Goal: Task Accomplishment & Management: Manage account settings

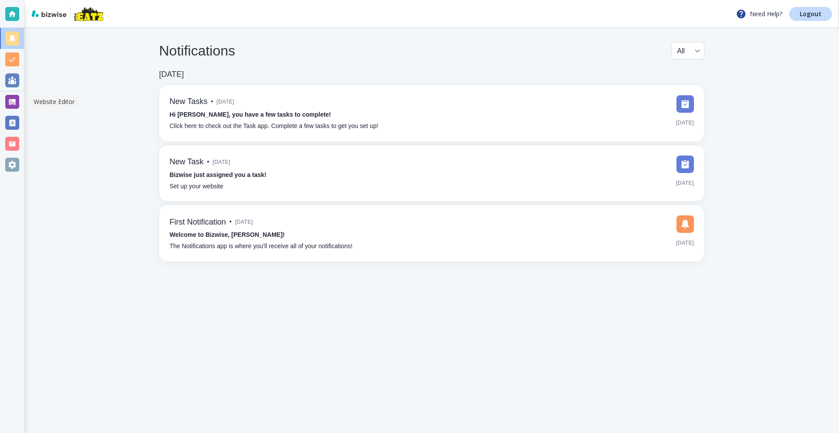
click at [5, 104] on div at bounding box center [12, 102] width 14 height 14
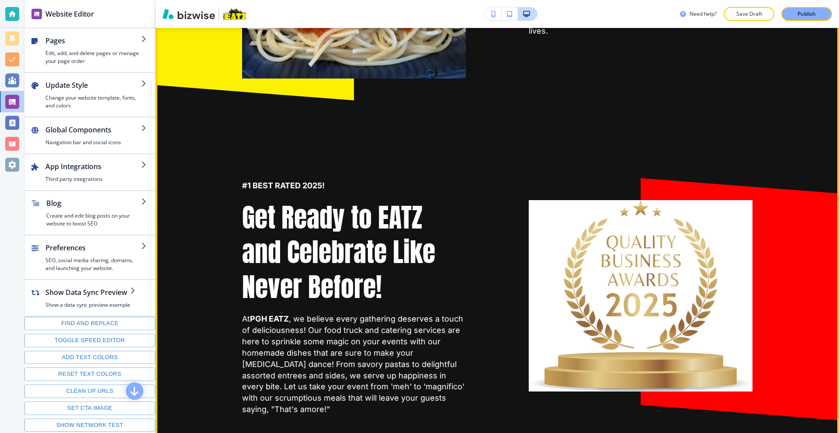
scroll to position [743, 0]
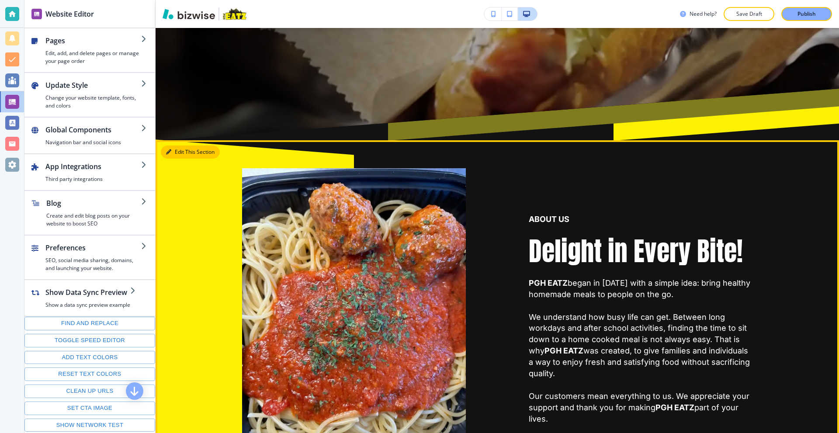
click at [171, 151] on button "Edit This Section" at bounding box center [190, 152] width 59 height 13
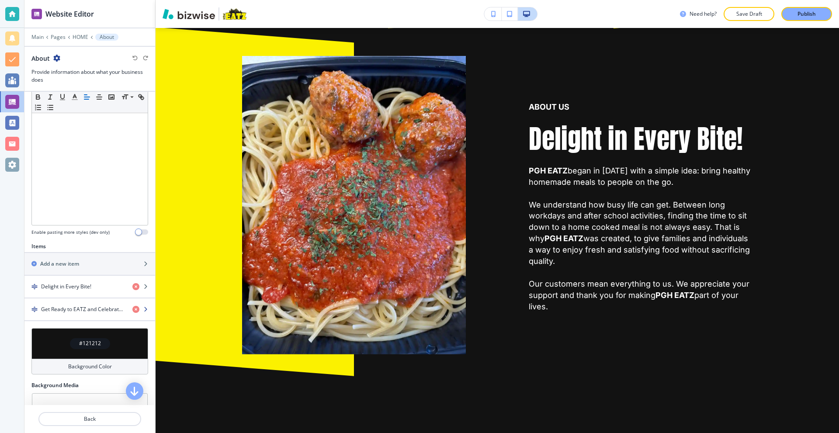
scroll to position [185, 0]
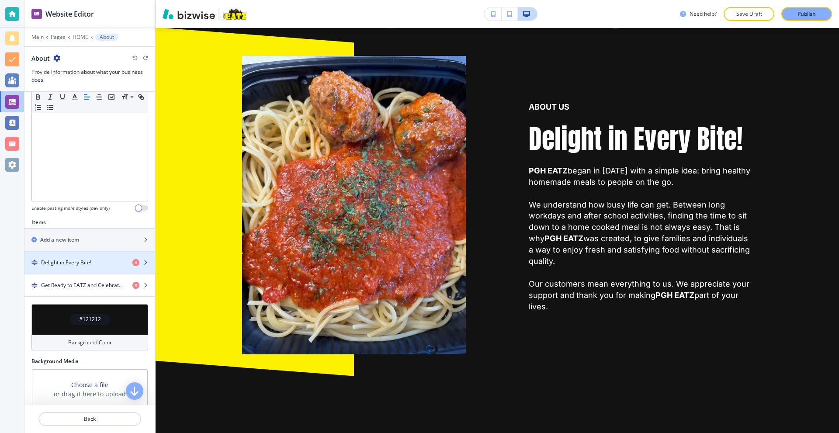
click at [85, 262] on h4 "Delight in Every Bite!" at bounding box center [66, 263] width 50 height 8
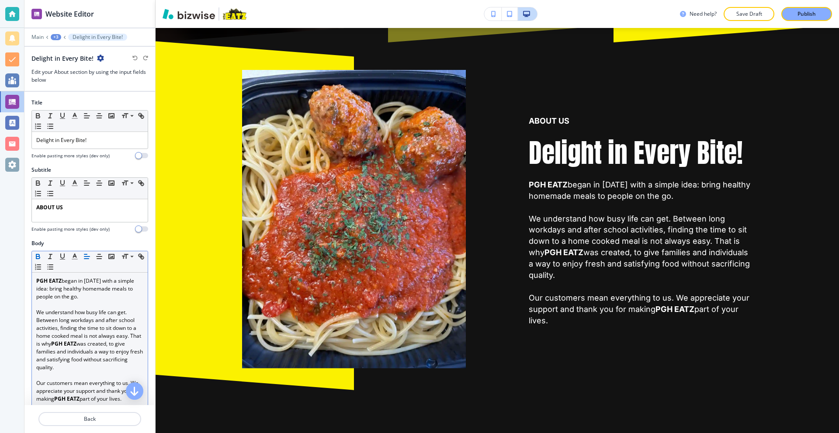
click at [89, 307] on p at bounding box center [89, 305] width 107 height 8
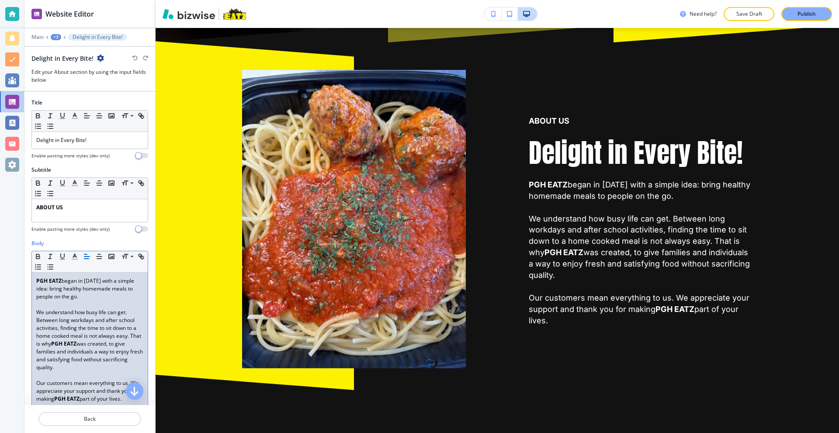
copy div "PGH EATZ began in 2020 with a simple idea: bring healthy homemade meals to peop…"
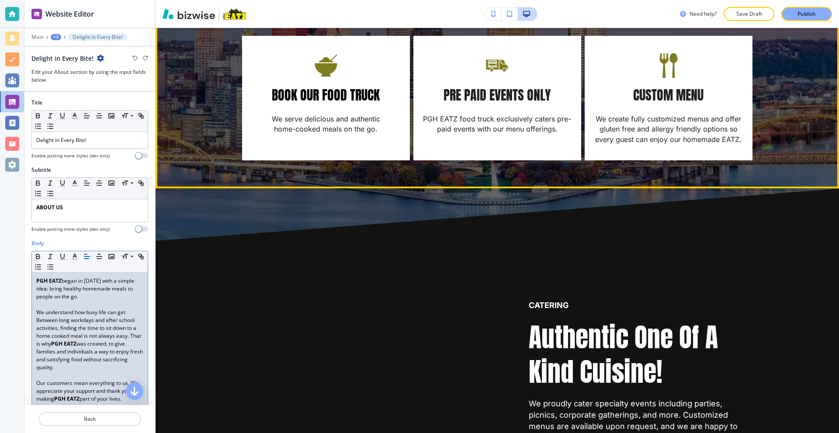
scroll to position [1529, 0]
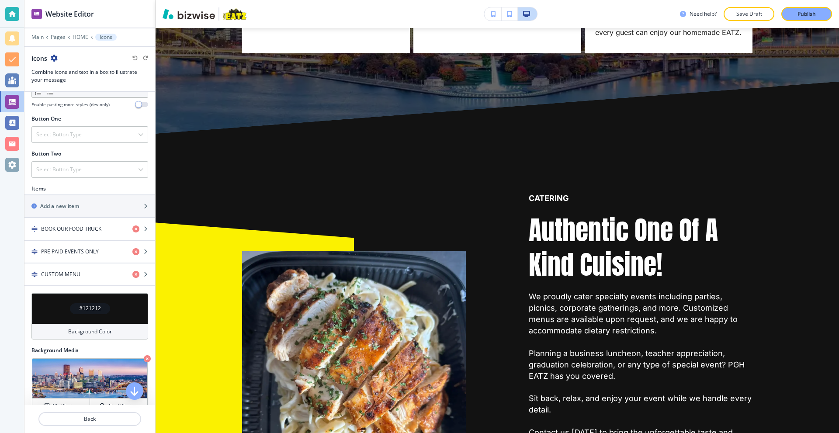
scroll to position [350, 0]
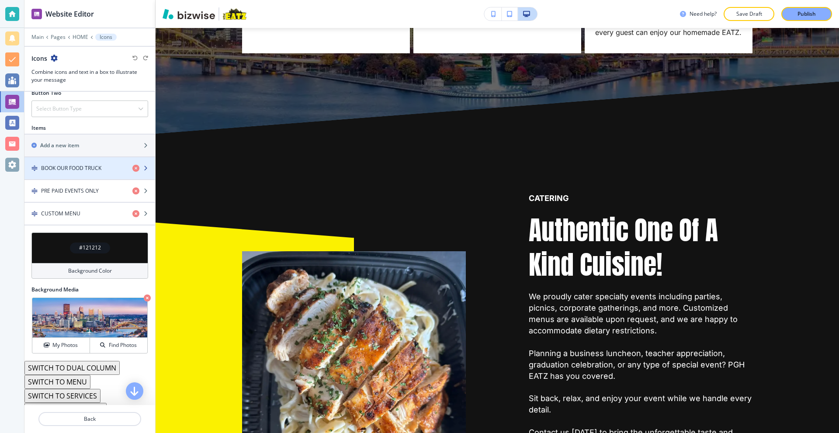
click at [92, 173] on div "button" at bounding box center [89, 175] width 131 height 7
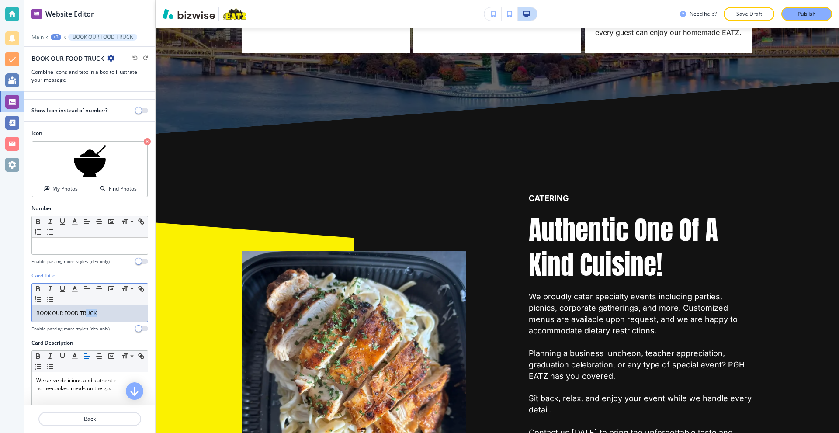
drag, startPoint x: 103, startPoint y: 312, endPoint x: 87, endPoint y: 316, distance: 16.9
click at [87, 316] on p "BOOK OUR FOOD TRUCK" at bounding box center [89, 313] width 107 height 8
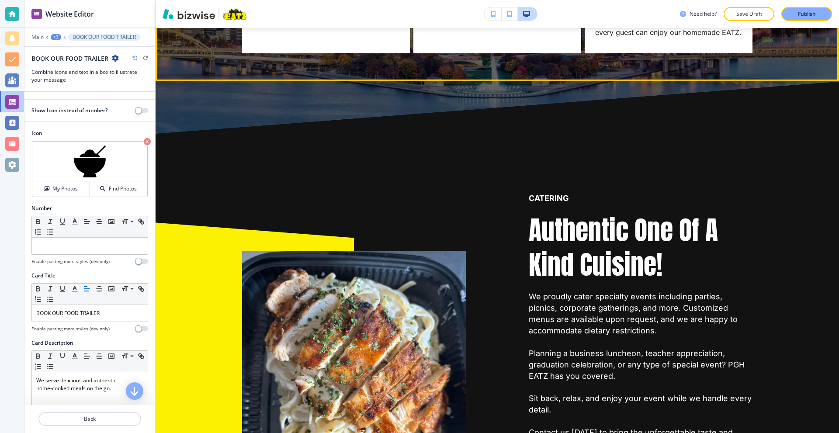
drag, startPoint x: 176, startPoint y: 40, endPoint x: 155, endPoint y: 62, distance: 30.3
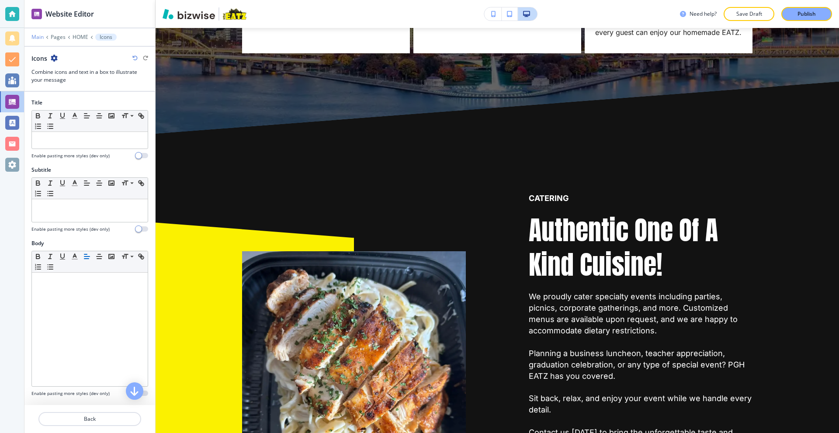
click at [36, 36] on p "Main" at bounding box center [37, 37] width 12 height 6
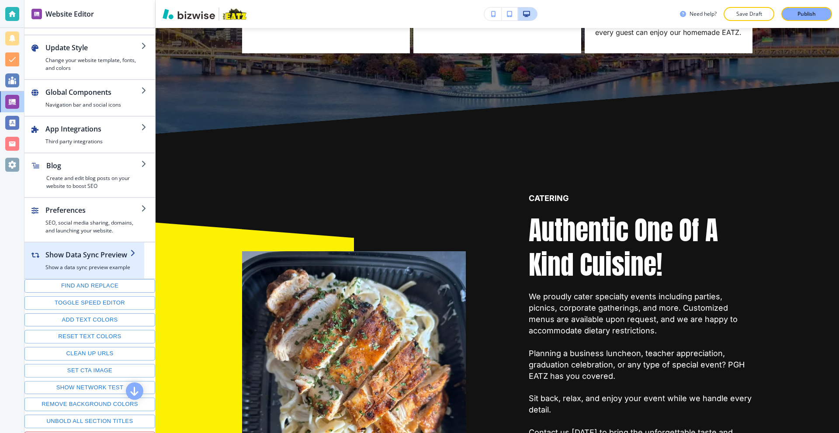
scroll to position [50, 0]
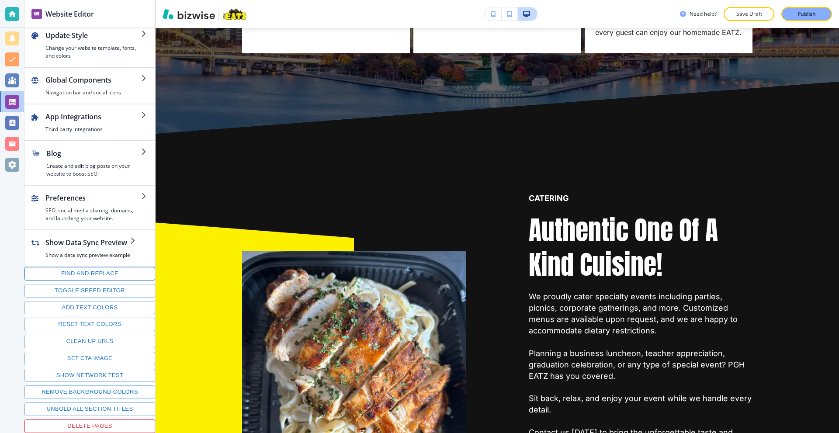
click at [90, 276] on button "Find and replace" at bounding box center [89, 274] width 131 height 14
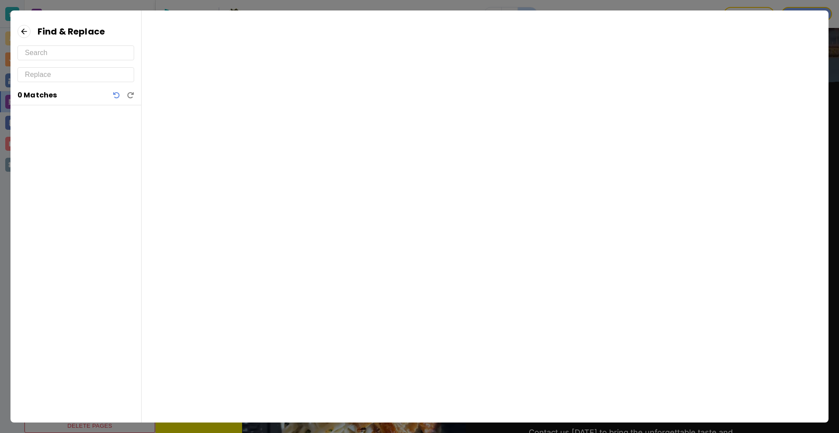
click at [67, 52] on input "text" at bounding box center [76, 53] width 102 height 14
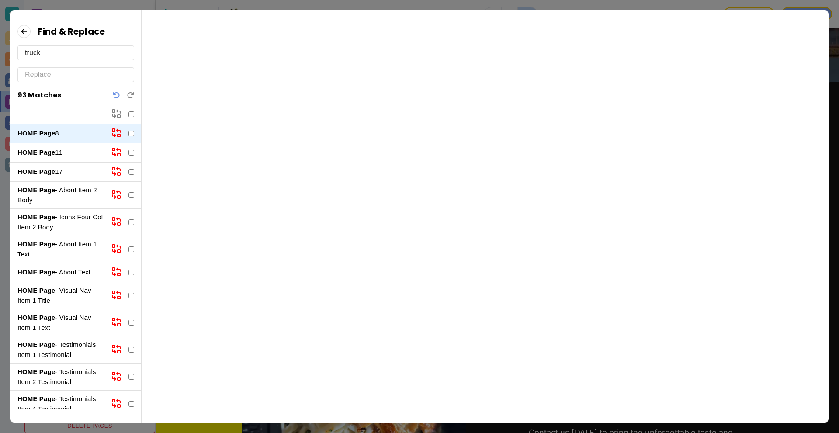
type input "truck"
click at [56, 73] on input "text" at bounding box center [76, 75] width 102 height 14
type input "trailer"
click at [131, 115] on input "checkbox" at bounding box center [131, 114] width 6 height 6
checkbox input "true"
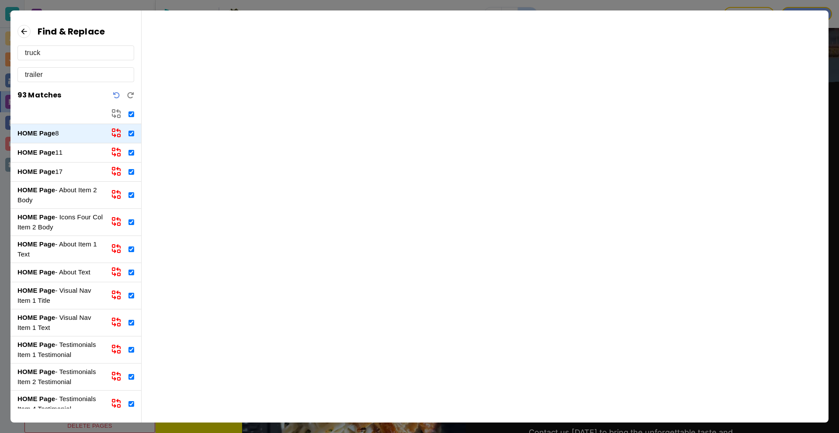
checkbox input "true"
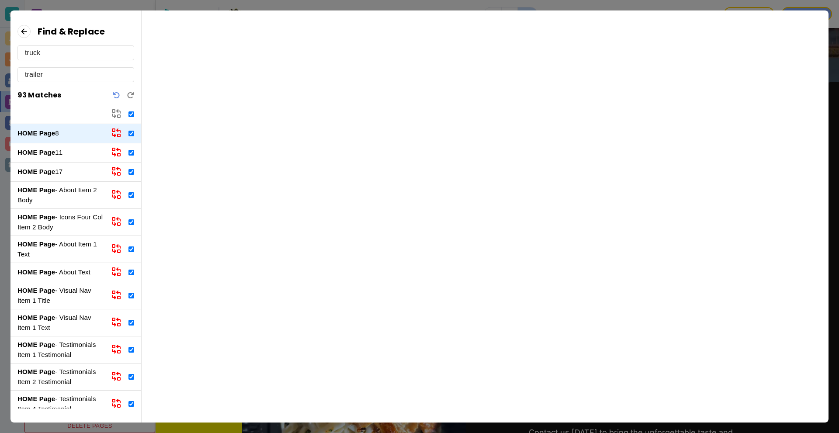
checkbox input "true"
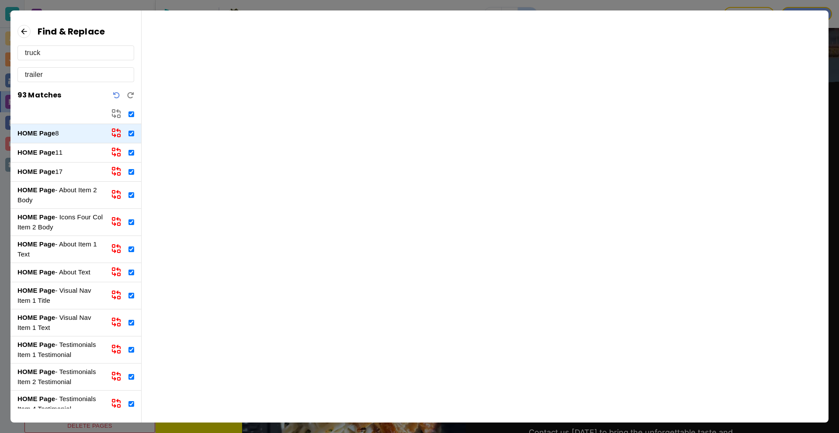
checkbox input "true"
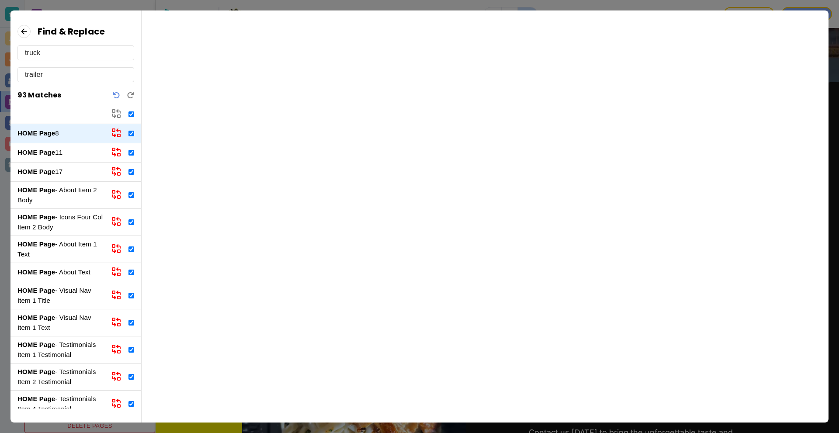
checkbox input "true"
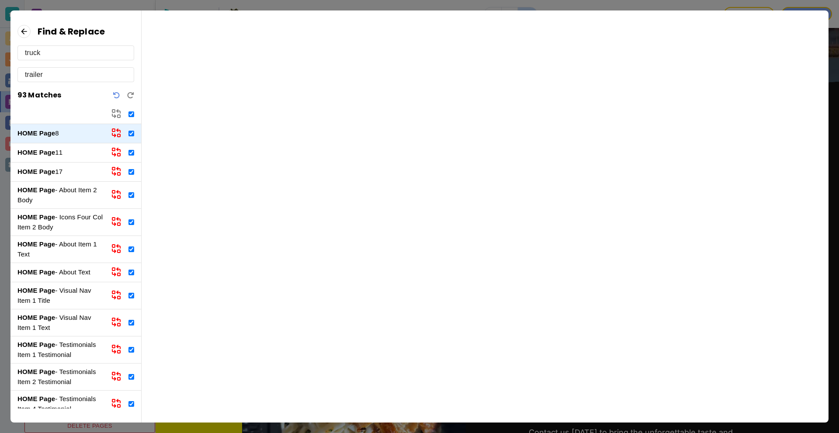
checkbox input "true"
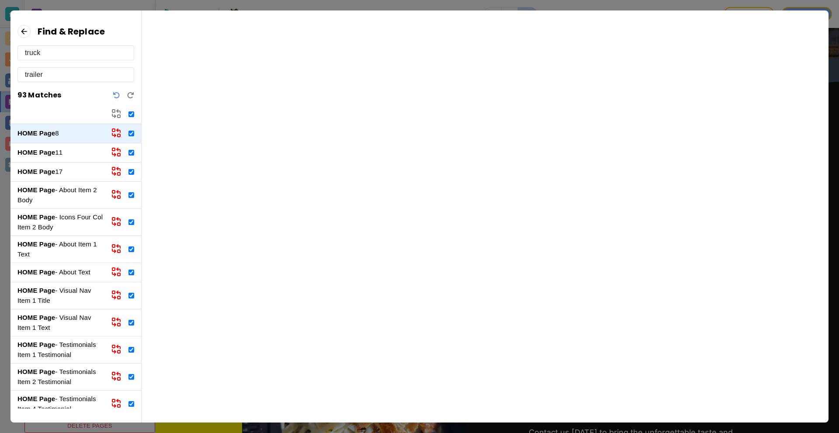
checkbox input "true"
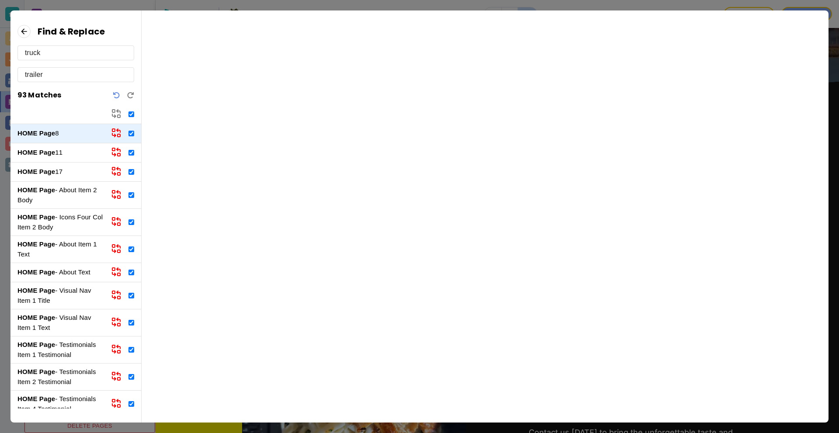
checkbox input "true"
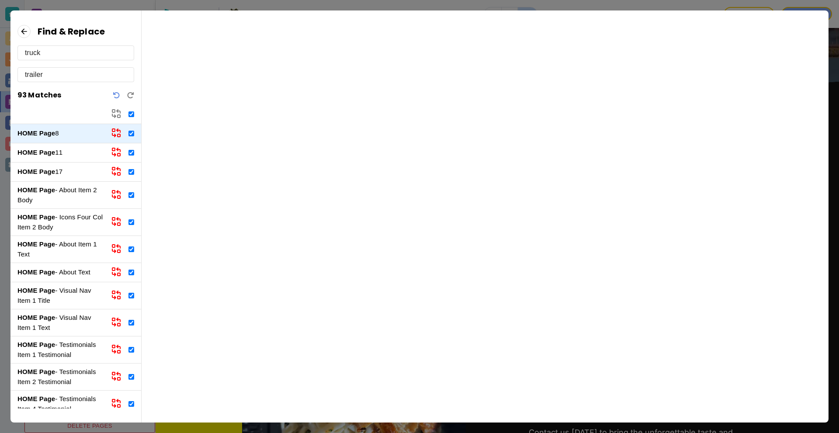
checkbox input "true"
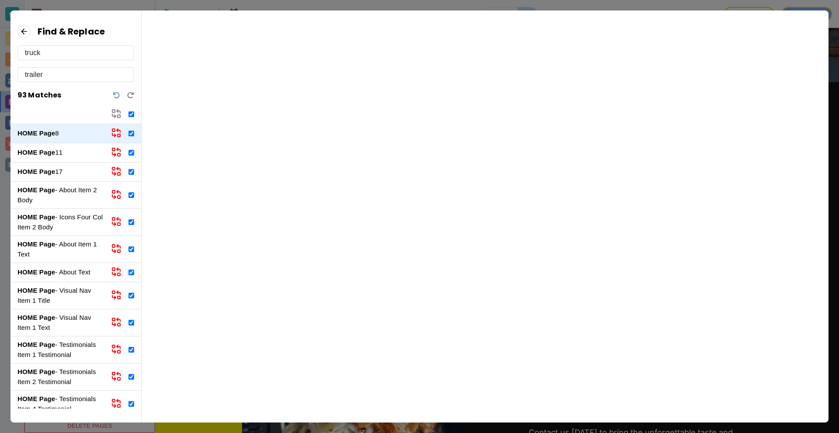
checkbox input "true"
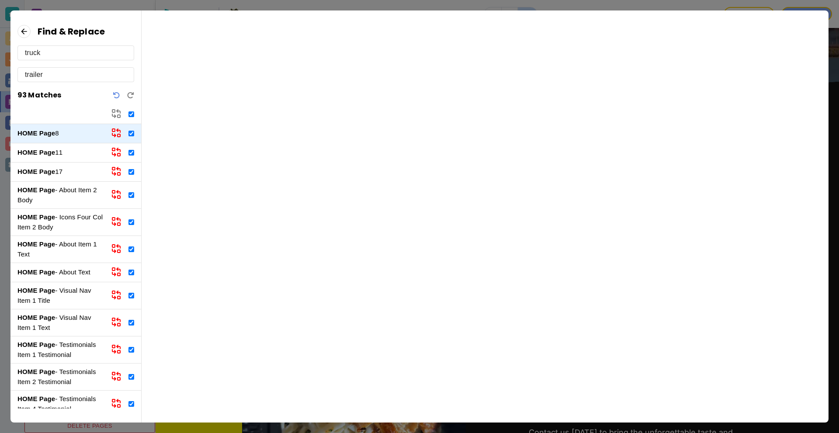
checkbox input "true"
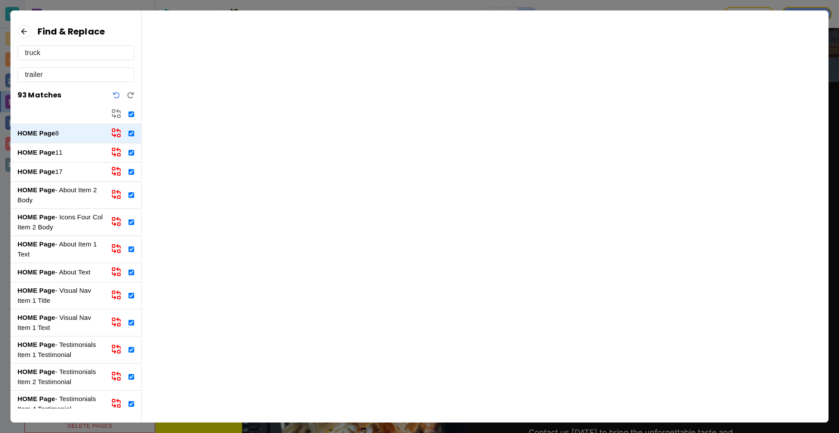
checkbox input "true"
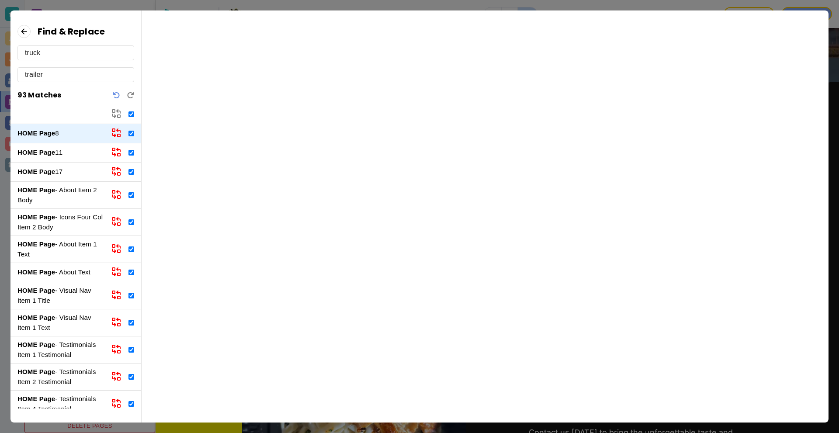
checkbox input "true"
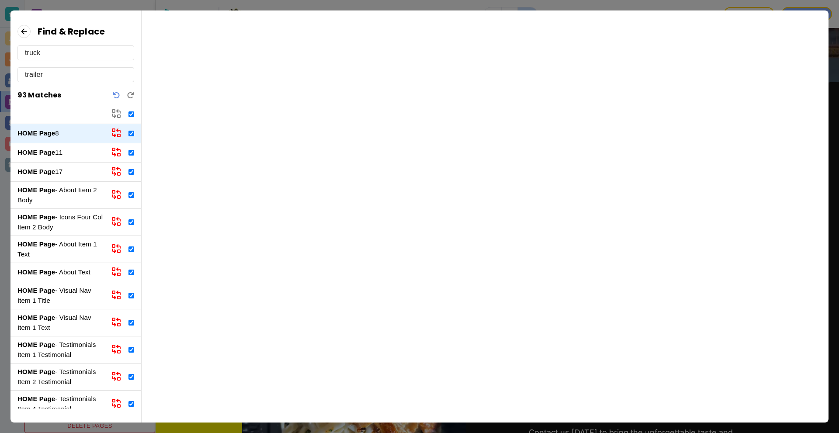
checkbox input "true"
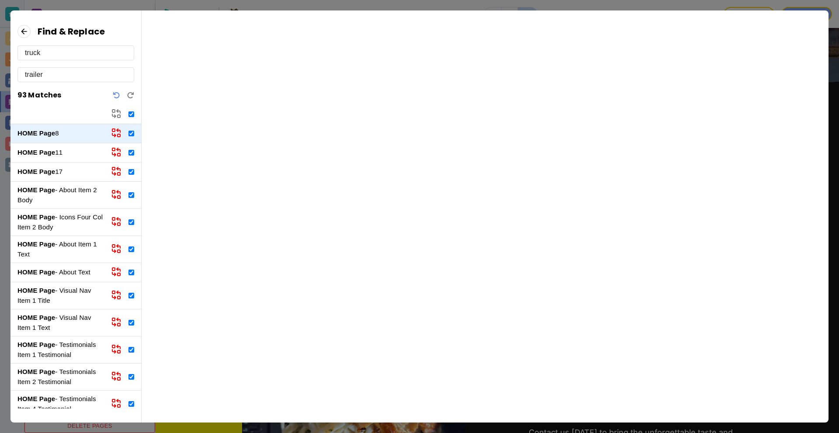
checkbox input "true"
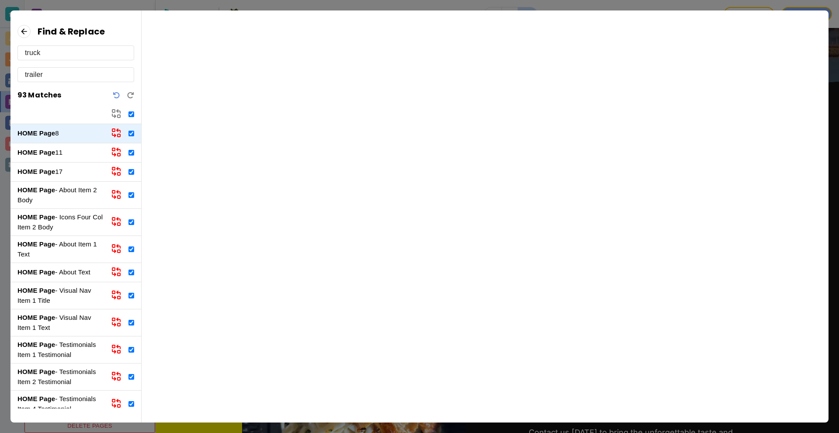
checkbox input "true"
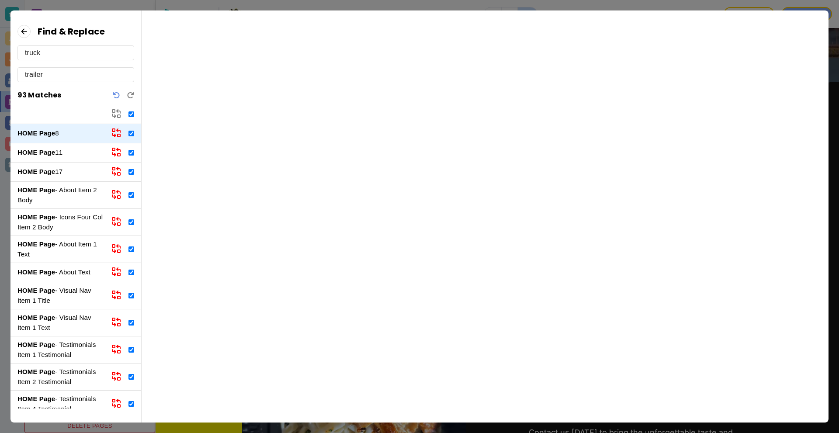
checkbox input "true"
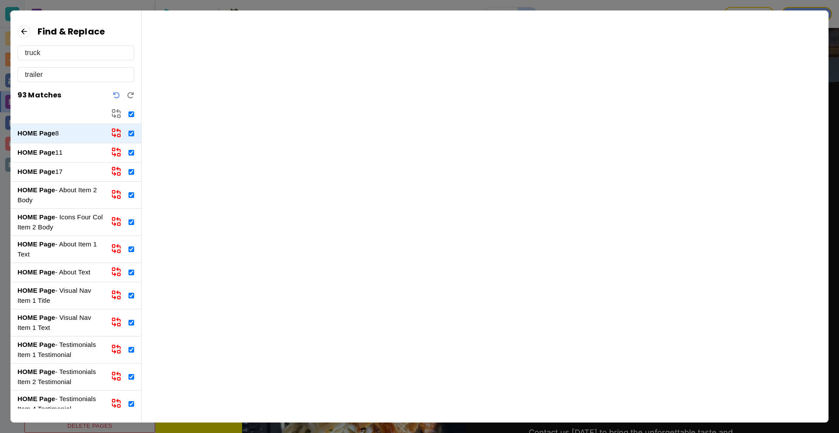
checkbox input "true"
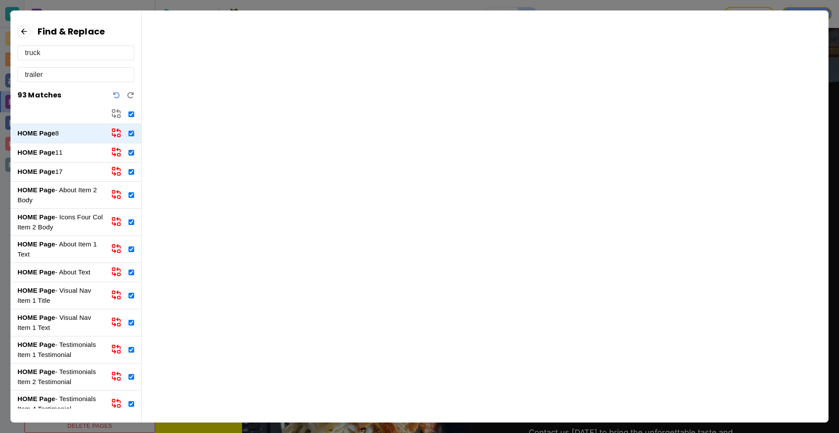
checkbox input "true"
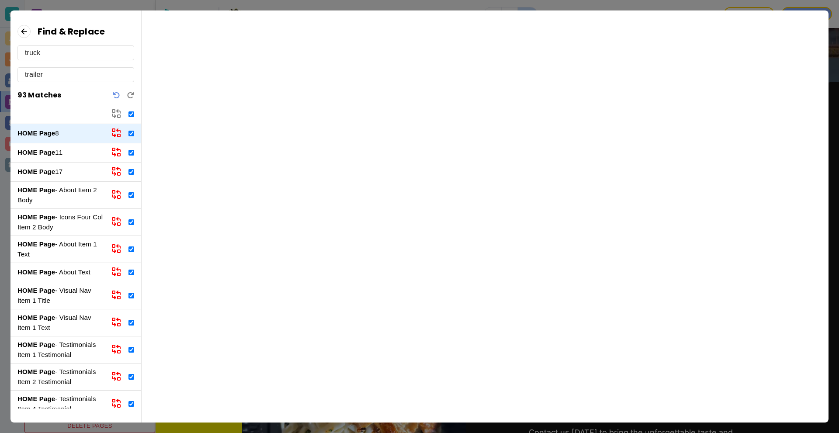
checkbox input "true"
click at [118, 112] on icon at bounding box center [118, 111] width 3 height 3
checkbox input "false"
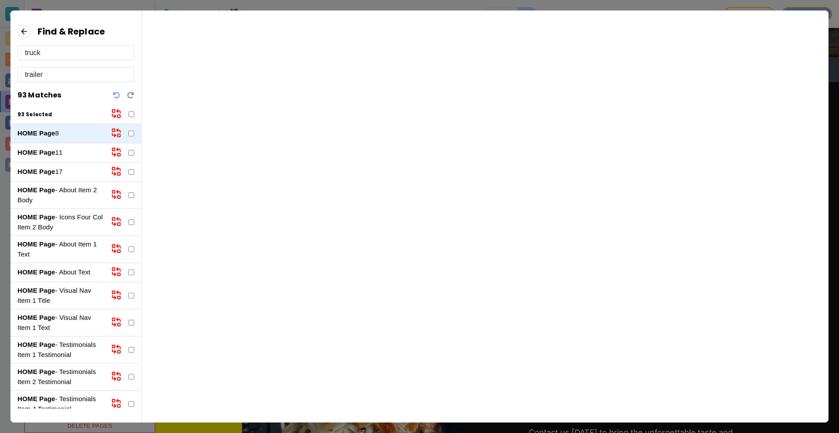
checkbox input "false"
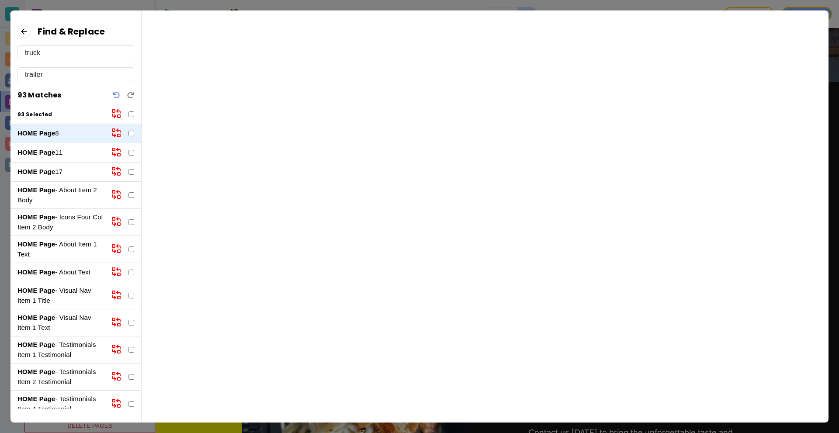
checkbox input "false"
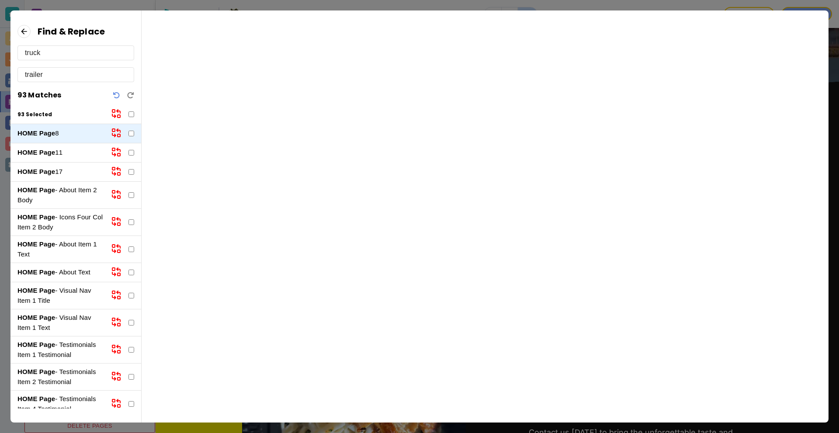
checkbox input "false"
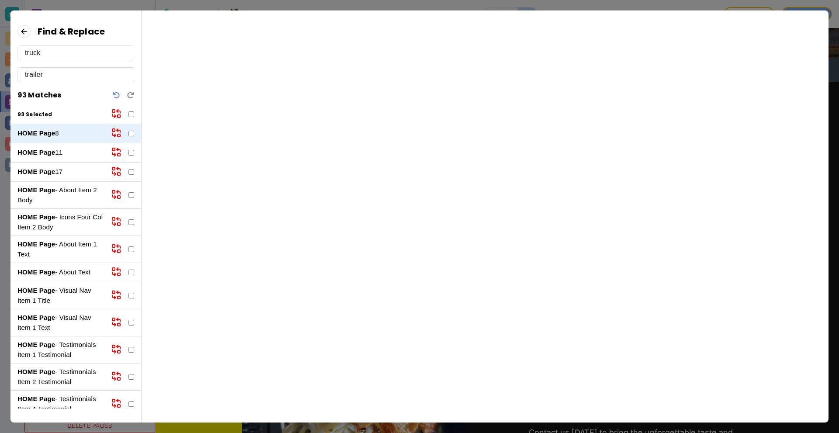
checkbox input "false"
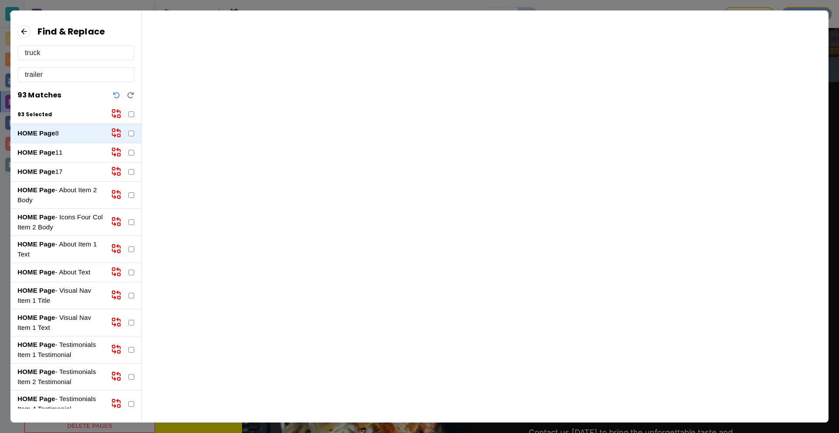
checkbox input "false"
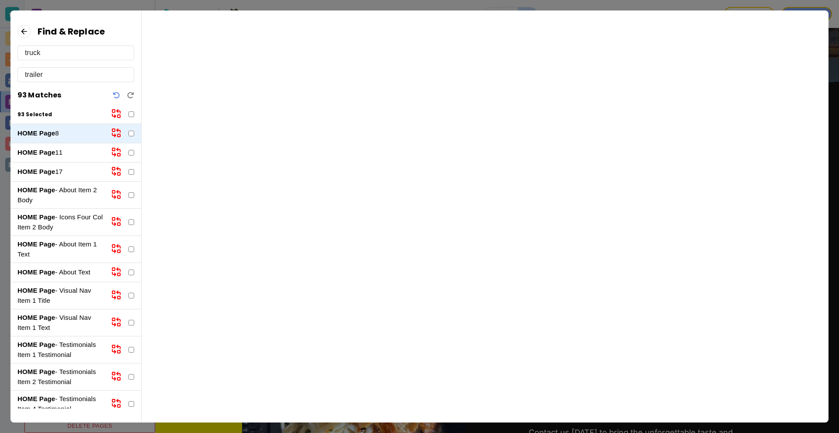
checkbox input "false"
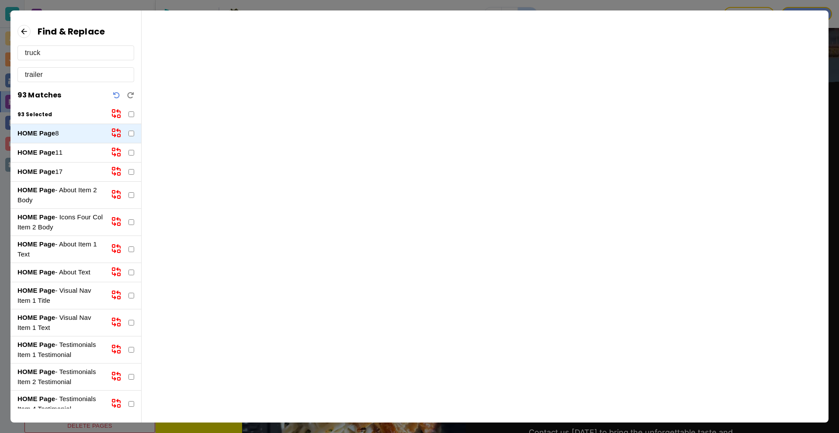
checkbox input "false"
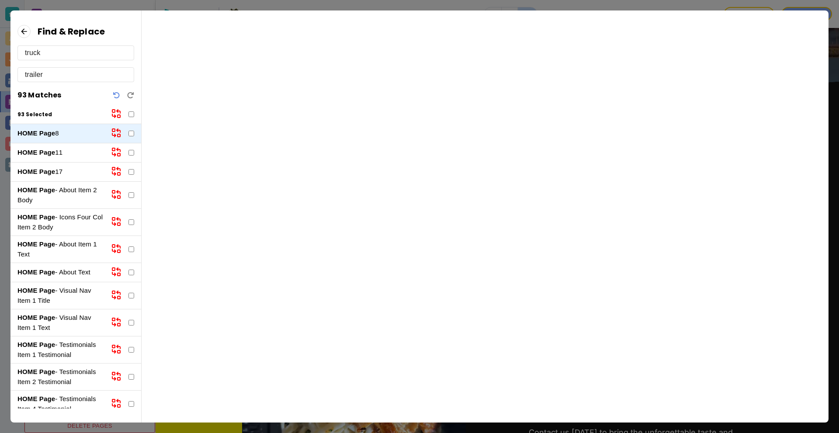
checkbox input "false"
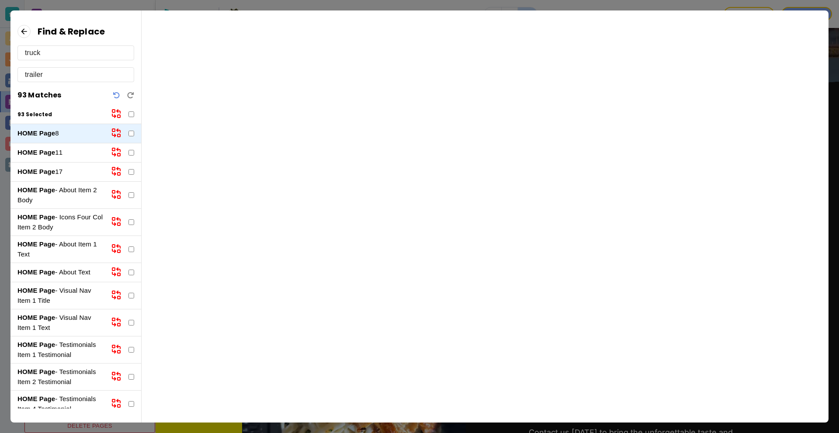
checkbox input "false"
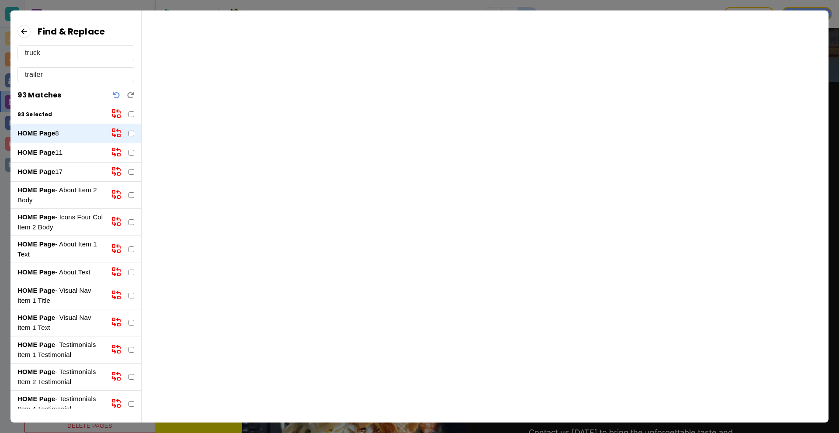
checkbox input "false"
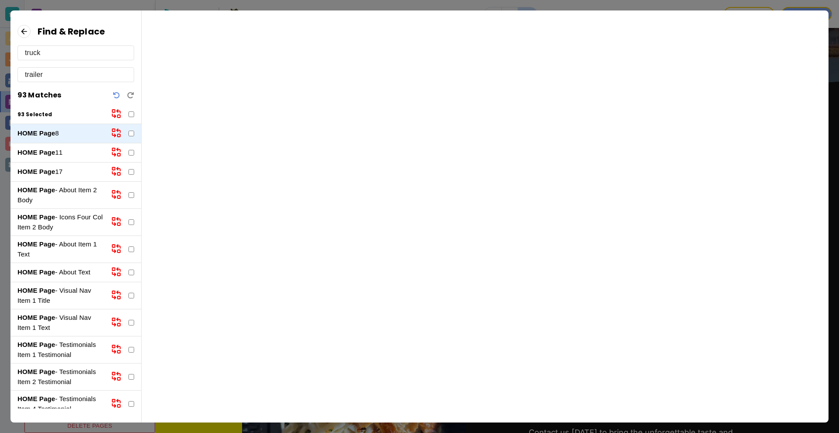
checkbox input "false"
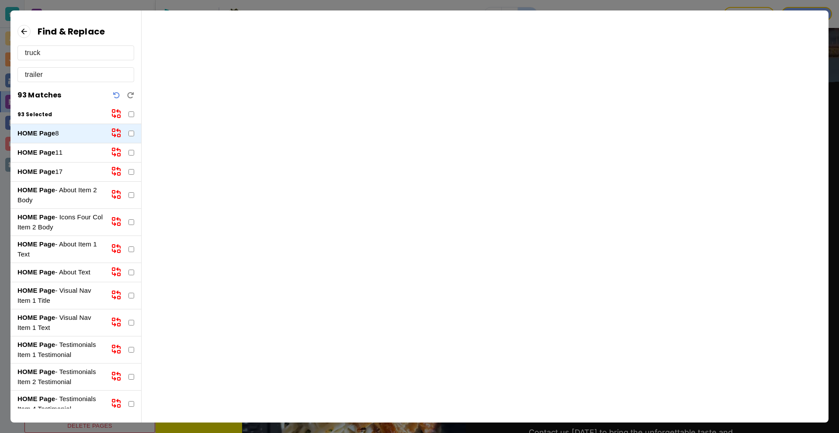
checkbox input "false"
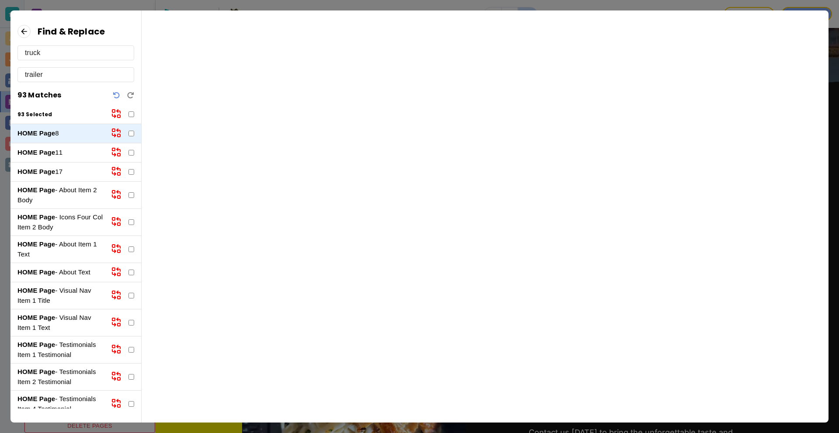
checkbox input "false"
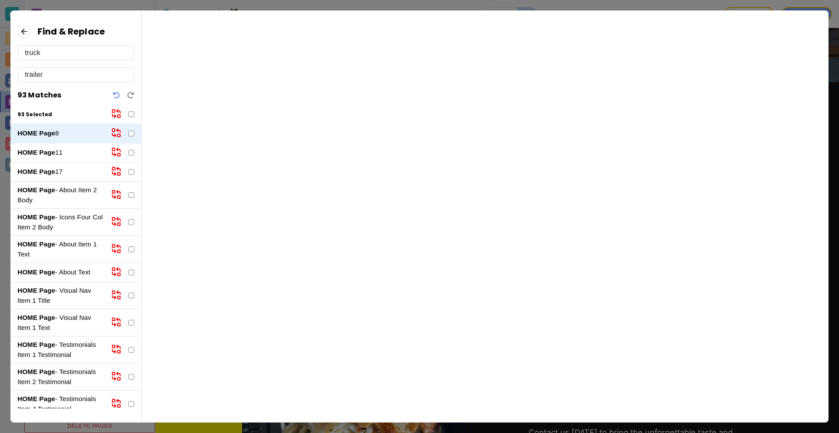
checkbox input "false"
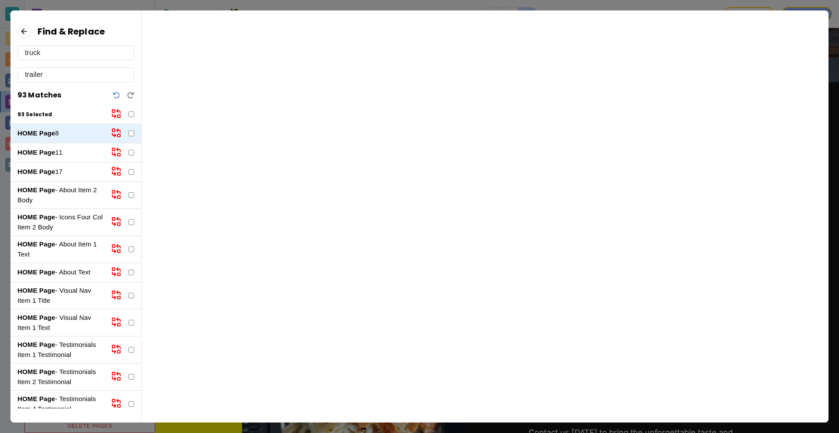
checkbox input "false"
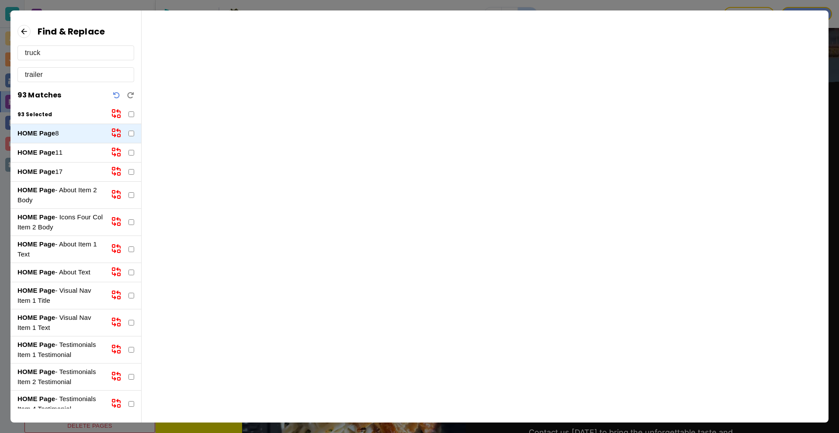
checkbox input "false"
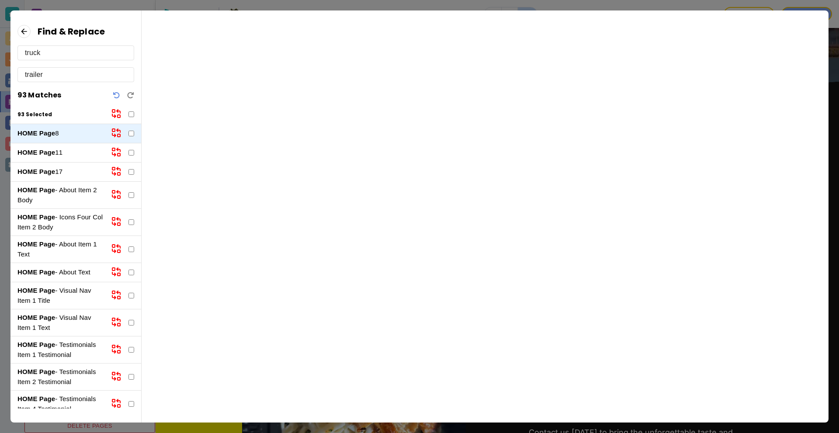
checkbox input "false"
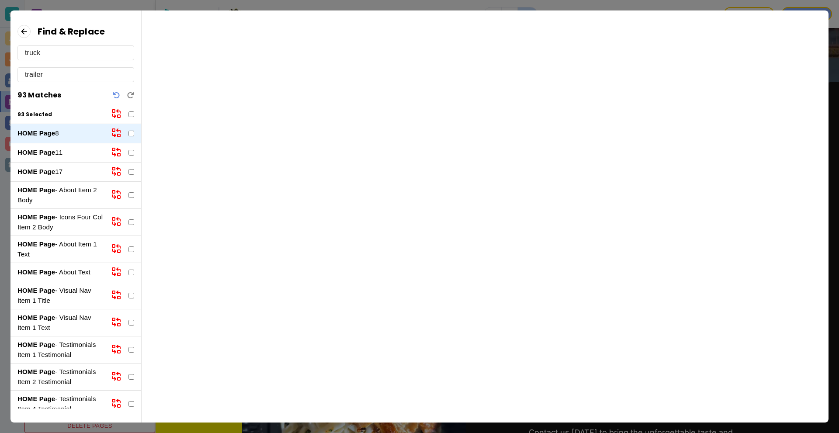
checkbox input "false"
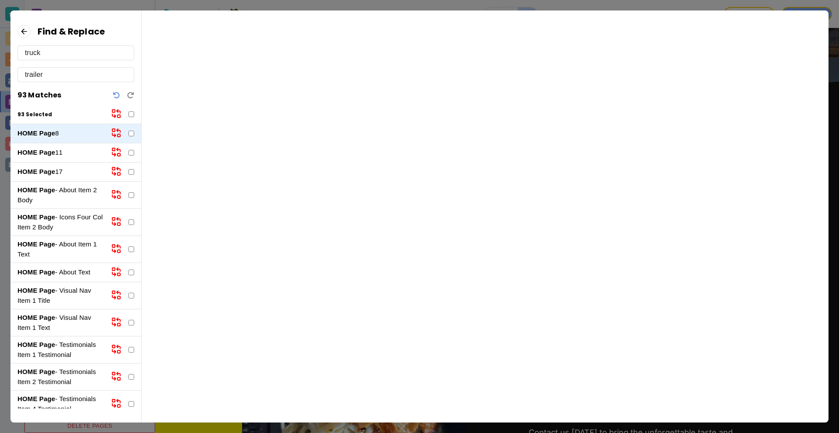
checkbox input "false"
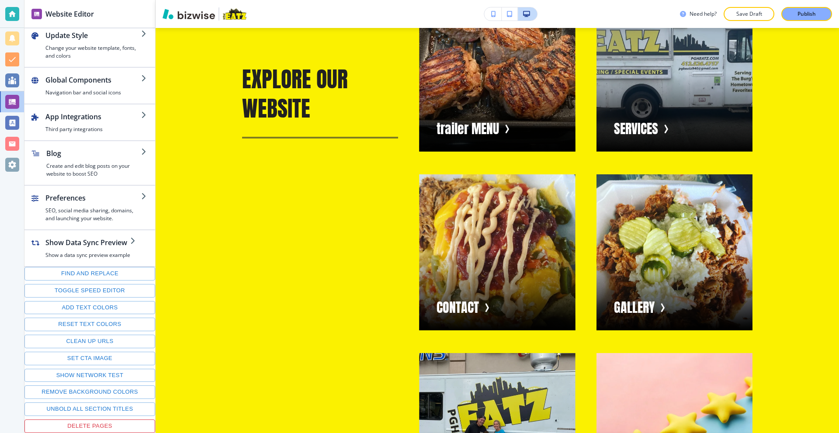
scroll to position [2367, 0]
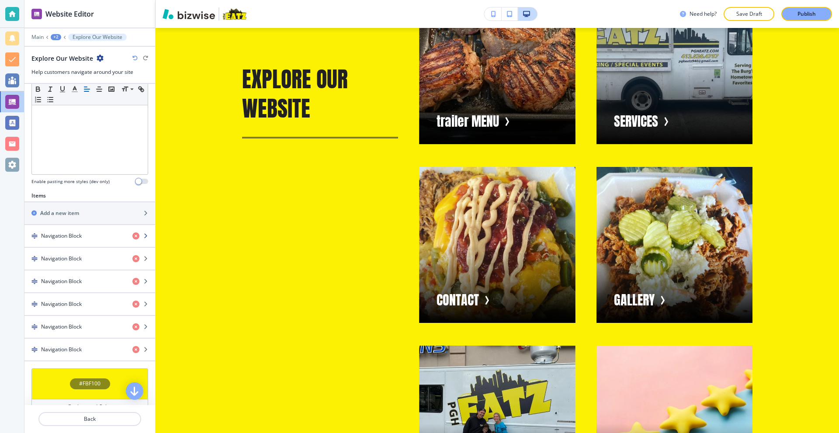
scroll to position [218, 0]
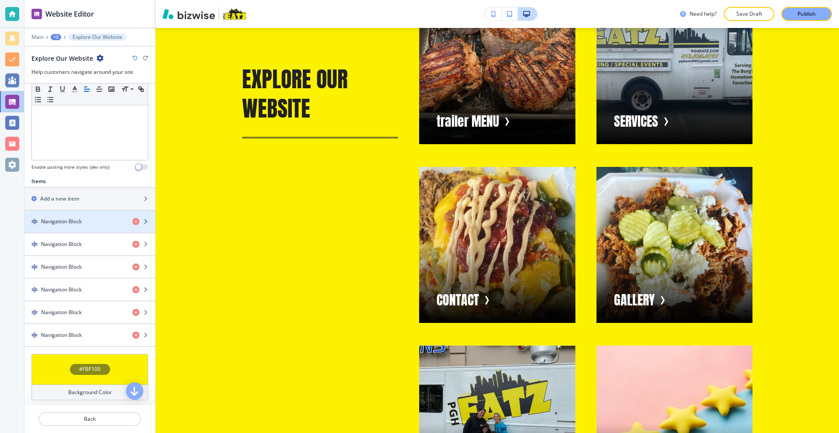
click at [75, 225] on h4 "Navigation Block" at bounding box center [61, 222] width 41 height 8
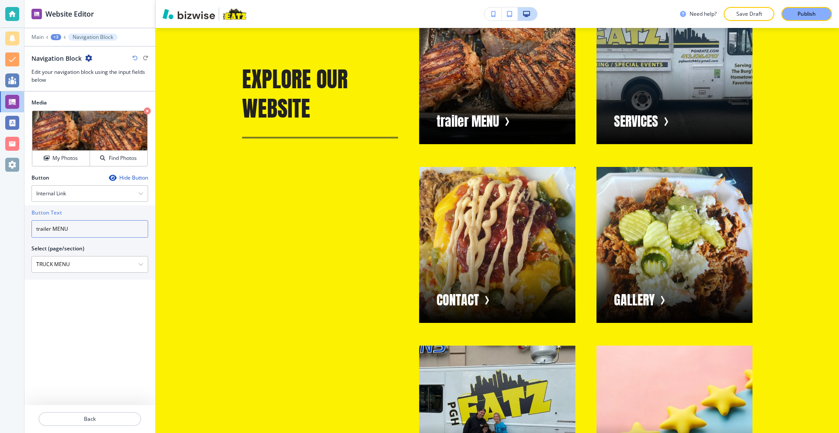
drag, startPoint x: 51, startPoint y: 229, endPoint x: 13, endPoint y: 230, distance: 38.5
click at [13, 230] on div "Website Editor Main +3 Navigation Block Navigation Block Edit your navigation b…" at bounding box center [419, 216] width 839 height 433
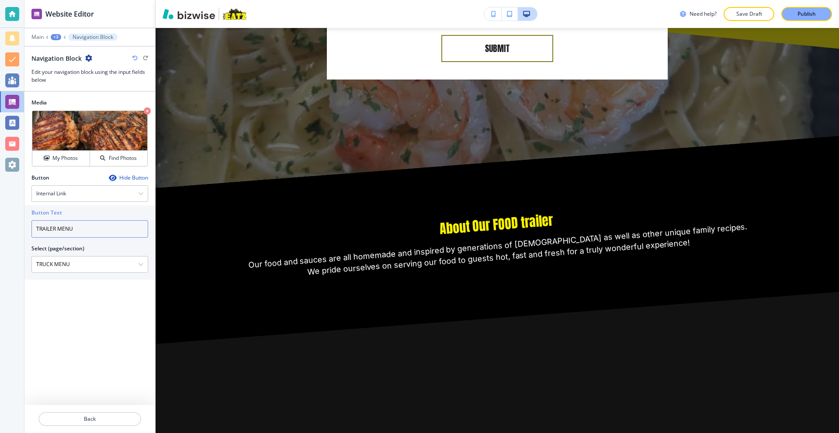
scroll to position [4568, 0]
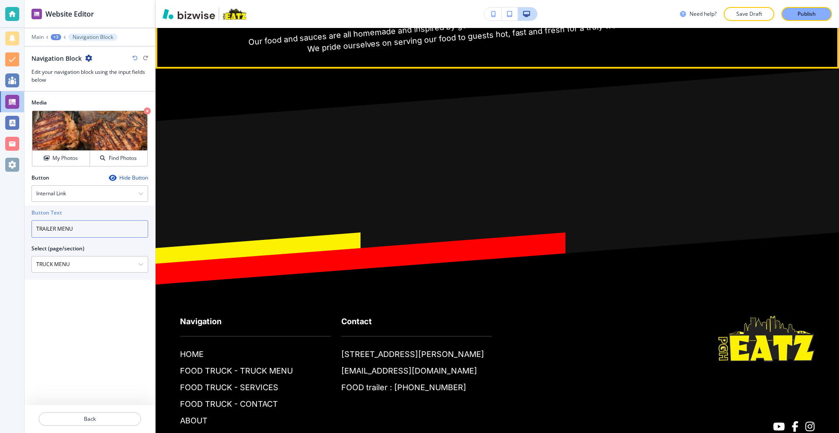
type input "TRAILER MENU"
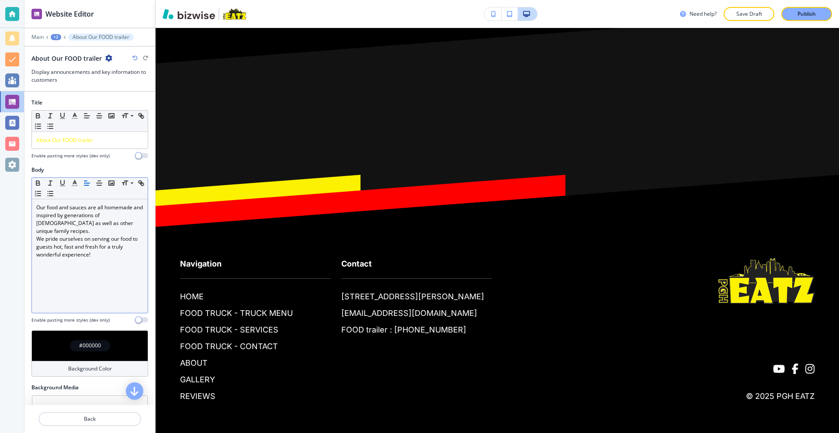
scroll to position [4688, 0]
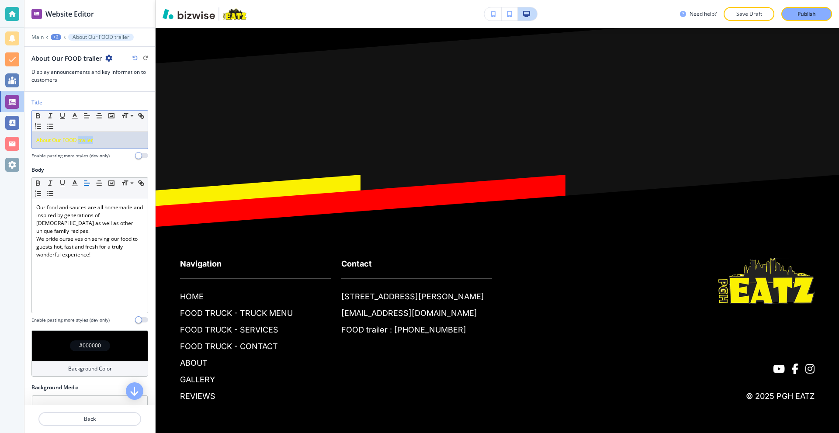
drag, startPoint x: 98, startPoint y: 142, endPoint x: 79, endPoint y: 143, distance: 19.7
click at [79, 143] on p "About Our FOOD trailer" at bounding box center [89, 140] width 107 height 8
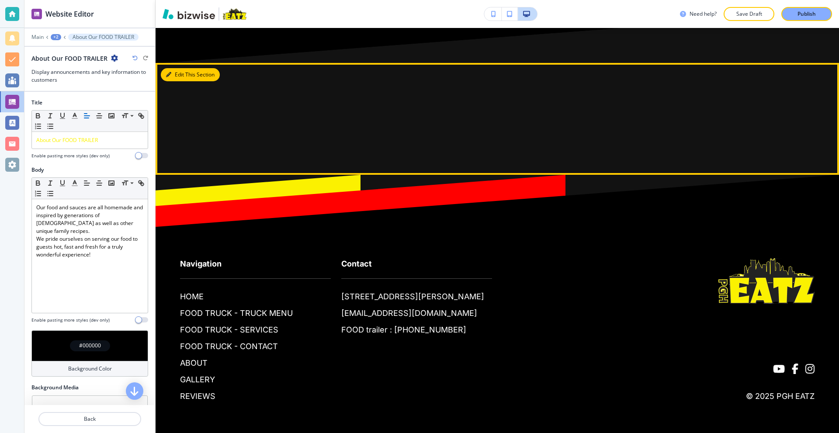
click at [180, 81] on button "Edit This Section" at bounding box center [190, 74] width 59 height 13
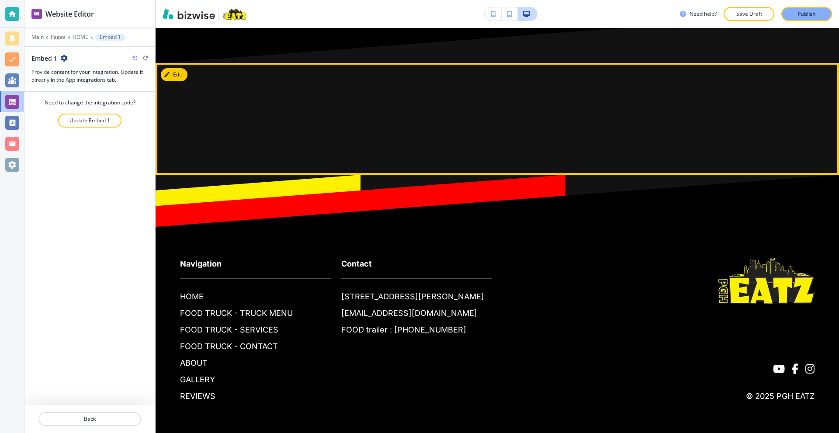
scroll to position [4809, 0]
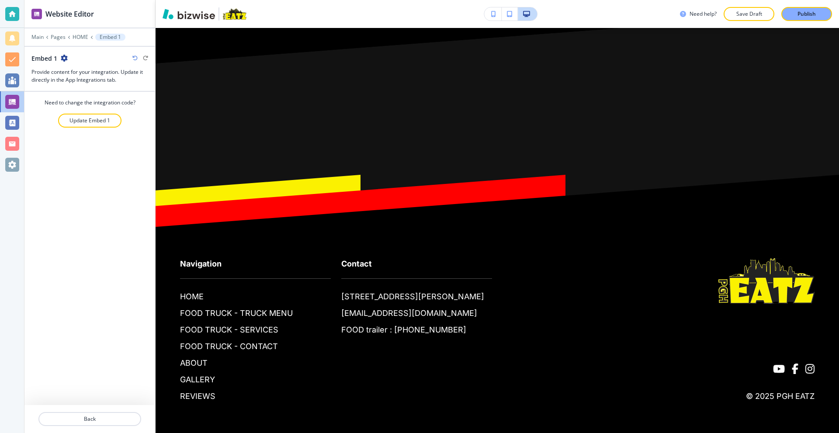
click at [64, 56] on icon "button" at bounding box center [64, 58] width 7 height 7
click at [93, 121] on p "Update Embed 1" at bounding box center [89, 121] width 41 height 8
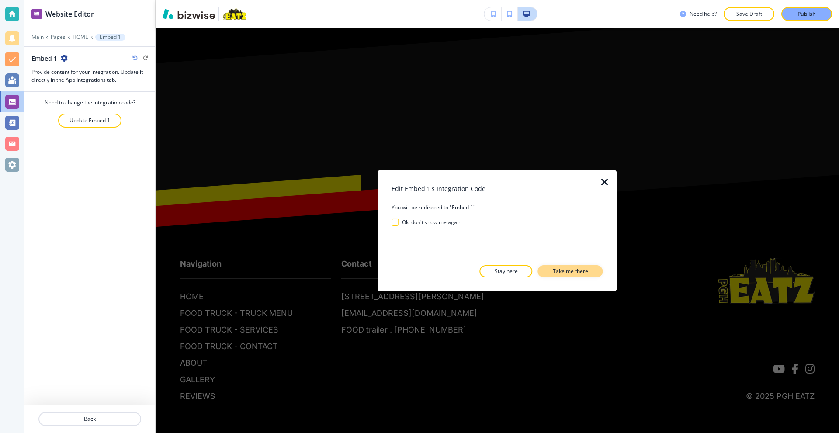
click at [577, 271] on p "Take me there" at bounding box center [570, 271] width 35 height 8
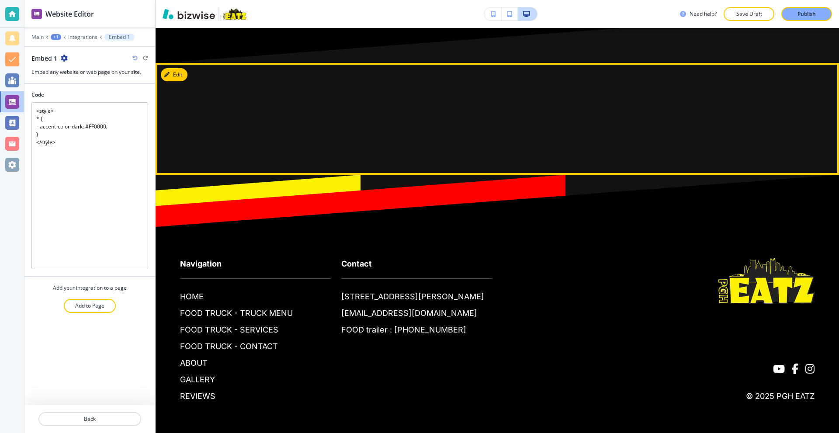
scroll to position [4765, 0]
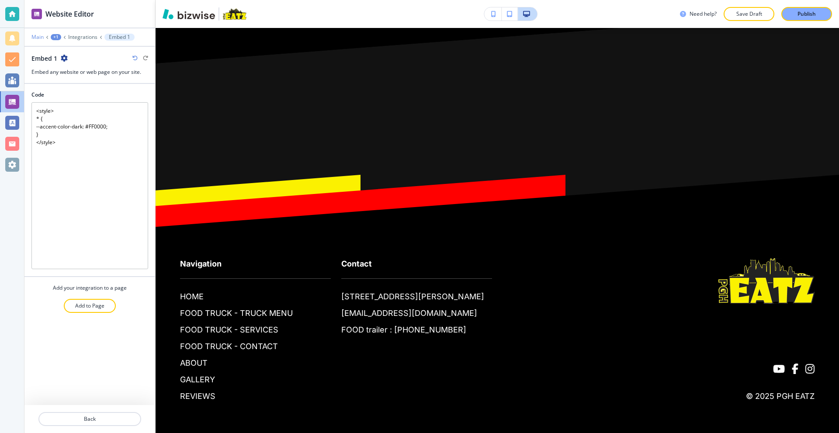
click at [35, 37] on p "Main" at bounding box center [37, 37] width 12 height 6
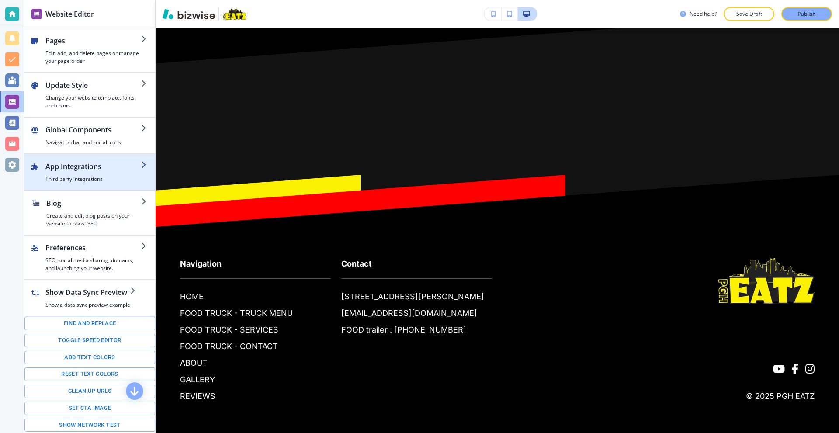
click at [95, 161] on div "button" at bounding box center [89, 157] width 131 height 7
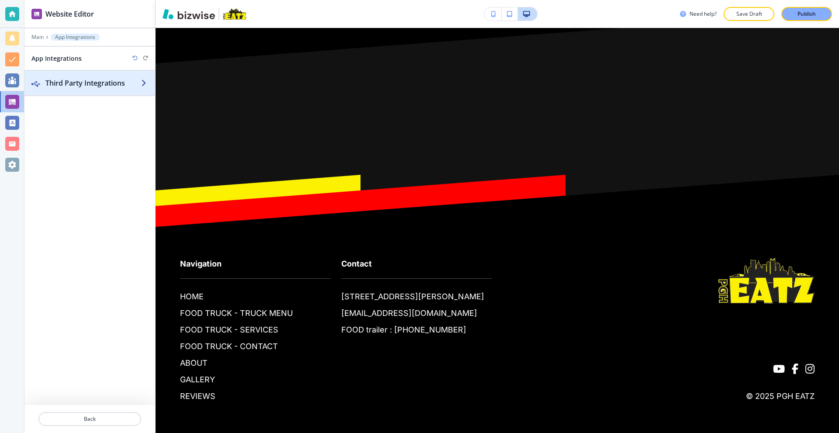
click at [76, 86] on h2 "Third Party Integrations" at bounding box center [93, 83] width 96 height 10
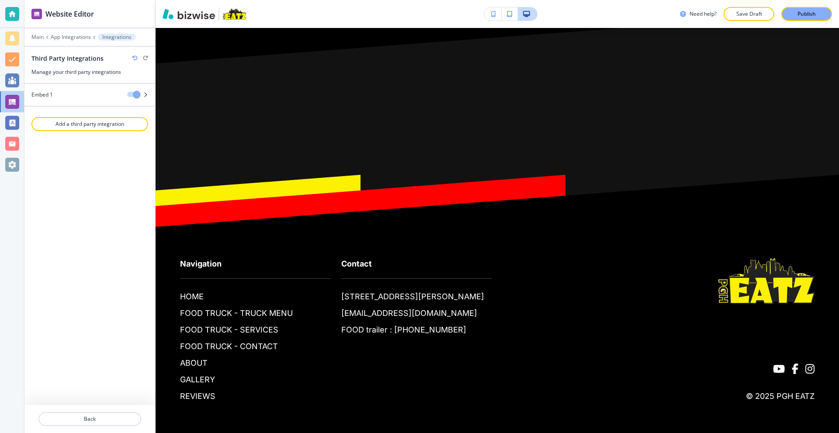
click at [131, 93] on button "button" at bounding box center [133, 94] width 12 height 5
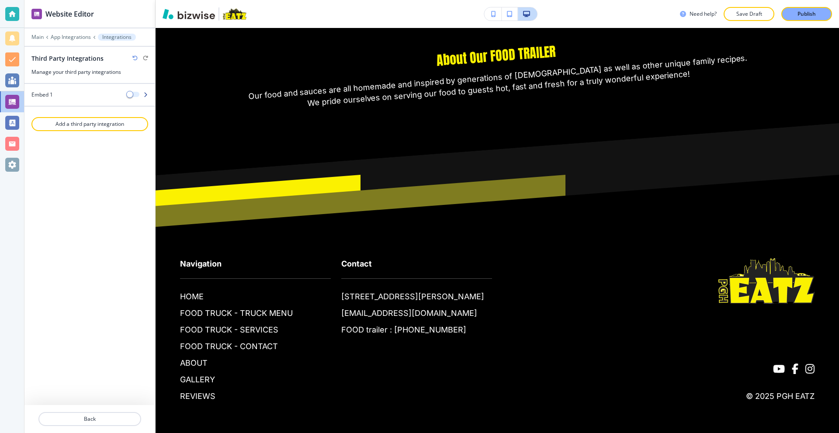
click at [131, 93] on span "button" at bounding box center [129, 94] width 7 height 7
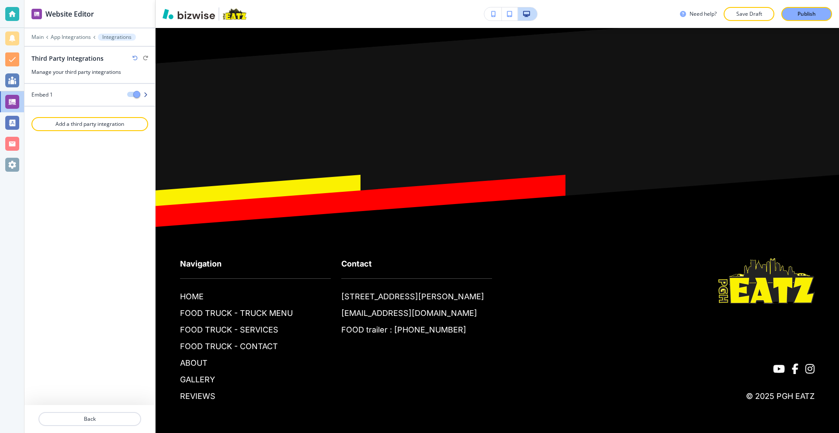
click at [131, 93] on button "button" at bounding box center [133, 94] width 12 height 5
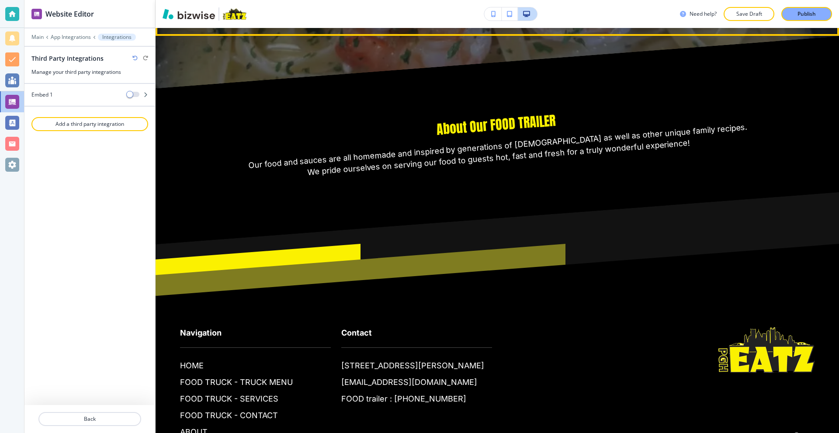
scroll to position [4435, 0]
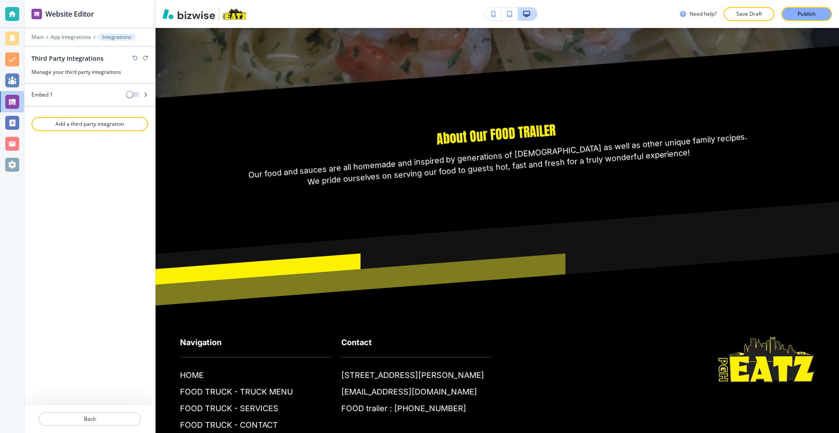
click at [54, 97] on div "Embed 1" at bounding box center [72, 95] width 96 height 8
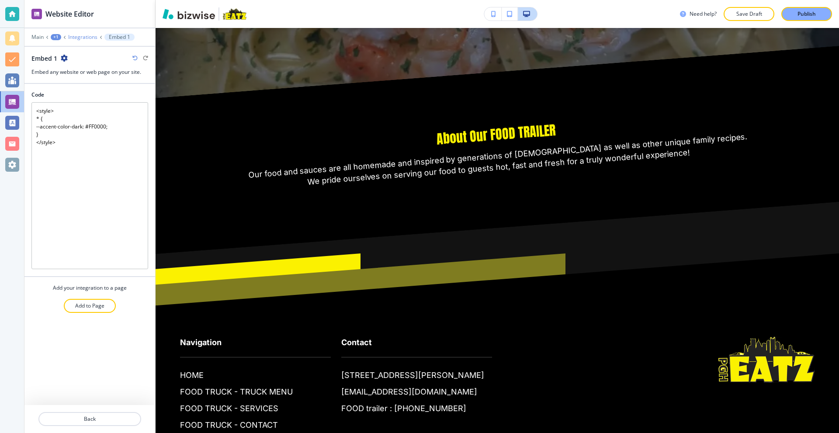
click at [82, 37] on p "Integrations" at bounding box center [82, 37] width 29 height 6
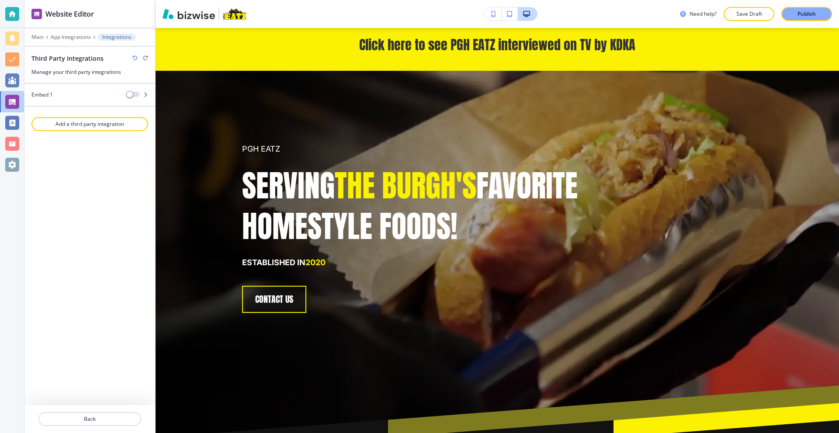
scroll to position [0, 0]
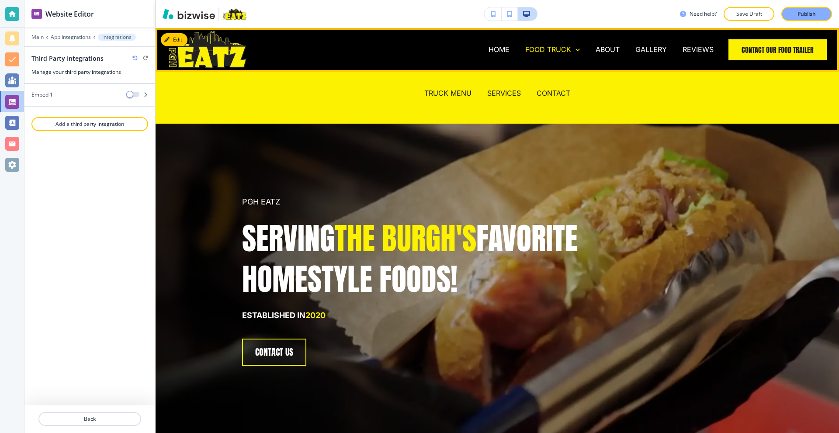
click at [542, 51] on p "FOOD TRUCK" at bounding box center [548, 50] width 46 height 10
click at [469, 90] on div "TRUCK MENU" at bounding box center [447, 93] width 63 height 10
click at [439, 93] on p "TRUCK MENU" at bounding box center [447, 93] width 47 height 10
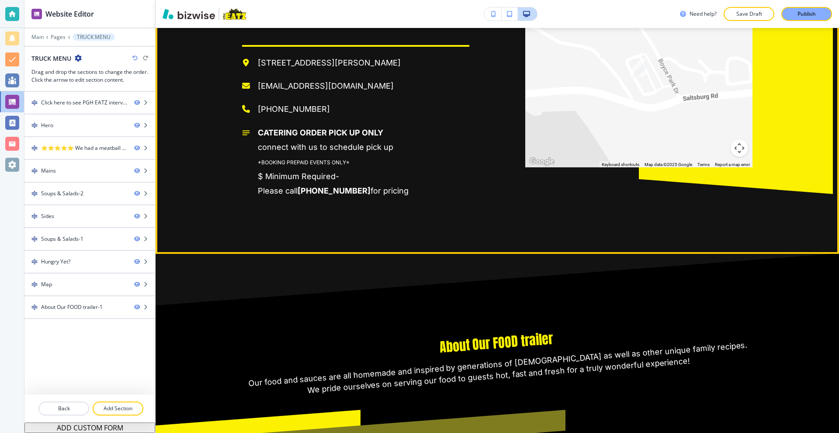
scroll to position [3103, 0]
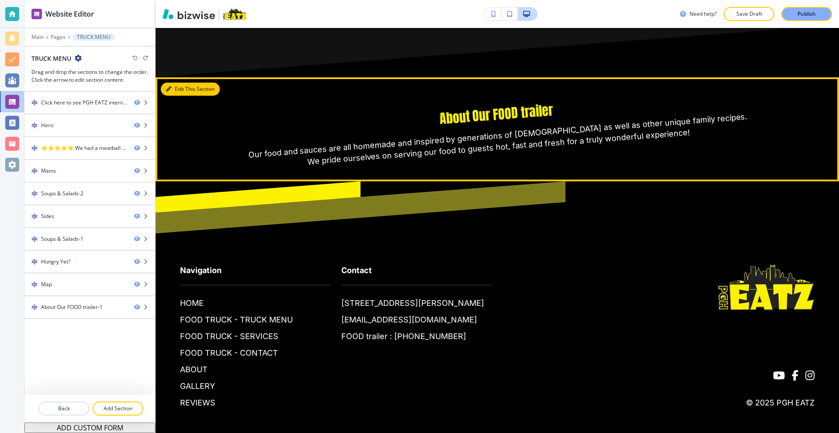
click at [174, 87] on button "Edit This Section" at bounding box center [190, 89] width 59 height 13
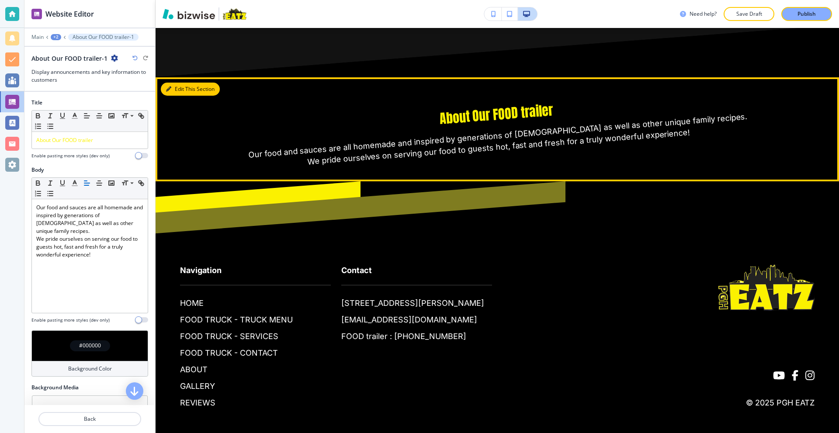
scroll to position [3109, 0]
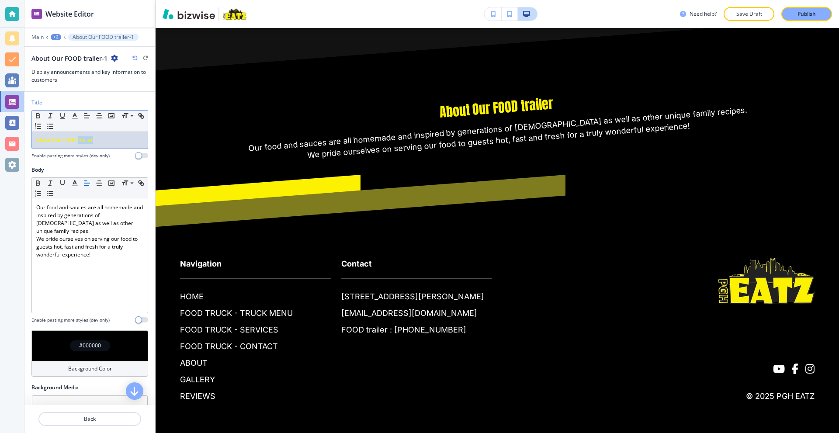
drag, startPoint x: 99, startPoint y: 141, endPoint x: 79, endPoint y: 143, distance: 20.3
click at [79, 143] on p "About Our FOOD trailer" at bounding box center [89, 140] width 107 height 8
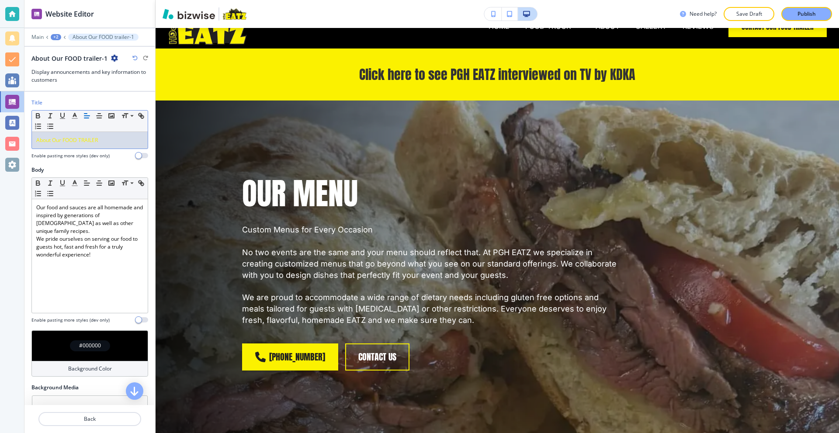
scroll to position [0, 0]
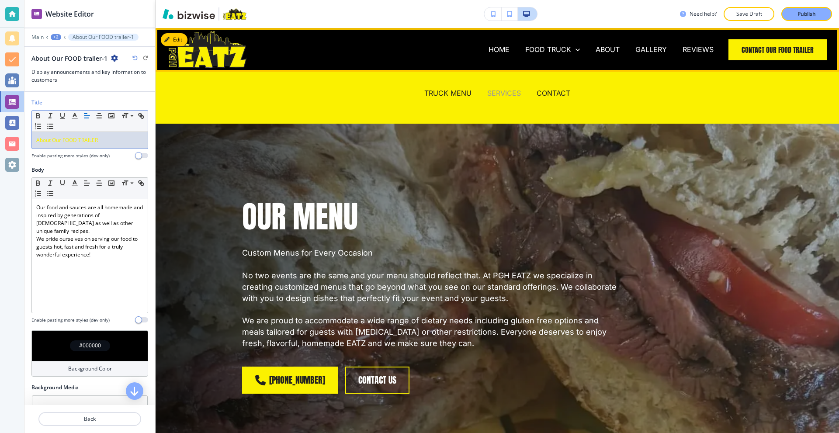
click at [504, 90] on p "SERVICES" at bounding box center [504, 93] width 34 height 10
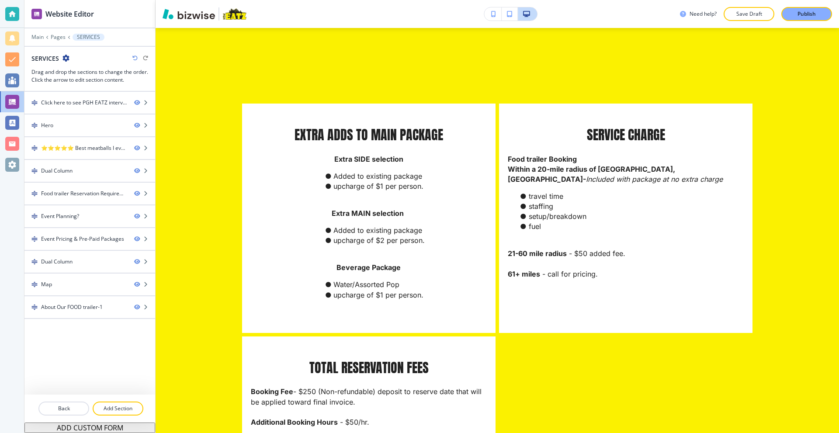
scroll to position [1923, 0]
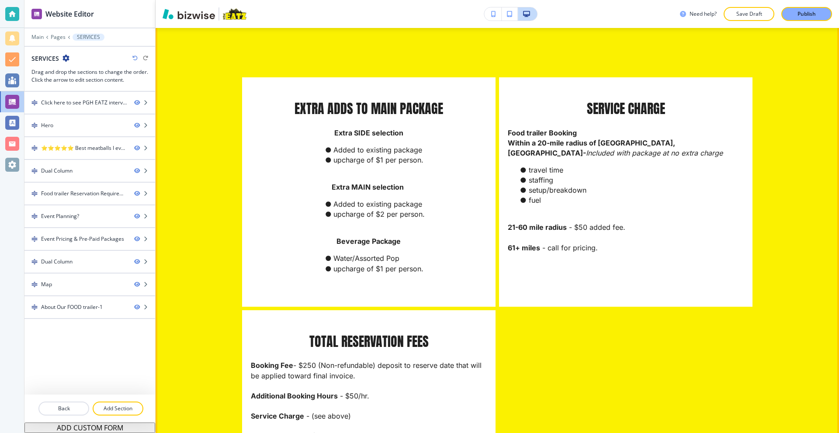
click at [177, 12] on button "Edit" at bounding box center [174, 5] width 27 height 13
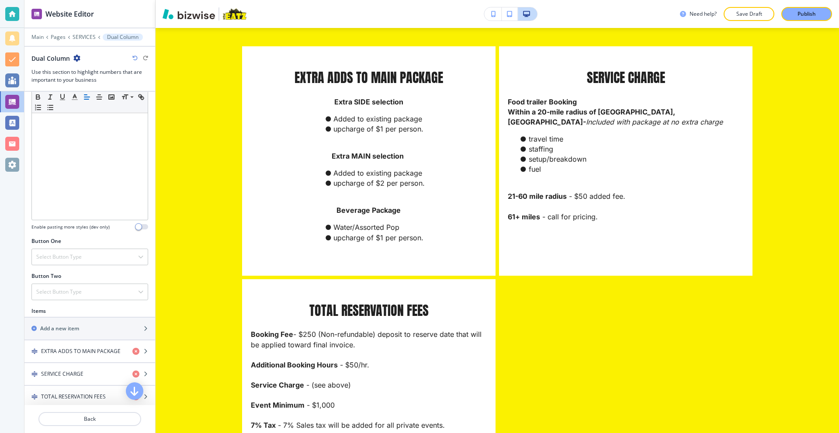
scroll to position [175, 0]
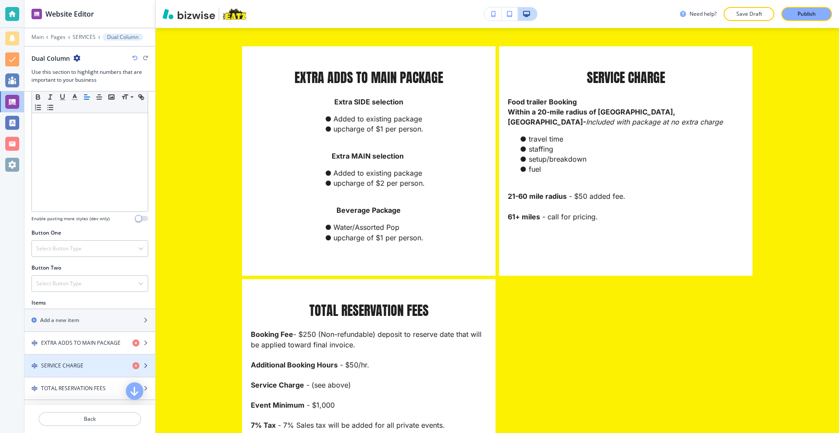
click at [60, 366] on h4 "SERVICE CHARGE" at bounding box center [62, 366] width 42 height 8
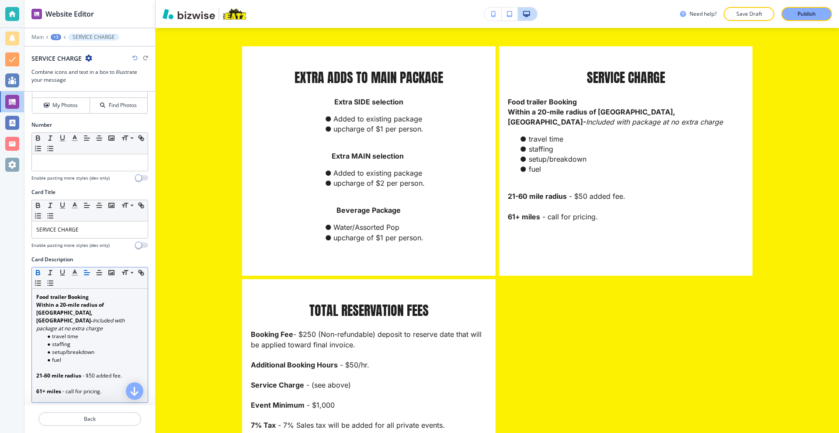
scroll to position [87, 0]
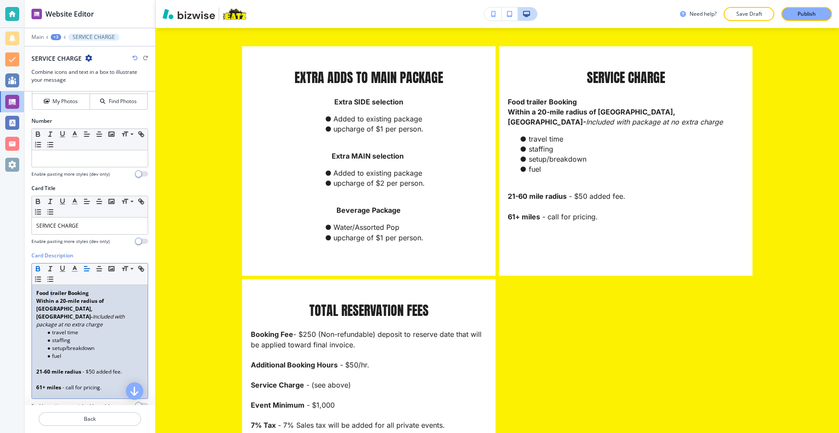
click at [50, 294] on strong "Food trailer Booking" at bounding box center [62, 292] width 52 height 7
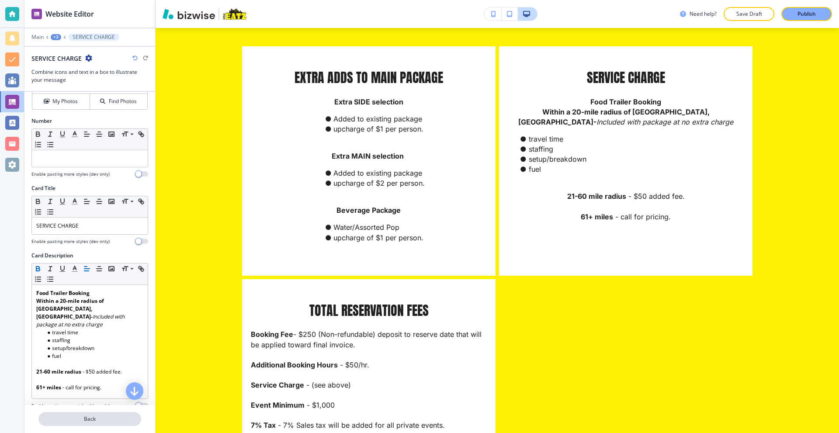
click at [100, 421] on p "Back" at bounding box center [89, 419] width 101 height 8
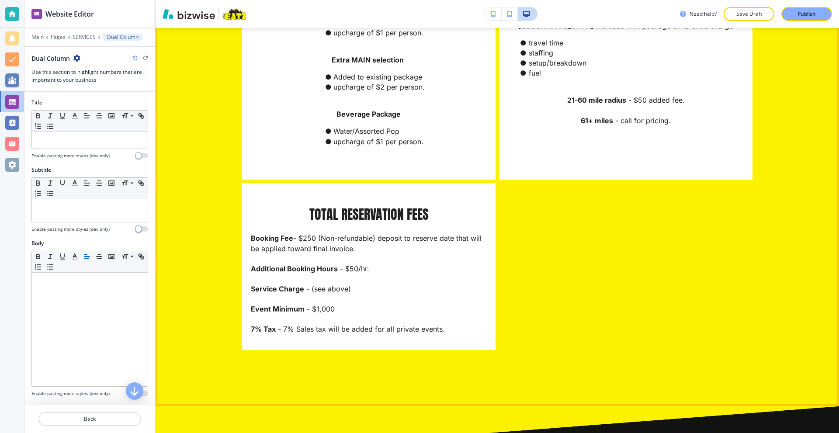
scroll to position [2128, 0]
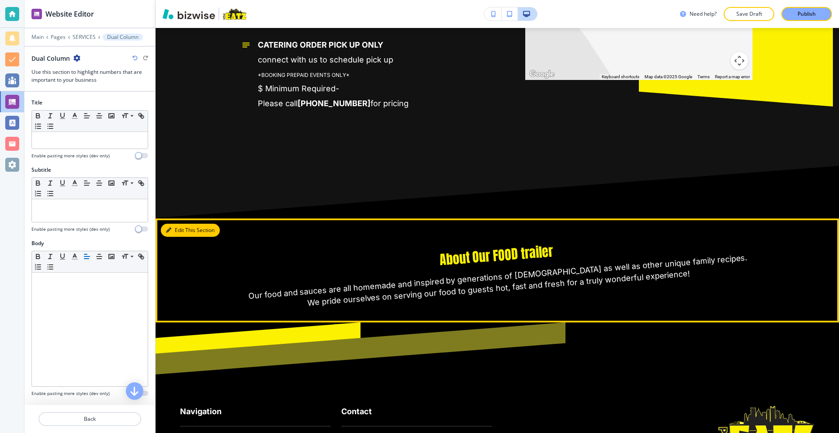
click at [174, 237] on button "Edit This Section" at bounding box center [190, 230] width 59 height 13
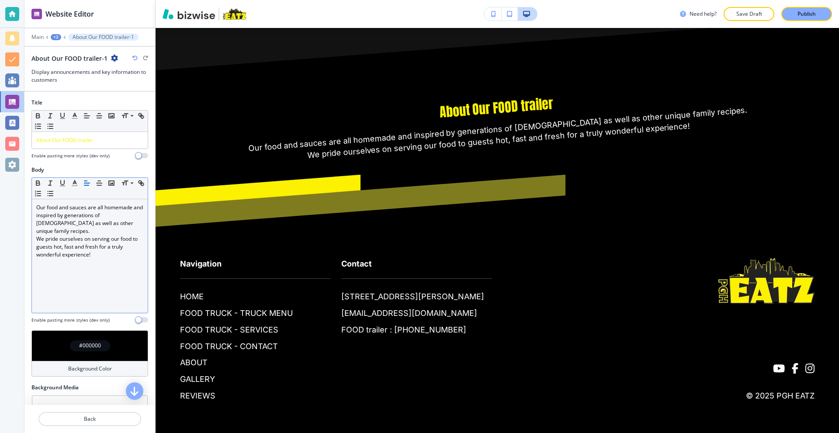
scroll to position [2910, 0]
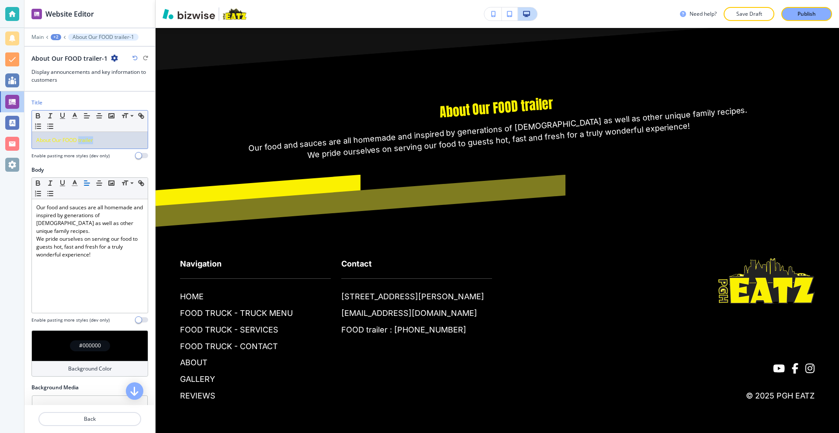
drag, startPoint x: 79, startPoint y: 142, endPoint x: 97, endPoint y: 143, distance: 17.5
click at [97, 143] on p "About Our FOOD trailer" at bounding box center [89, 140] width 107 height 8
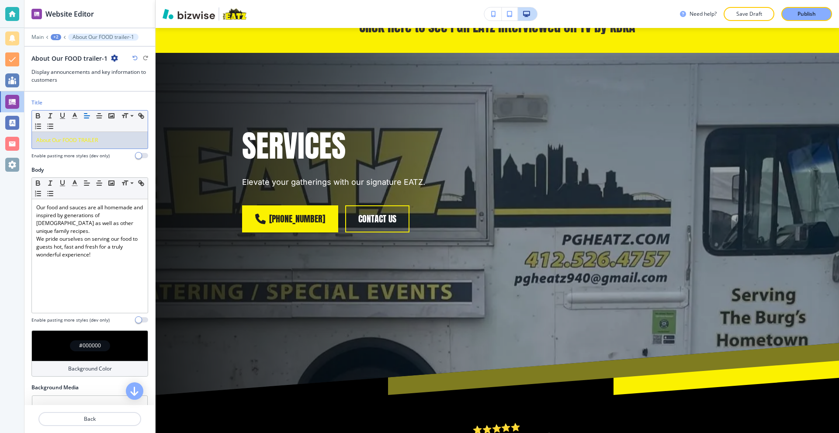
scroll to position [0, 0]
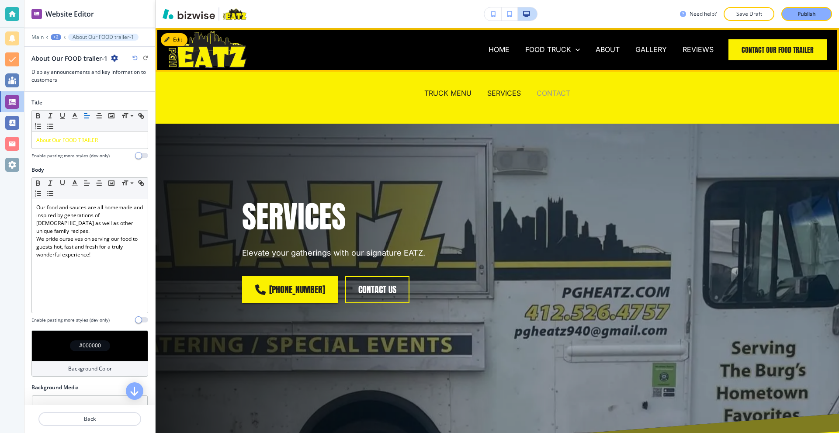
click at [547, 97] on p "CONTACT" at bounding box center [554, 93] width 34 height 10
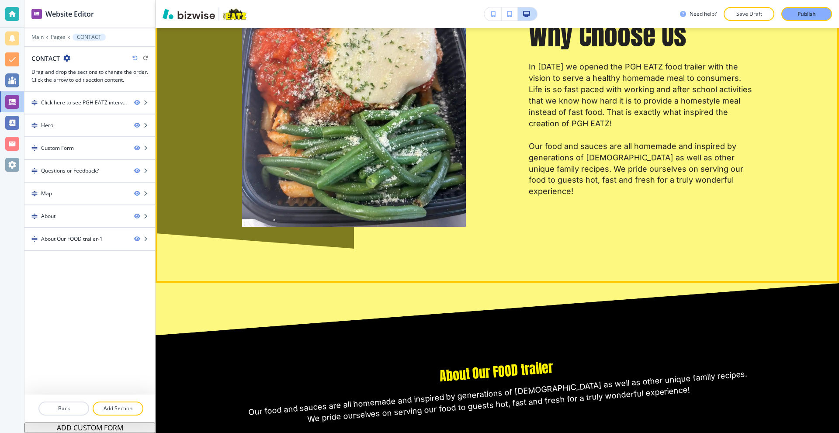
scroll to position [1923, 0]
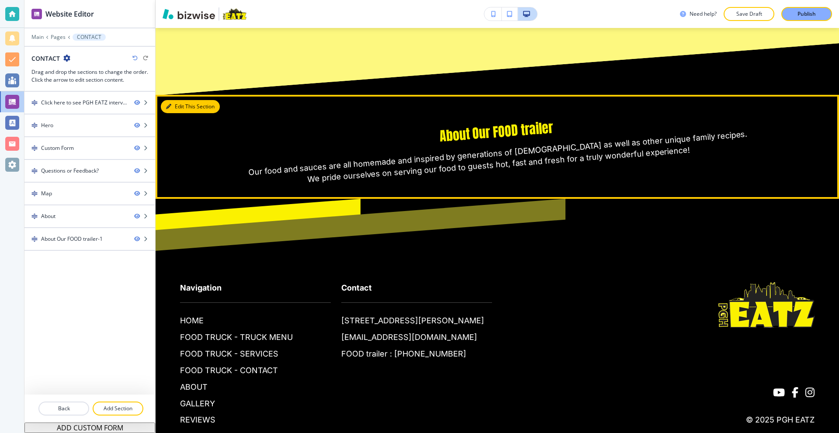
drag, startPoint x: 178, startPoint y: 106, endPoint x: 155, endPoint y: 111, distance: 23.7
click at [178, 106] on button "Edit This Section" at bounding box center [190, 106] width 59 height 13
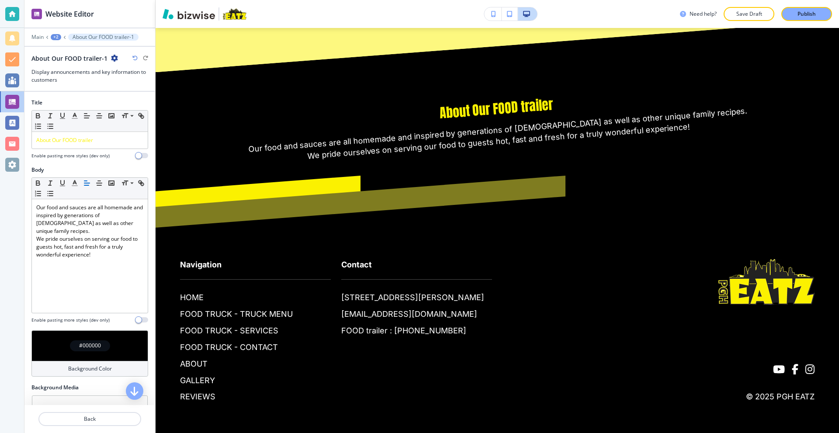
scroll to position [2209, 0]
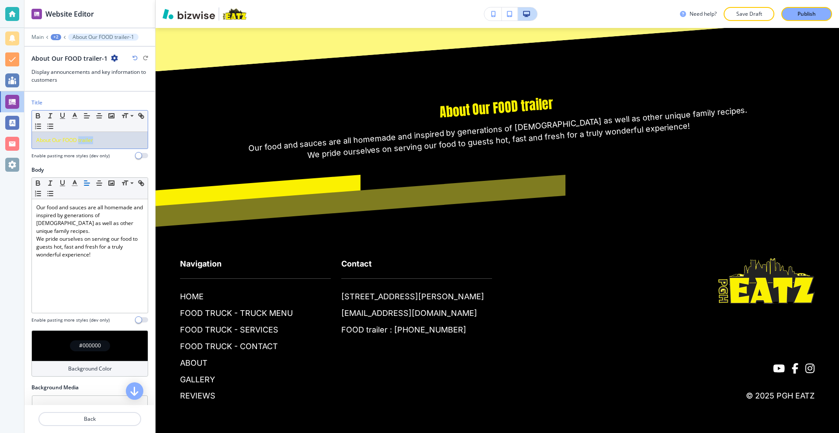
drag, startPoint x: 89, startPoint y: 142, endPoint x: 79, endPoint y: 142, distance: 9.6
click at [79, 142] on p "About Our FOOD trailer" at bounding box center [89, 140] width 107 height 8
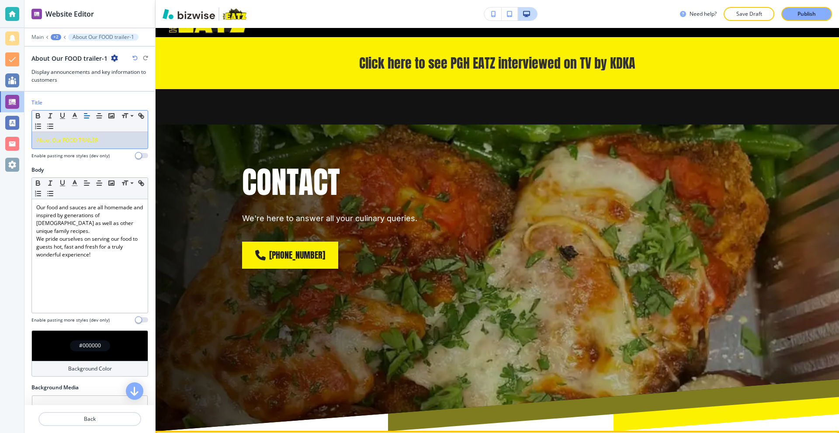
scroll to position [0, 0]
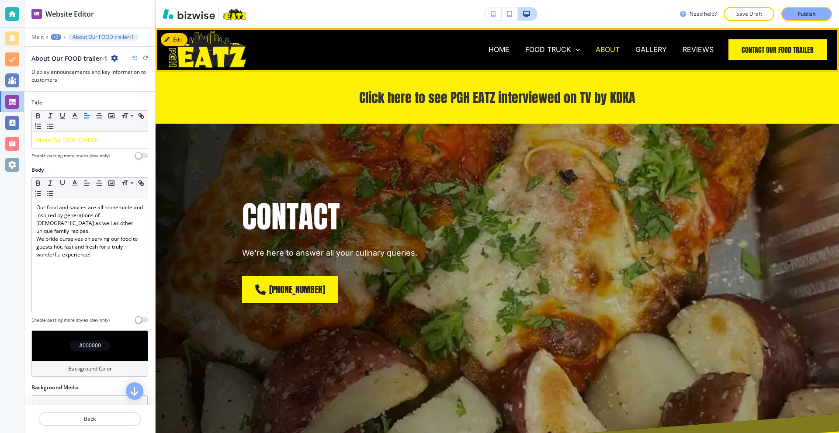
click at [603, 50] on p "ABOUT" at bounding box center [608, 50] width 24 height 10
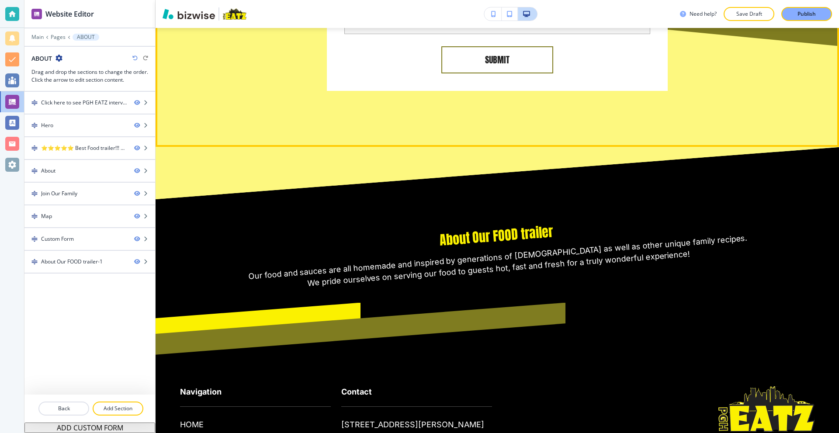
scroll to position [1986, 0]
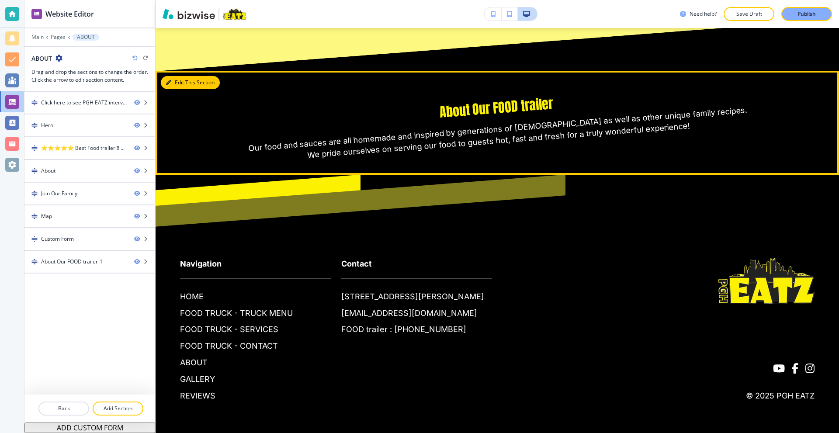
click at [172, 82] on button "Edit This Section" at bounding box center [190, 82] width 59 height 13
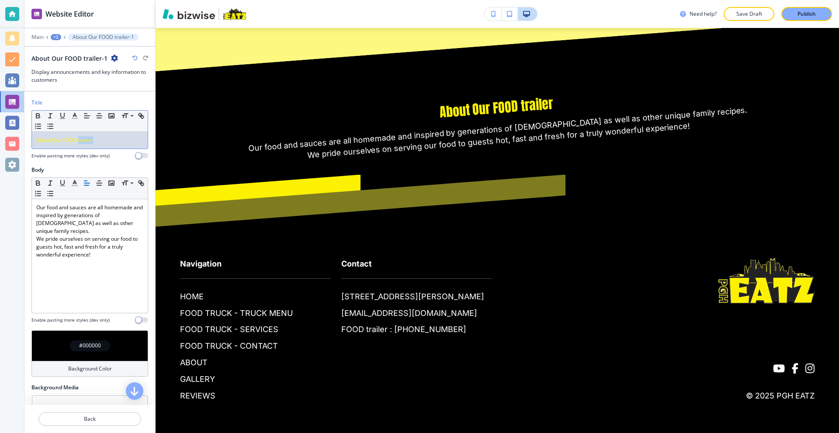
drag, startPoint x: 109, startPoint y: 139, endPoint x: 80, endPoint y: 146, distance: 30.3
click at [80, 146] on div "About Our FOOD trailer" at bounding box center [90, 140] width 116 height 17
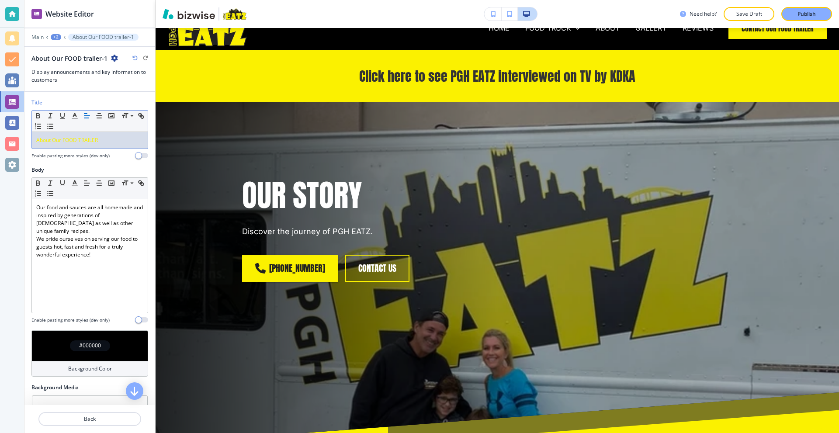
scroll to position [0, 0]
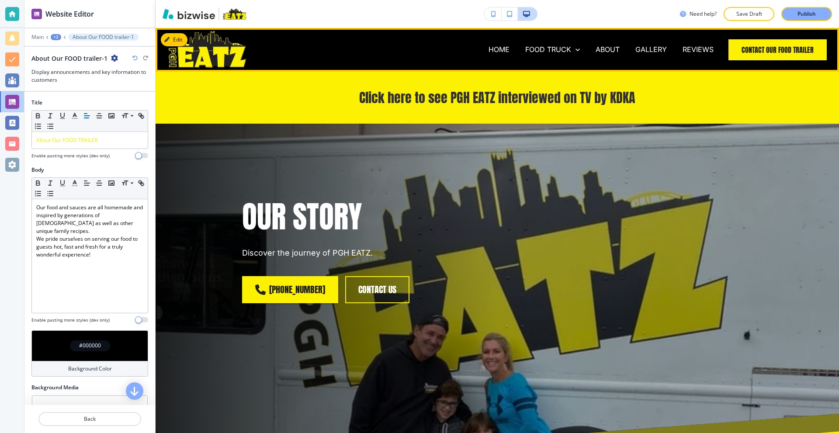
click at [647, 43] on div "GALLERY" at bounding box center [650, 49] width 47 height 35
click at [648, 46] on p "GALLERY" at bounding box center [650, 50] width 31 height 10
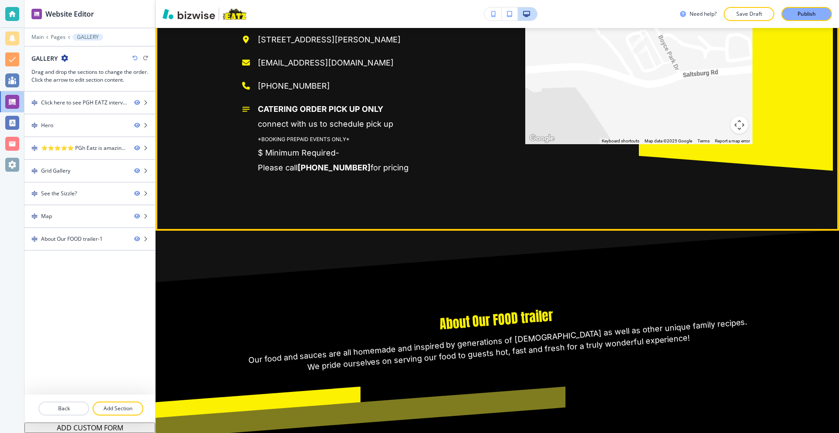
scroll to position [2010, 0]
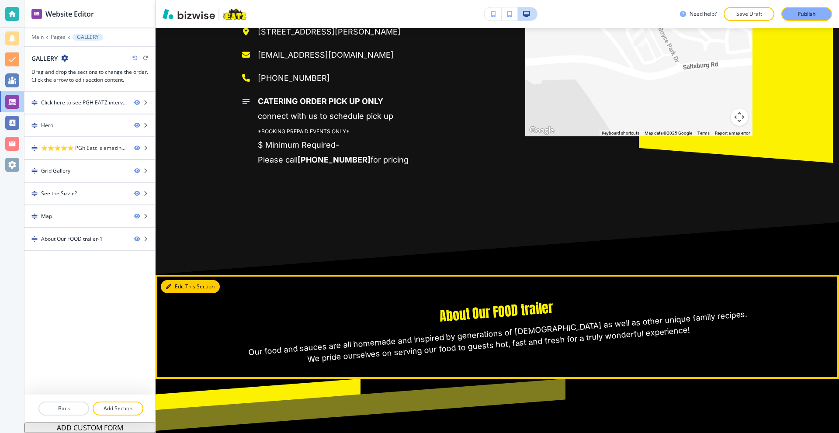
click at [180, 285] on button "Edit This Section" at bounding box center [190, 286] width 59 height 13
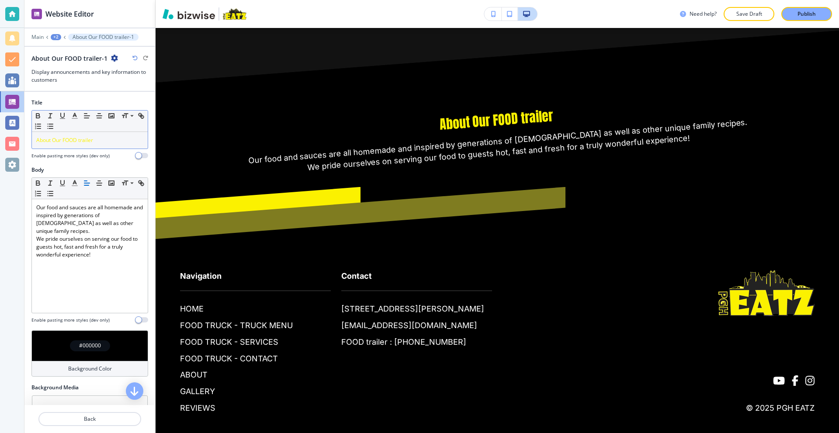
scroll to position [2214, 0]
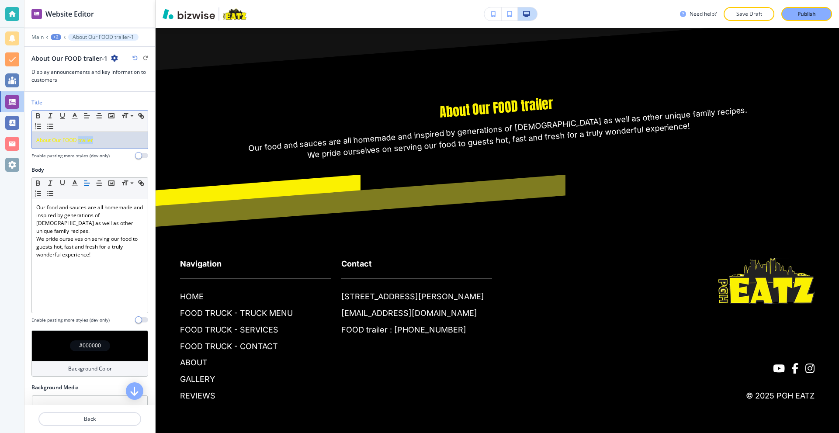
drag, startPoint x: 96, startPoint y: 143, endPoint x: 80, endPoint y: 143, distance: 16.2
click at [80, 143] on p "About Our FOOD trailer" at bounding box center [89, 140] width 107 height 8
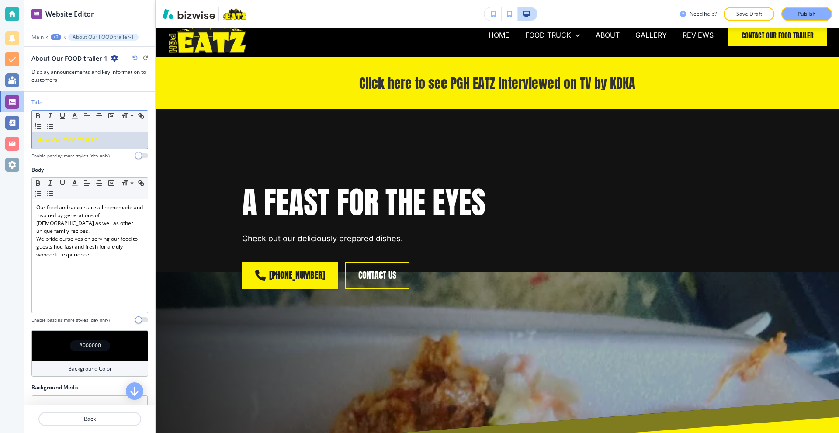
scroll to position [0, 0]
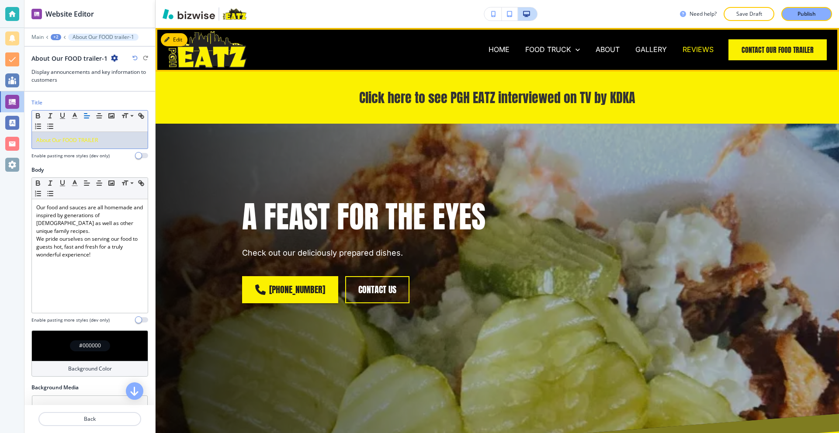
click at [688, 47] on p "REVIEWS" at bounding box center [698, 50] width 31 height 10
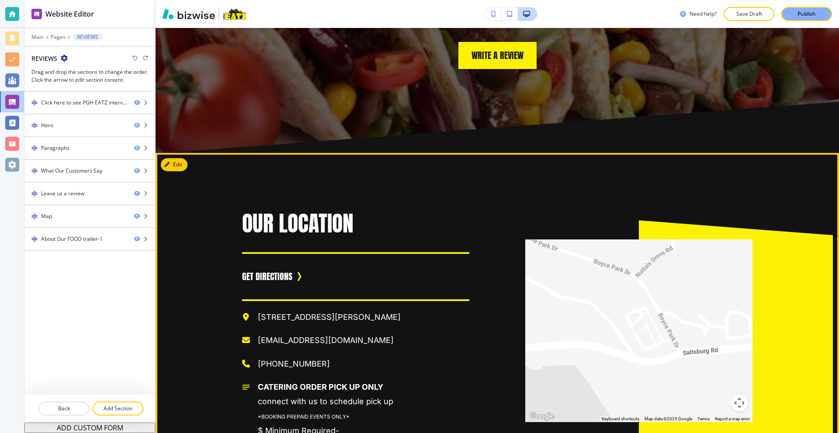
scroll to position [5375, 0]
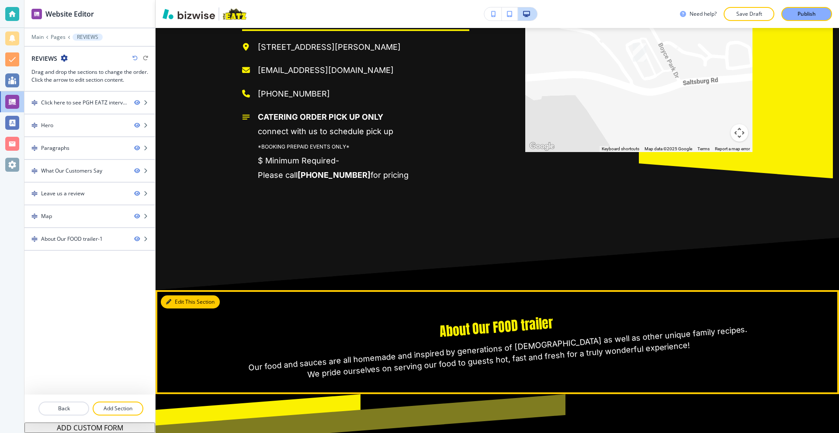
click at [173, 295] on button "Edit This Section" at bounding box center [190, 301] width 59 height 13
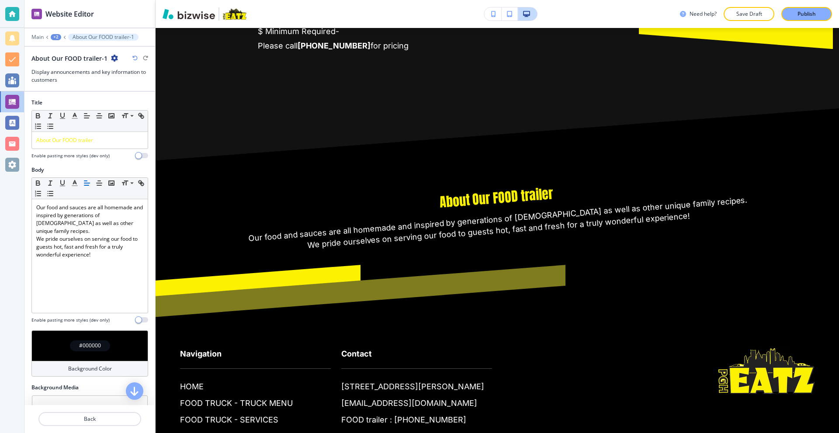
scroll to position [5526, 0]
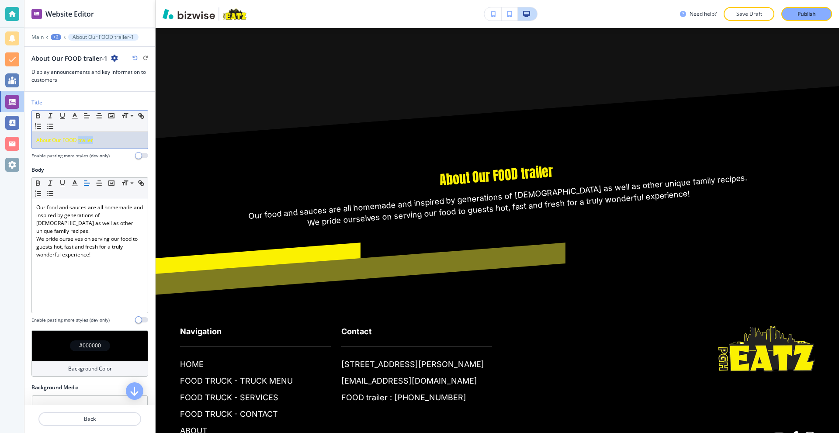
drag, startPoint x: 92, startPoint y: 141, endPoint x: 80, endPoint y: 142, distance: 12.3
click at [80, 142] on p "About Our FOOD trailer" at bounding box center [89, 140] width 107 height 8
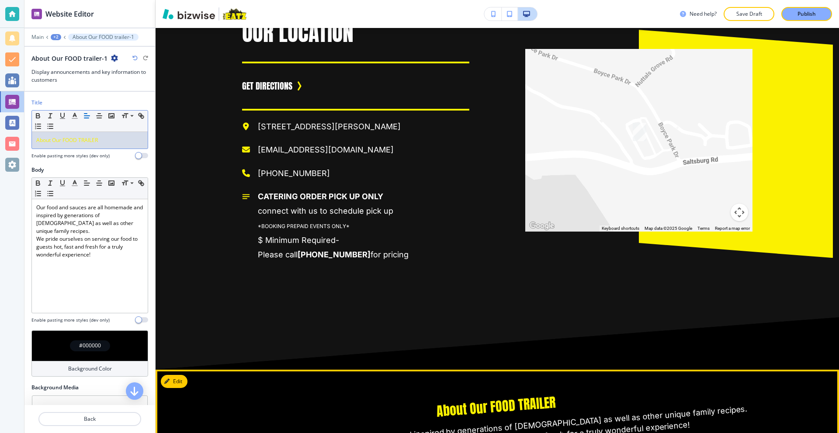
scroll to position [5264, 0]
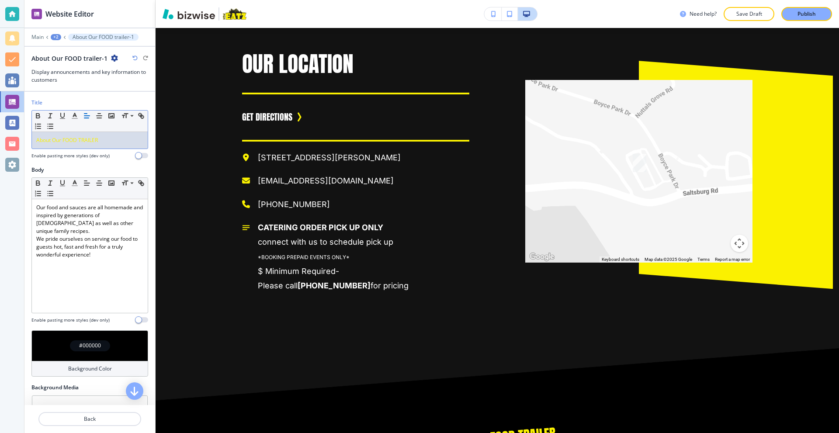
click at [35, 32] on div at bounding box center [89, 30] width 131 height 5
click at [35, 34] on p "Main" at bounding box center [37, 37] width 12 height 6
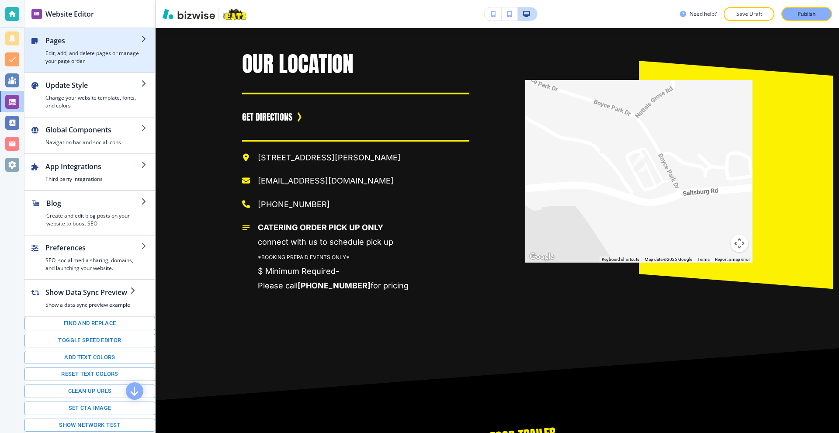
click at [77, 53] on h4 "Edit, add, and delete pages or manage your page order" at bounding box center [93, 57] width 96 height 16
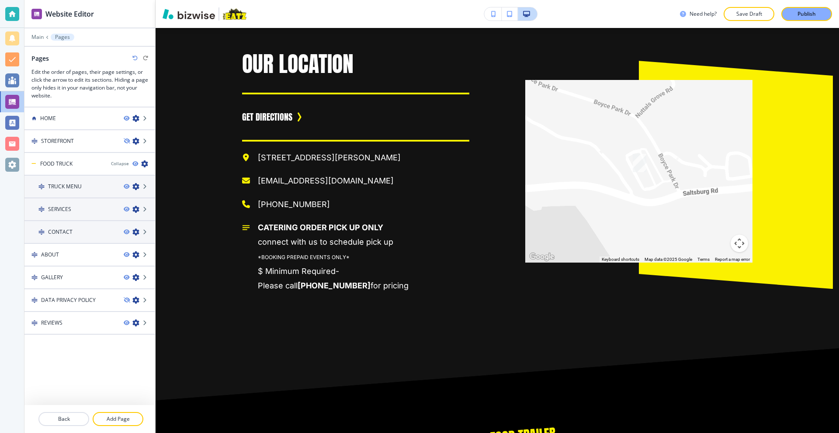
click at [75, 79] on h3 "Edit the order of pages, their page settings, or click the arrow to edit its se…" at bounding box center [89, 83] width 117 height 31
click at [60, 113] on div at bounding box center [89, 110] width 131 height 7
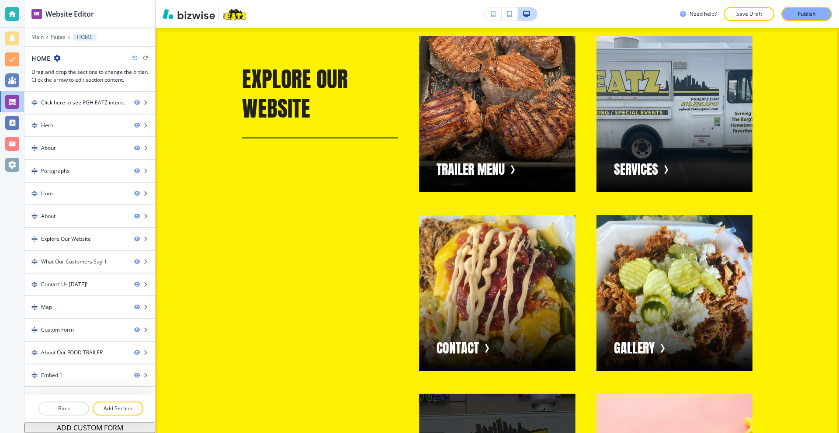
scroll to position [2534, 0]
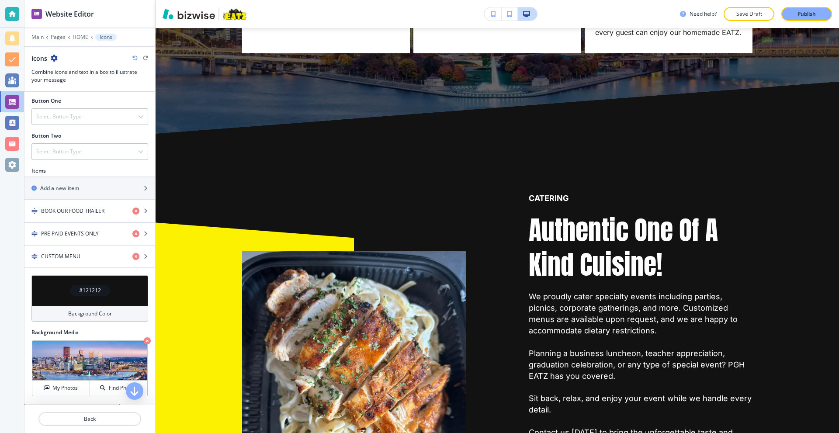
scroll to position [350, 0]
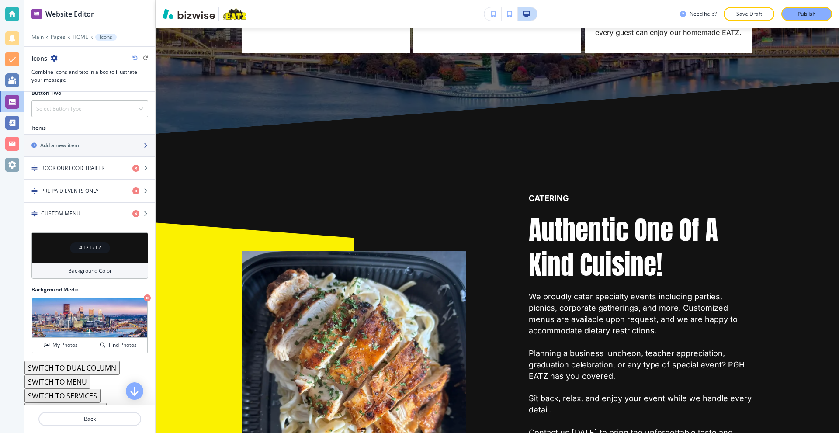
click at [70, 149] on div "button" at bounding box center [89, 152] width 131 height 7
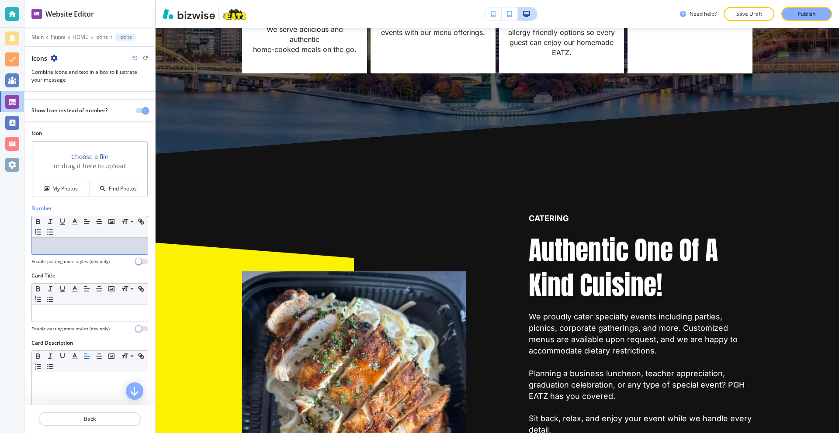
click at [73, 243] on p at bounding box center [89, 246] width 107 height 8
click at [67, 310] on p at bounding box center [89, 313] width 107 height 8
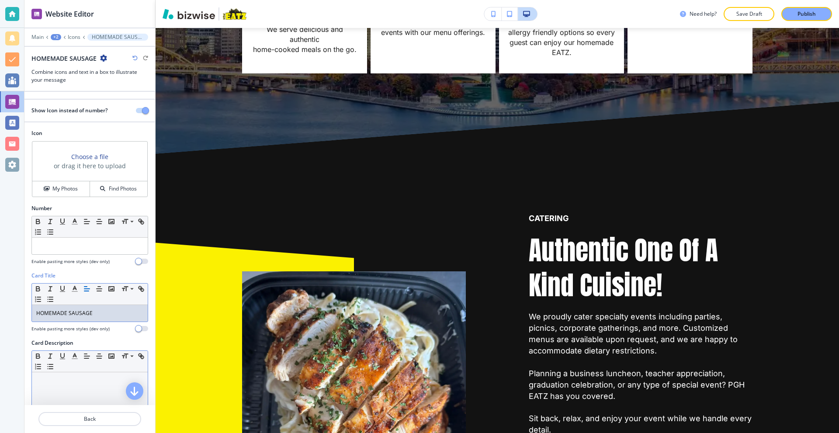
click at [55, 380] on p at bounding box center [89, 381] width 107 height 8
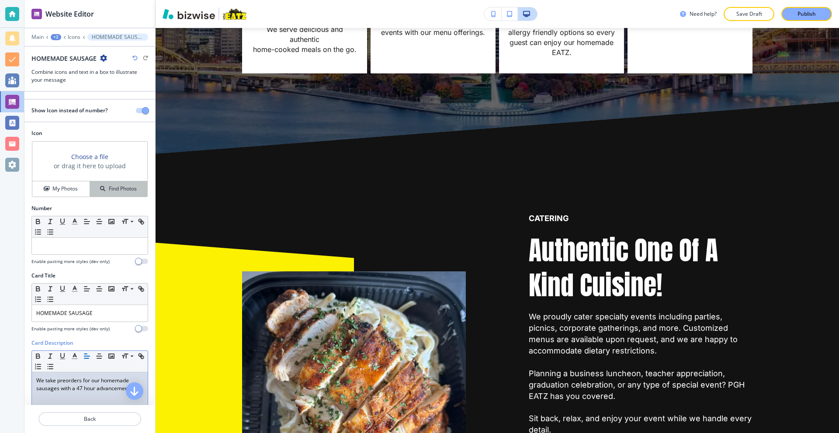
click at [109, 191] on h4 "Find Photos" at bounding box center [123, 189] width 28 height 8
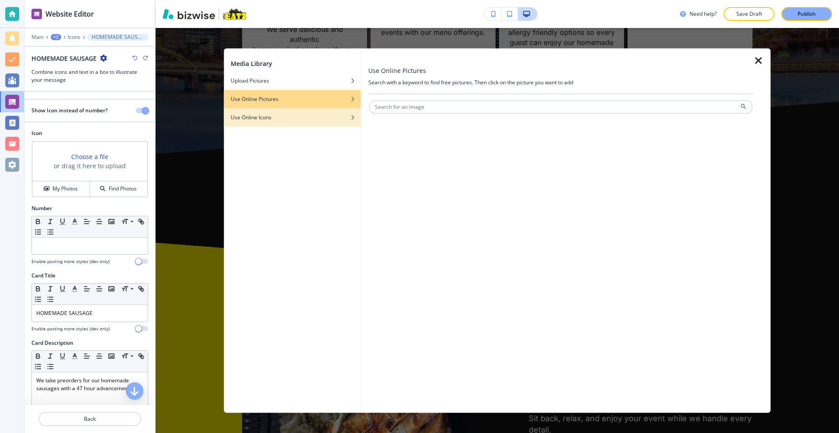
click at [263, 112] on div "button" at bounding box center [292, 110] width 137 height 5
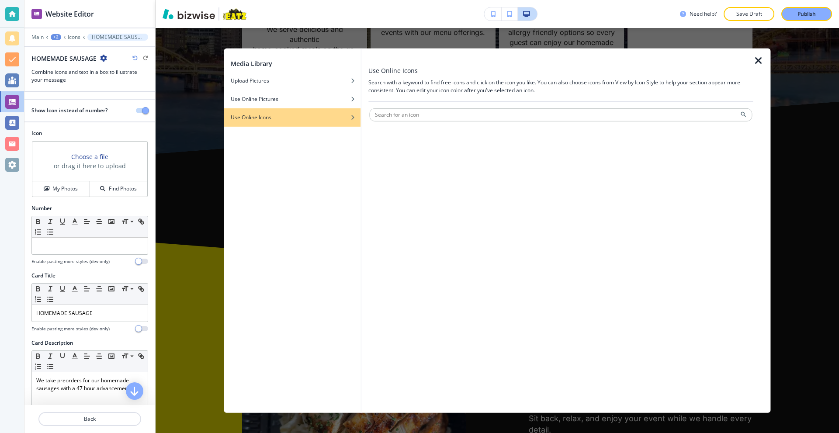
click at [424, 107] on div at bounding box center [560, 256] width 385 height 298
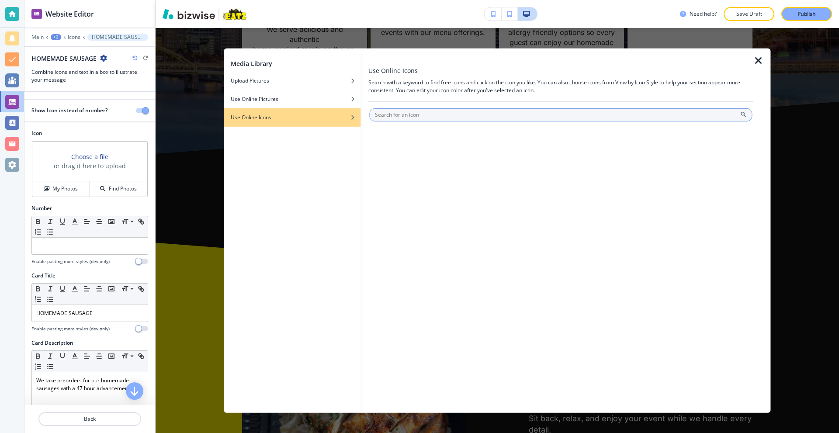
click at [423, 111] on input "text" at bounding box center [560, 114] width 383 height 13
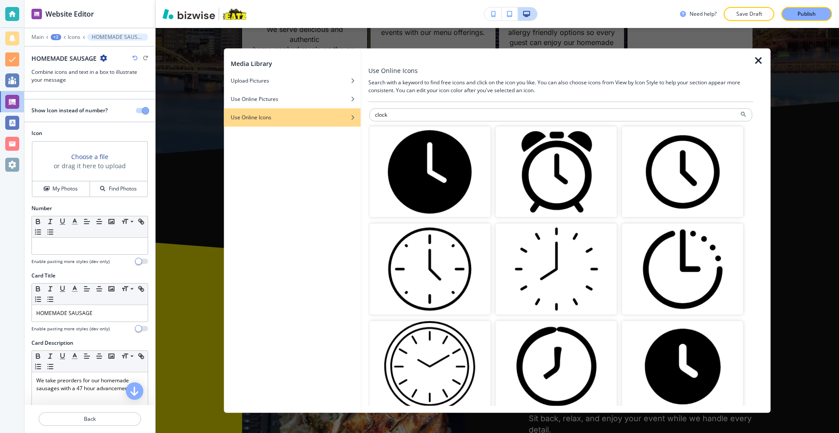
click at [667, 155] on img "button" at bounding box center [682, 171] width 121 height 91
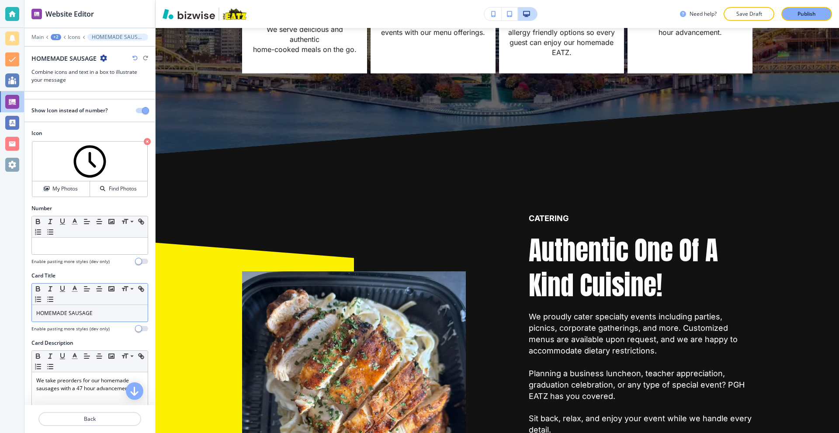
click at [100, 305] on div "HOMEMADE SAUSAGE" at bounding box center [90, 313] width 116 height 17
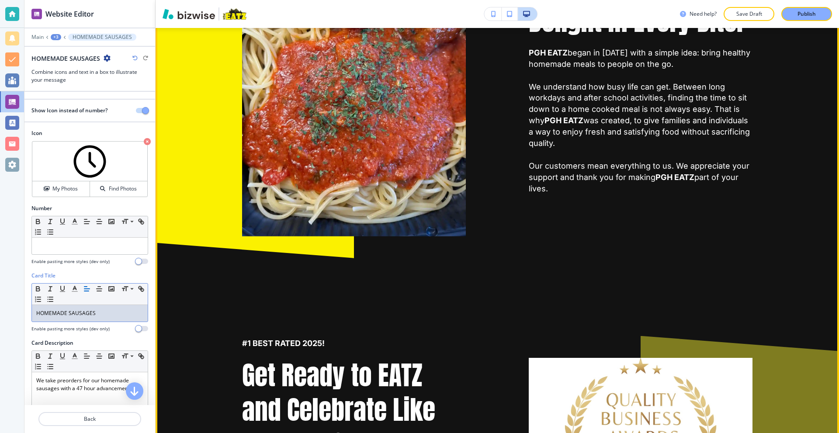
scroll to position [357, 0]
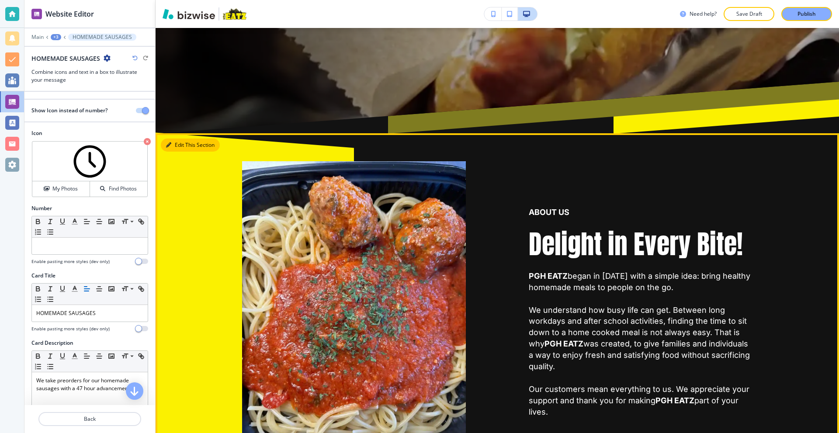
click at [173, 144] on button "Edit This Section" at bounding box center [190, 145] width 59 height 13
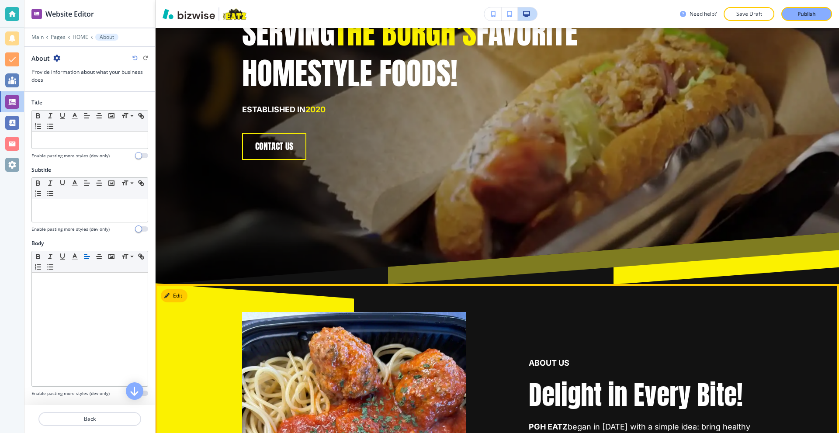
scroll to position [0, 0]
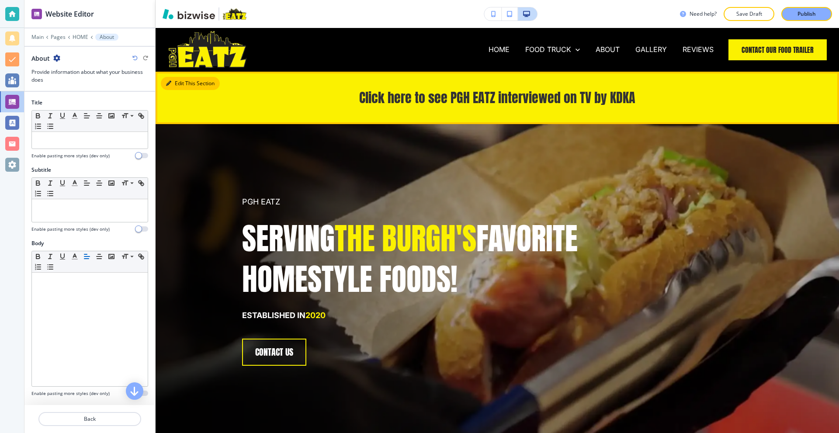
click at [170, 80] on button "Edit This Section" at bounding box center [190, 83] width 59 height 13
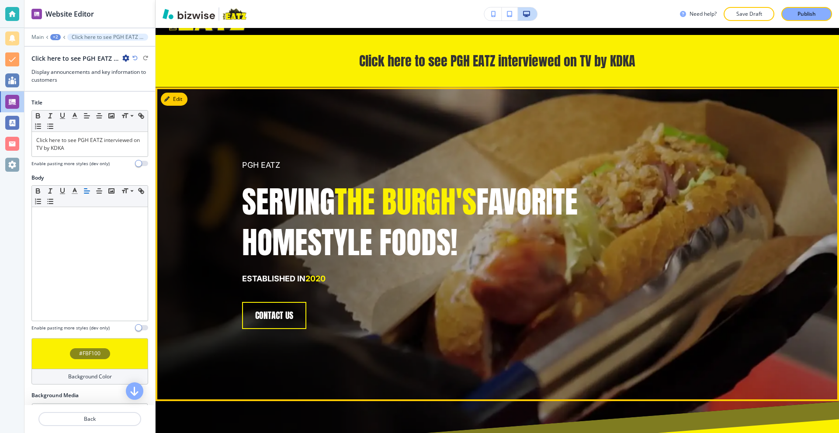
scroll to position [44, 0]
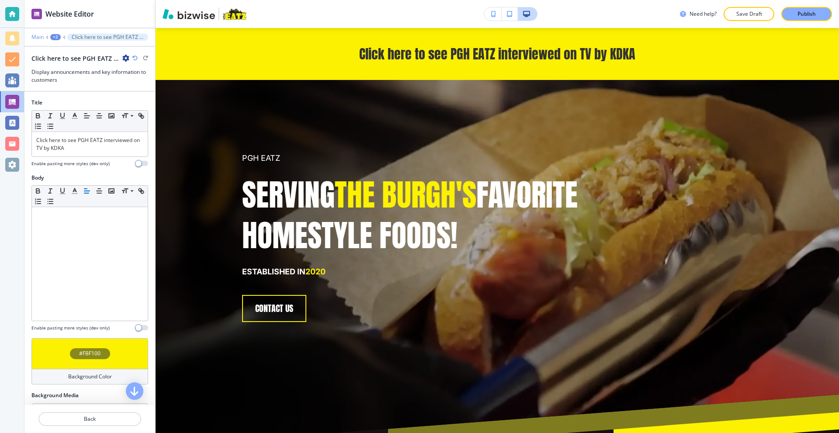
click at [35, 38] on p "Main" at bounding box center [37, 37] width 12 height 6
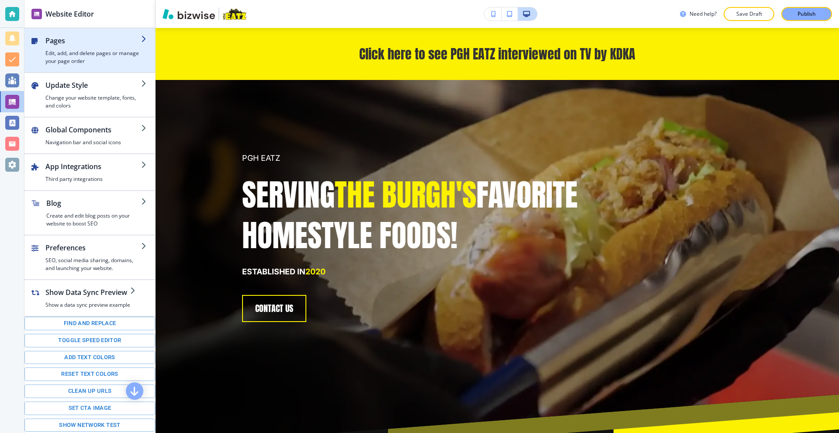
click at [57, 37] on h2 "Pages" at bounding box center [93, 40] width 96 height 10
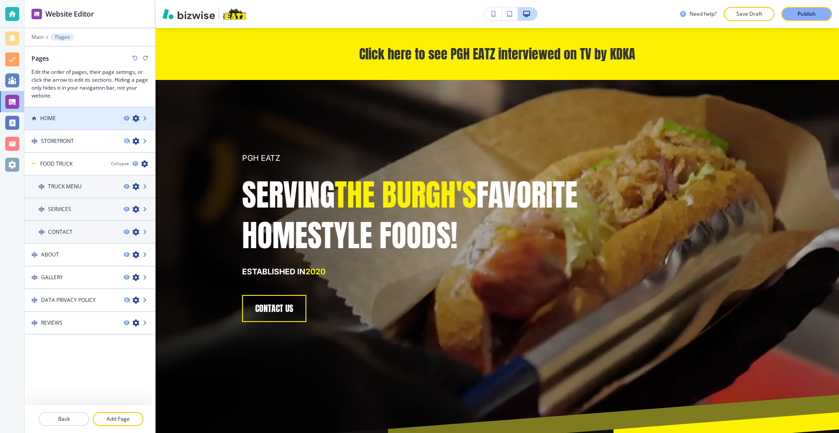
click at [67, 119] on div "HOME" at bounding box center [70, 118] width 92 height 8
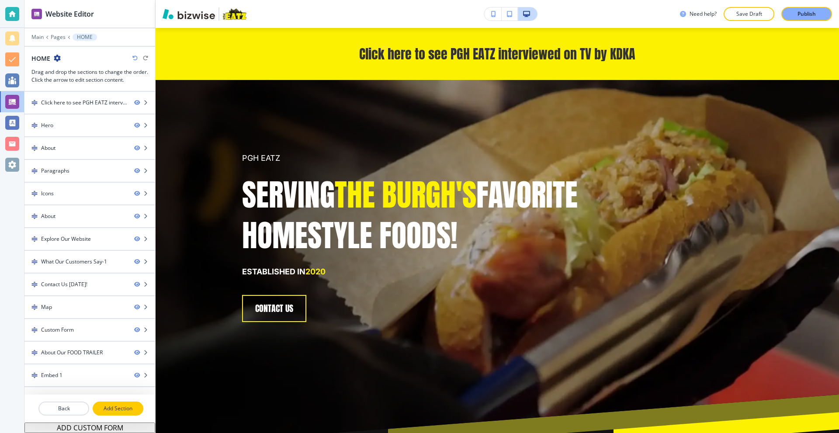
click at [128, 407] on p "Add Section" at bounding box center [118, 409] width 49 height 8
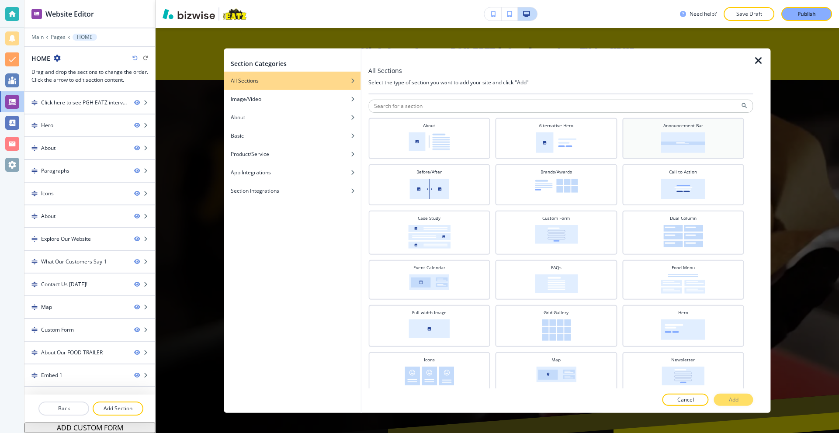
click at [671, 149] on img at bounding box center [683, 142] width 45 height 21
click at [733, 399] on p "Add" at bounding box center [734, 400] width 10 height 8
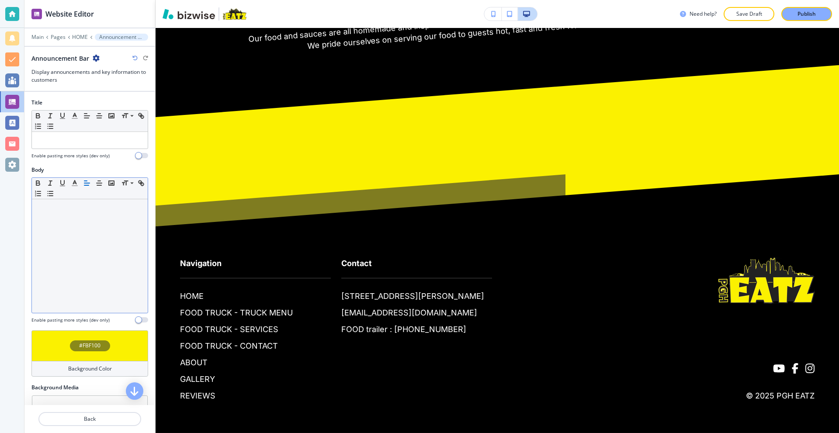
scroll to position [4774, 0]
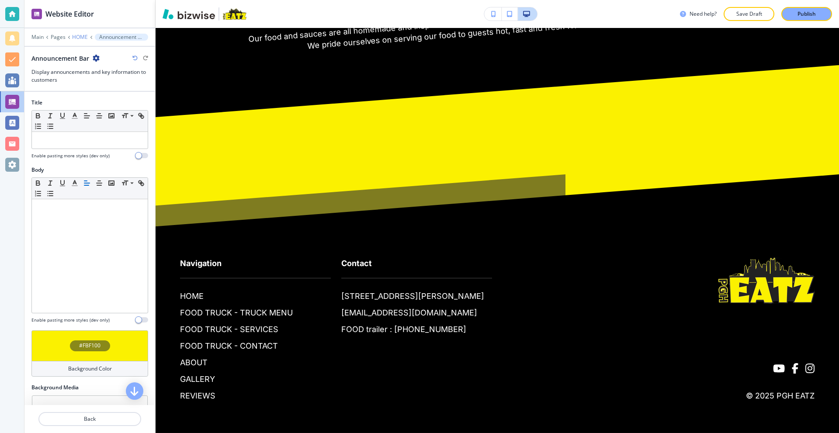
click at [74, 36] on p "HOME" at bounding box center [80, 37] width 16 height 6
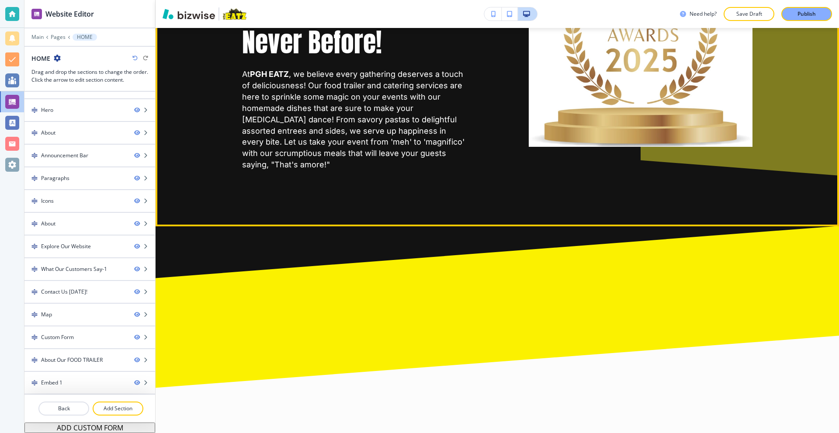
scroll to position [1178, 0]
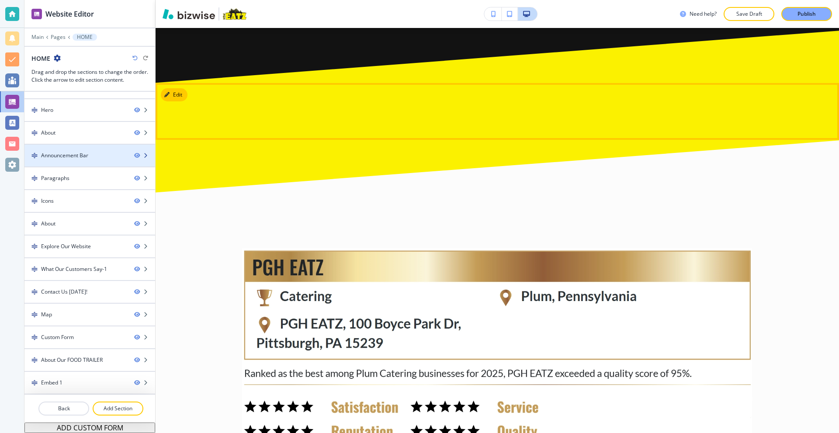
click at [82, 158] on div "Announcement Bar" at bounding box center [64, 156] width 47 height 8
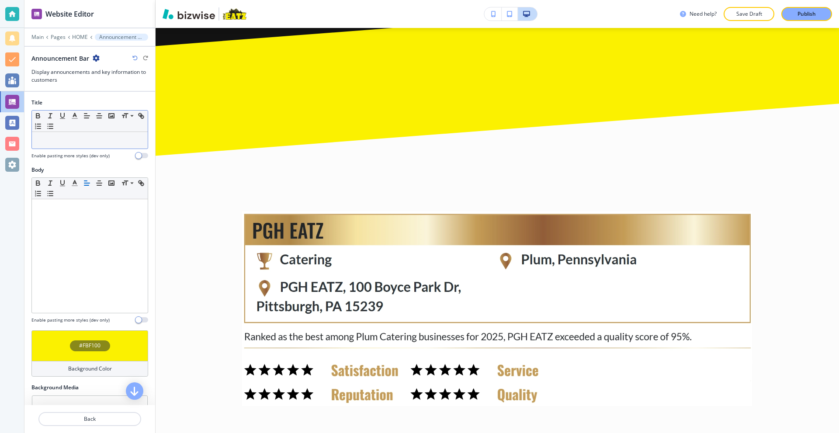
scroll to position [1221, 0]
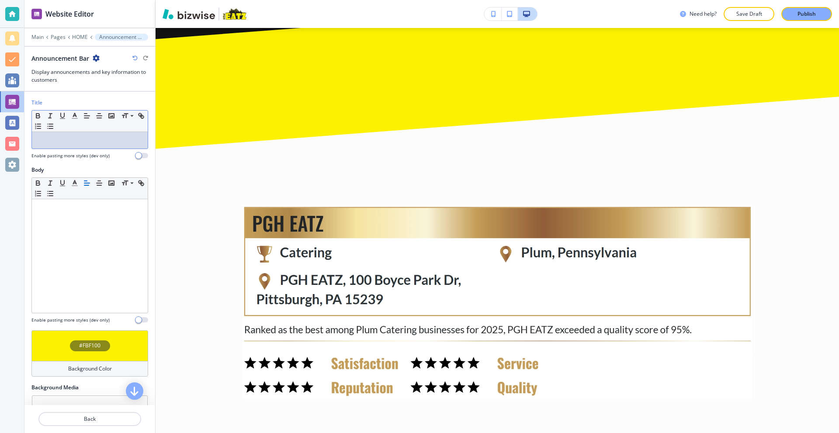
click at [73, 138] on p at bounding box center [89, 140] width 107 height 8
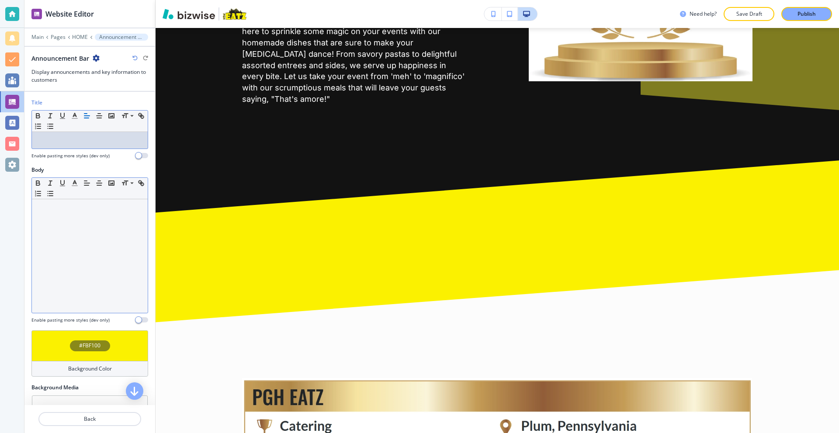
scroll to position [1047, 0]
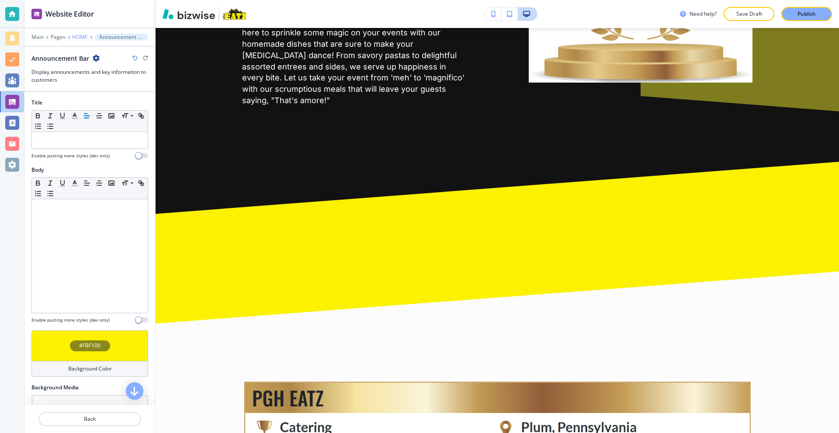
click at [83, 35] on p "HOME" at bounding box center [80, 37] width 16 height 6
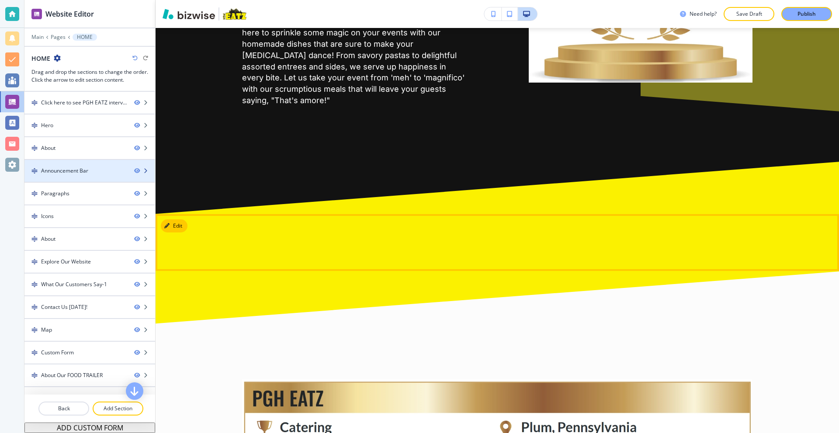
click at [91, 167] on div "Announcement Bar" at bounding box center [75, 171] width 103 height 8
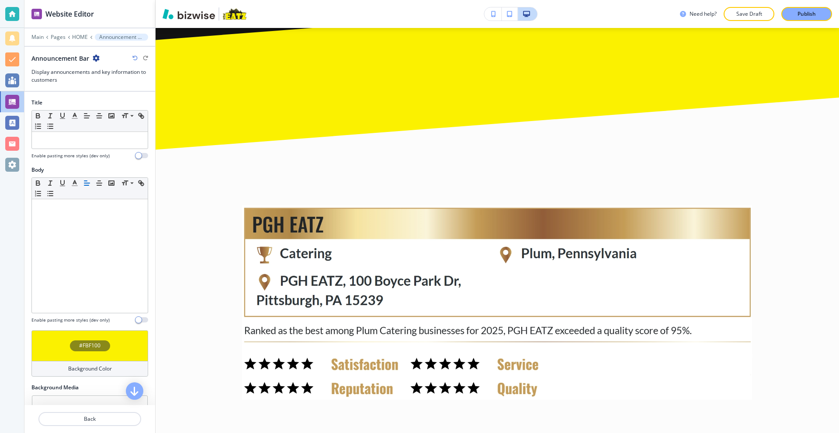
scroll to position [1221, 0]
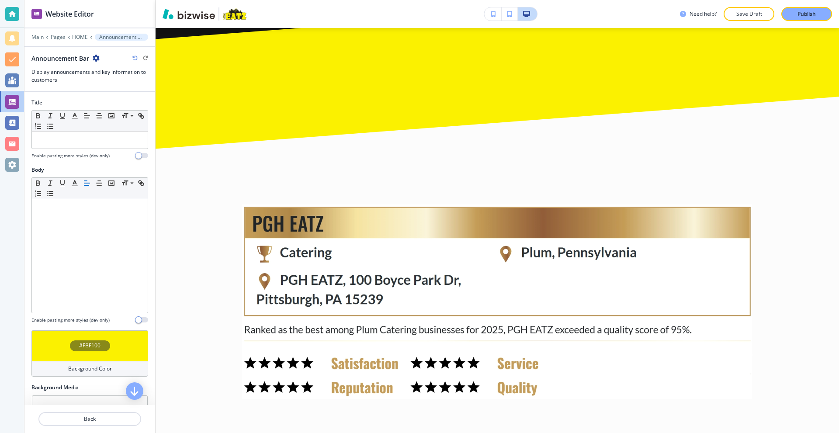
click at [95, 58] on icon "button" at bounding box center [96, 58] width 7 height 7
click at [120, 107] on p "Delete Section" at bounding box center [120, 104] width 45 height 8
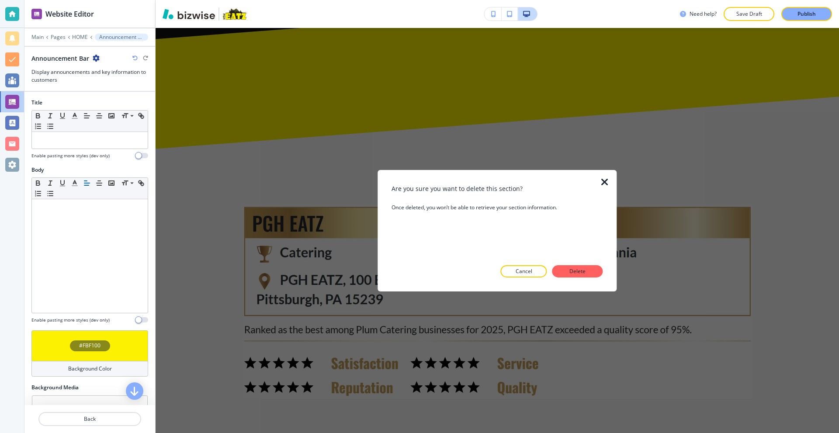
click at [570, 267] on p "Delete" at bounding box center [577, 271] width 21 height 8
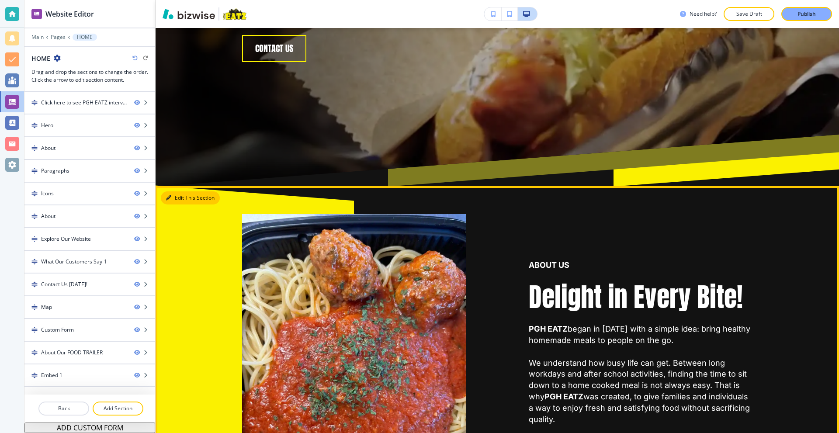
click at [176, 196] on button "Edit This Section" at bounding box center [190, 197] width 59 height 13
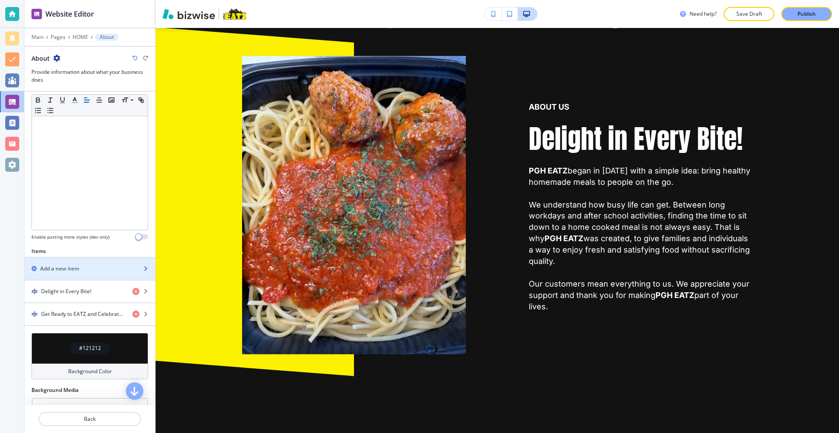
scroll to position [185, 0]
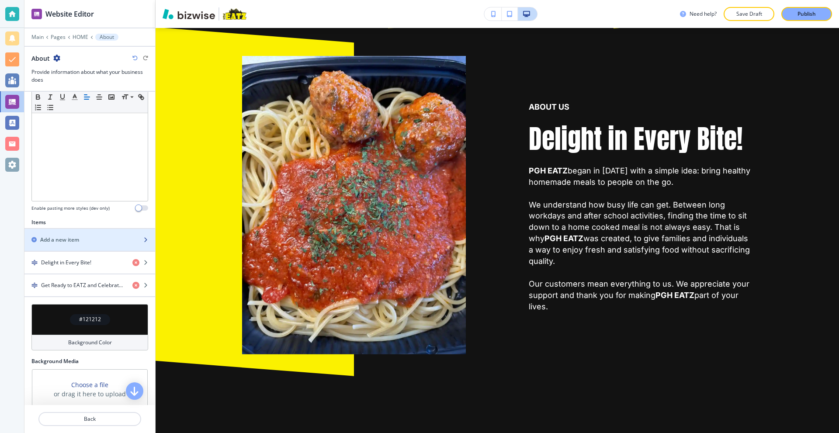
click at [74, 237] on h2 "Add a new item" at bounding box center [59, 240] width 39 height 8
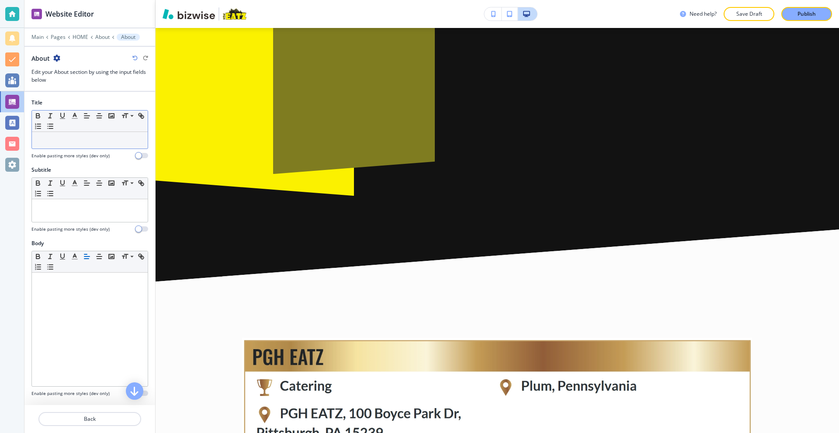
scroll to position [1246, 0]
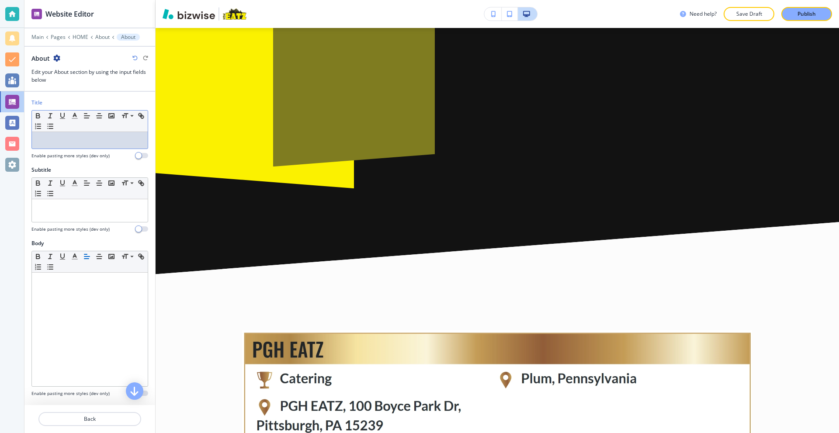
click at [78, 139] on p at bounding box center [89, 140] width 107 height 8
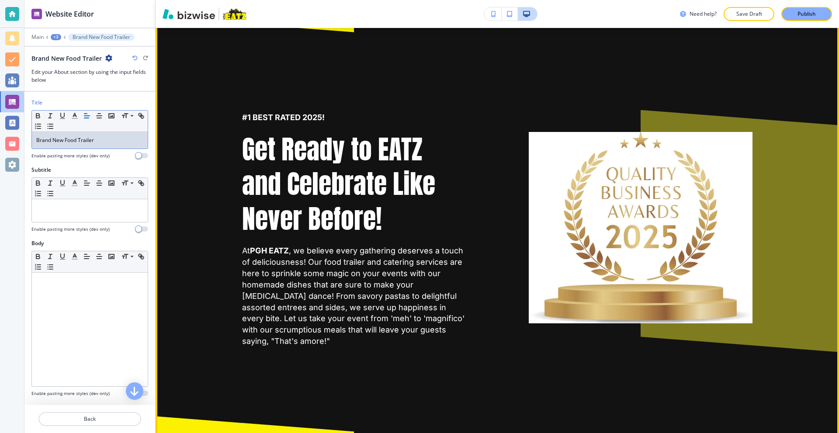
scroll to position [809, 0]
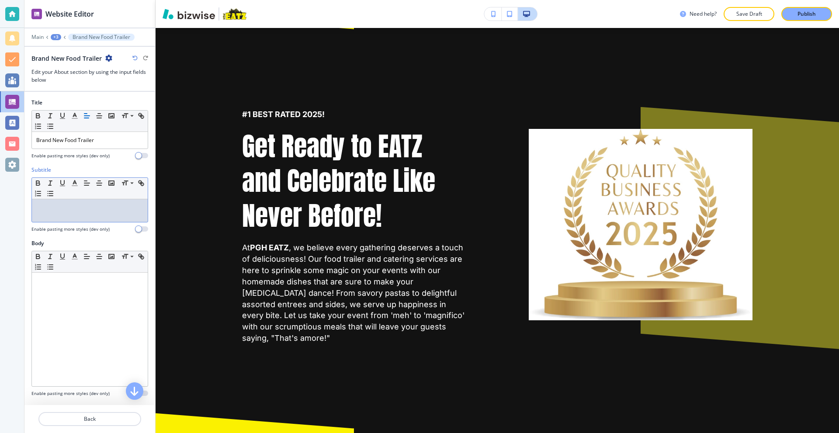
click at [86, 215] on div at bounding box center [90, 210] width 116 height 23
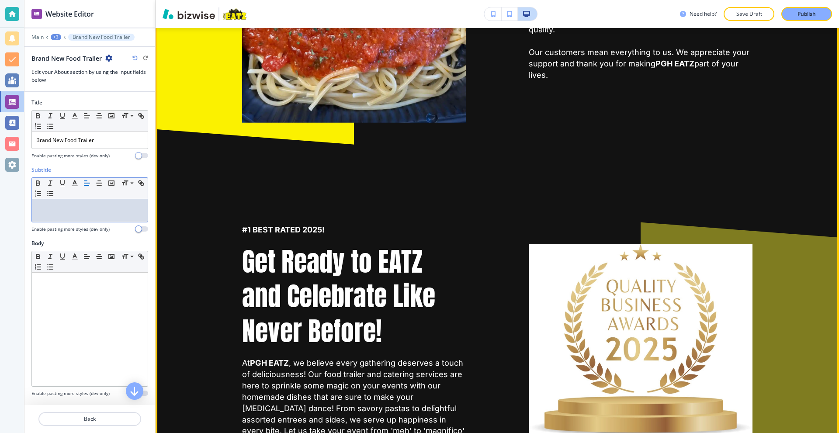
scroll to position [416, 0]
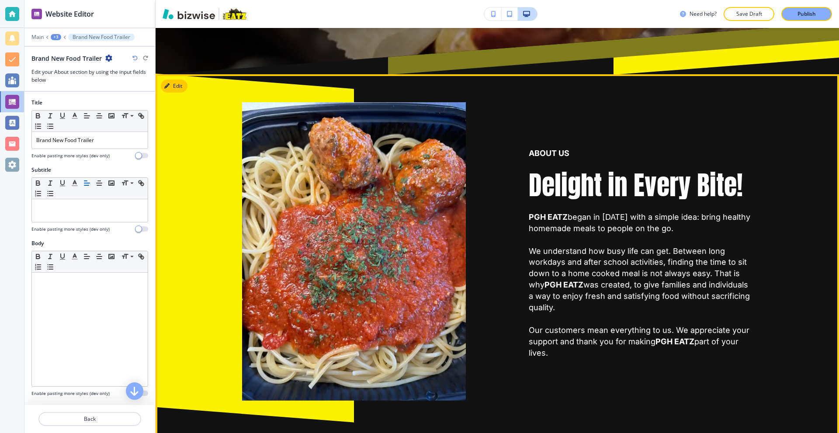
drag, startPoint x: 528, startPoint y: 218, endPoint x: 544, endPoint y: 221, distance: 16.3
click at [599, 353] on div "ABOUT US Delight in Every Bite! PGH EATZ began in 2020 with a simple idea: brin…" at bounding box center [609, 230] width 287 height 340
copy p "PGH EATZ began in 2020 with a simple idea: bring healthy homemade meals to peop…"
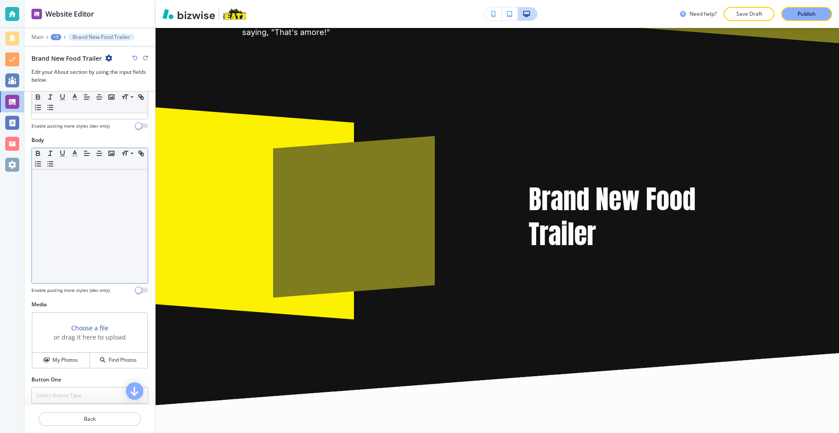
scroll to position [144, 0]
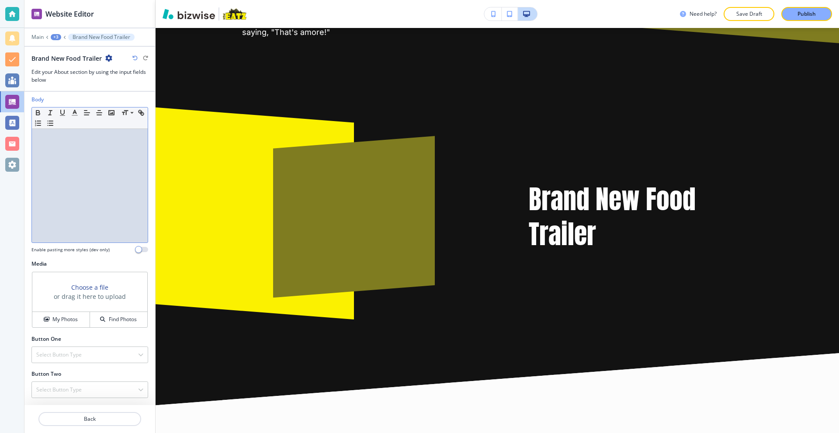
click at [69, 177] on div at bounding box center [90, 186] width 116 height 114
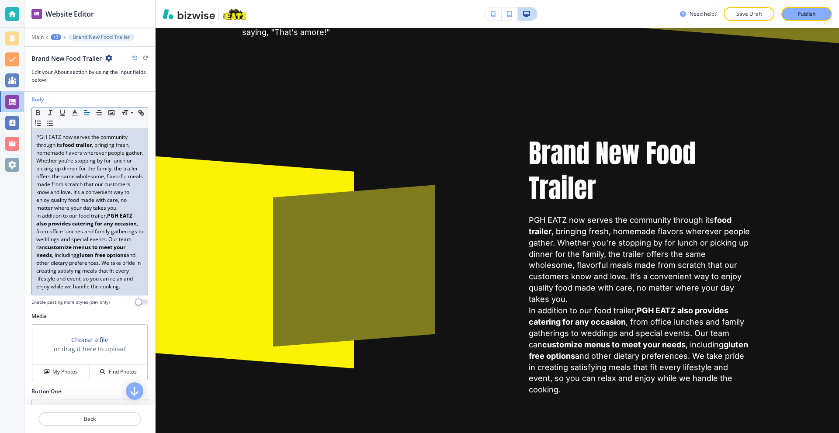
scroll to position [0, 0]
click at [96, 212] on p "PGH EATZ now serves the community through its food trailer , bringing fresh, ho…" at bounding box center [89, 172] width 107 height 79
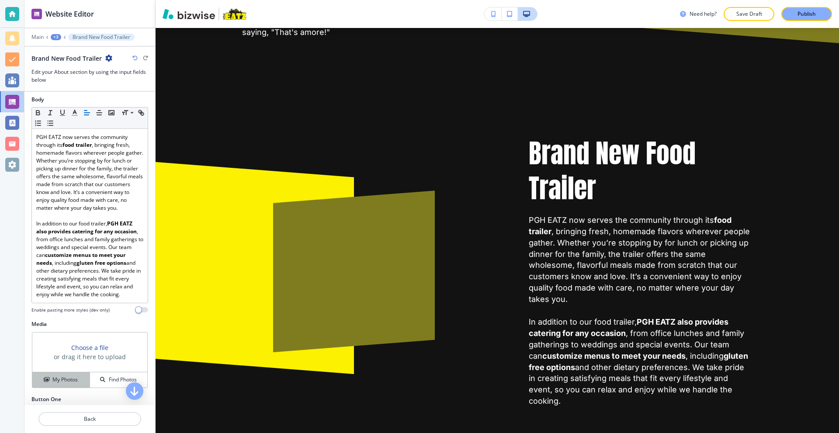
click at [57, 388] on button "My Photos" at bounding box center [61, 379] width 58 height 15
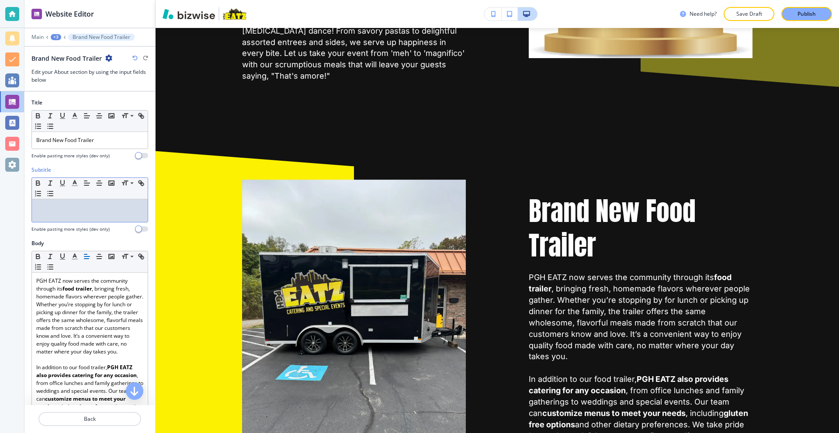
click at [85, 211] on div at bounding box center [90, 210] width 116 height 23
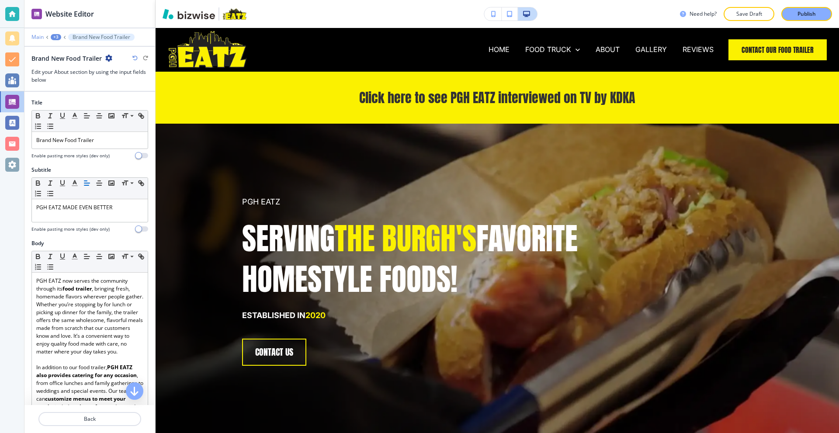
click at [35, 38] on p "Main" at bounding box center [37, 37] width 12 height 6
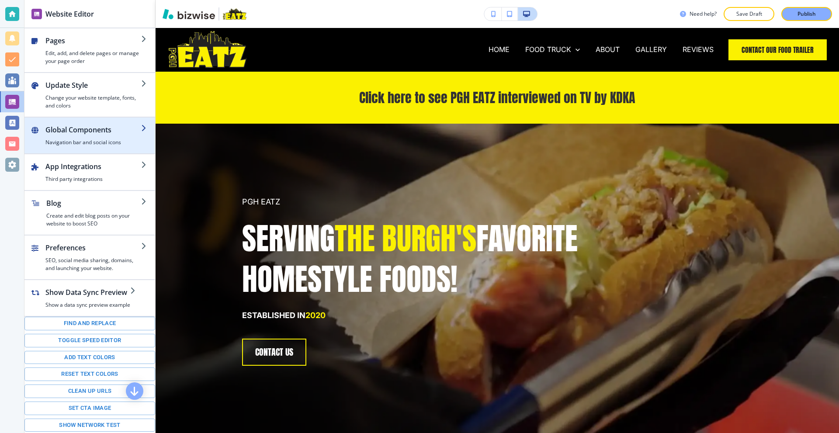
click at [88, 142] on h4 "Navigation bar and social icons" at bounding box center [93, 143] width 96 height 8
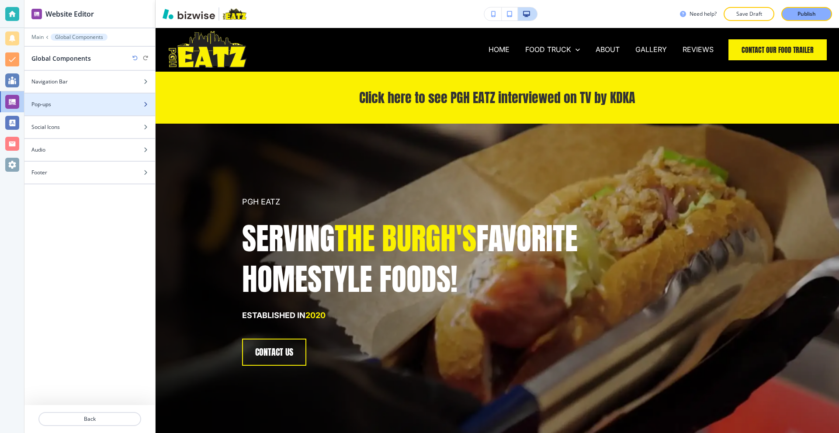
click at [87, 104] on div "Pop-ups" at bounding box center [79, 105] width 111 height 8
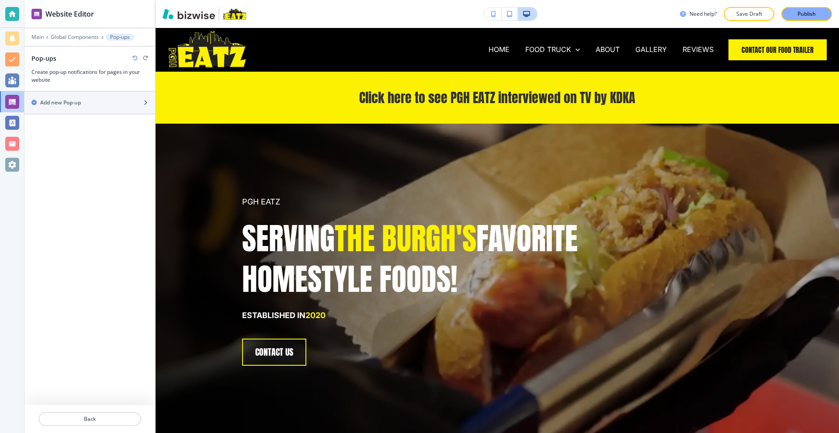
click at [106, 105] on div "Add new Pop-up" at bounding box center [79, 103] width 111 height 8
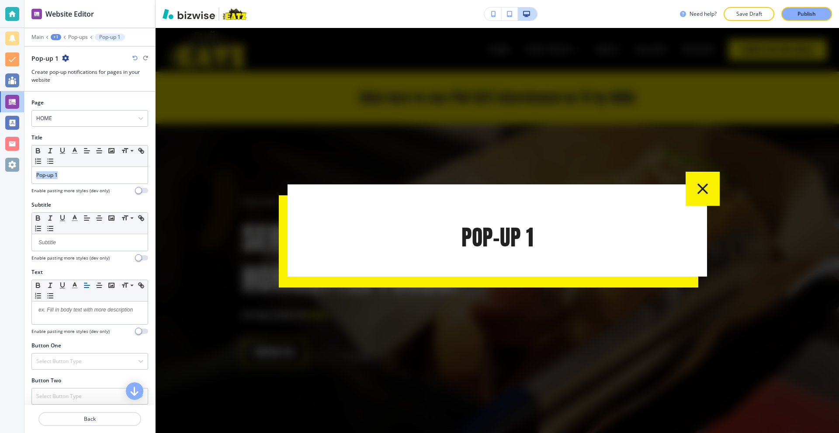
drag, startPoint x: 72, startPoint y: 179, endPoint x: 0, endPoint y: 158, distance: 74.8
click at [0, 158] on div "Website Editor Main +1 Pop-ups Pop-up 1 Pop-up 1 Create pop-up notifications fo…" at bounding box center [419, 216] width 839 height 433
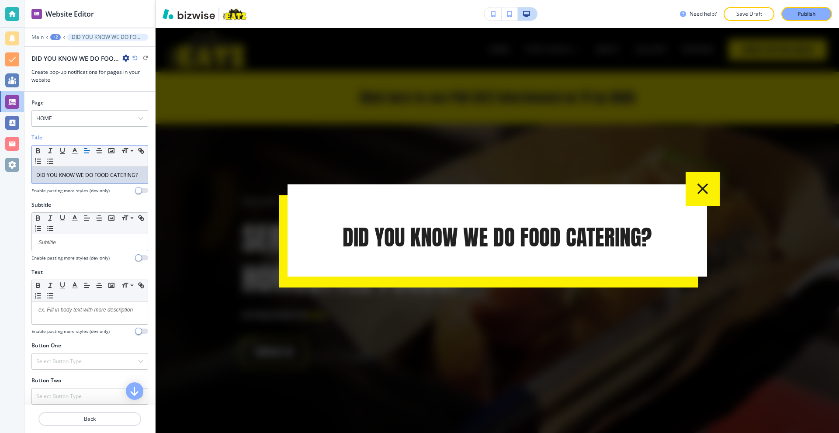
click at [89, 179] on p "DID YOU KNOW WE DO FOOD CATERING?" at bounding box center [89, 175] width 107 height 8
copy p "DID YOU KNOW WE DO FOOD CATERING?"
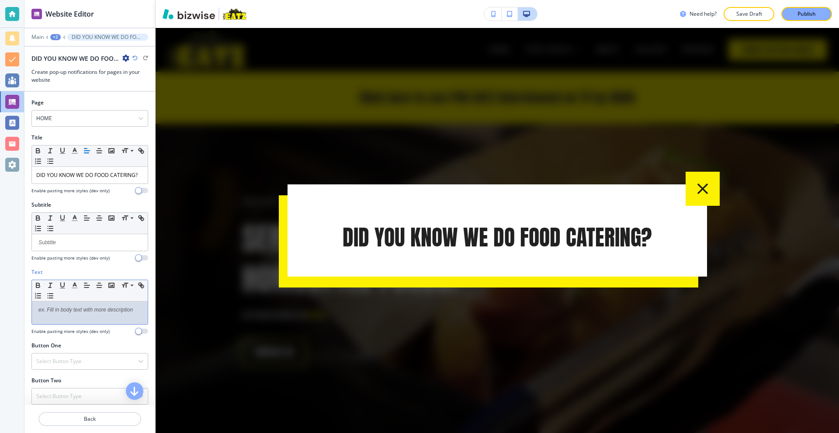
click at [62, 322] on div at bounding box center [90, 313] width 116 height 23
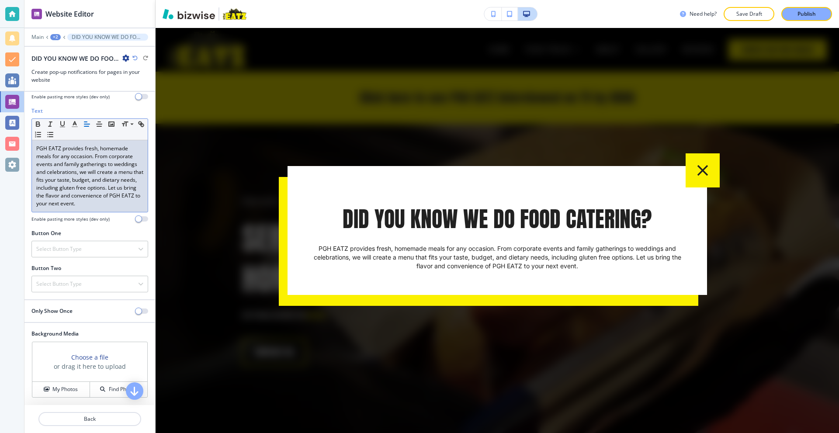
scroll to position [175, 0]
click at [97, 251] on div "Select Button Type" at bounding box center [90, 249] width 116 height 16
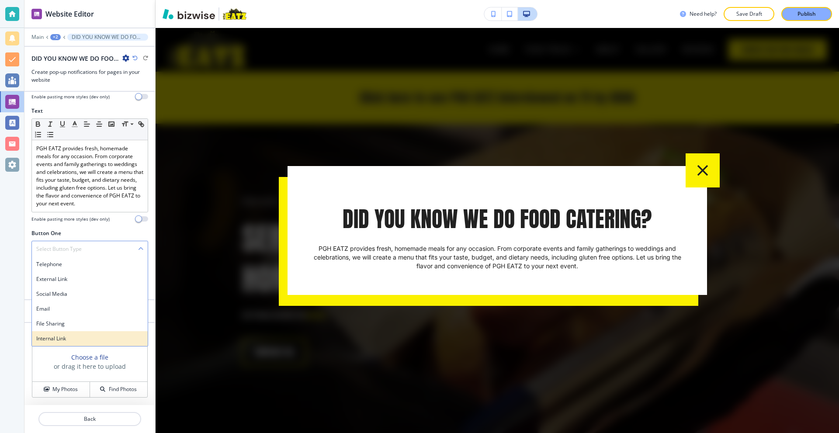
click at [63, 335] on div "Internal Link" at bounding box center [90, 338] width 116 height 15
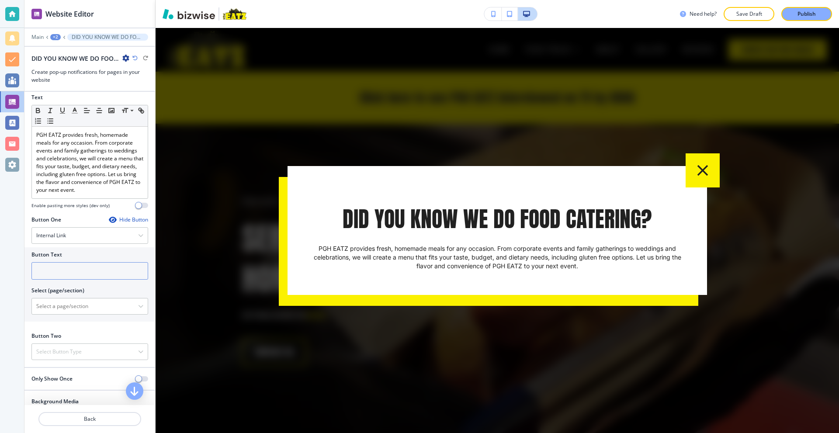
click at [113, 280] on input "text" at bounding box center [89, 270] width 117 height 17
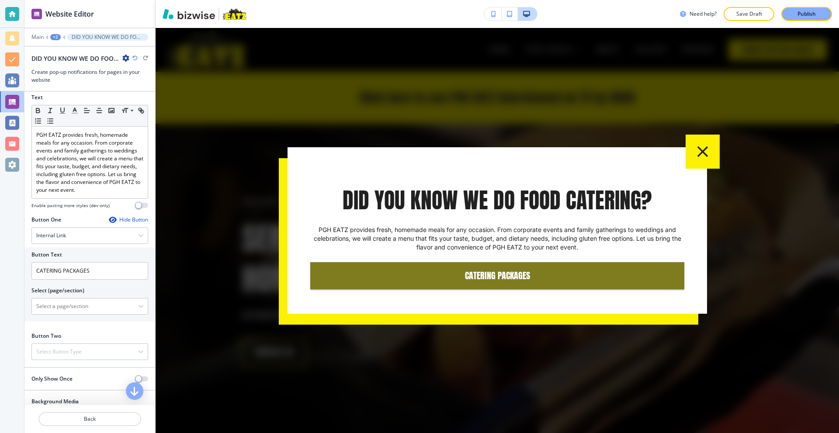
click at [103, 322] on div "Button Text CATERING PACKAGES Select (page/section) HOME HOME | Click here to s…" at bounding box center [89, 284] width 131 height 74
click at [106, 314] on \(page\/section\) "Manual Input" at bounding box center [85, 306] width 106 height 15
click at [138, 309] on icon "button" at bounding box center [140, 306] width 5 height 5
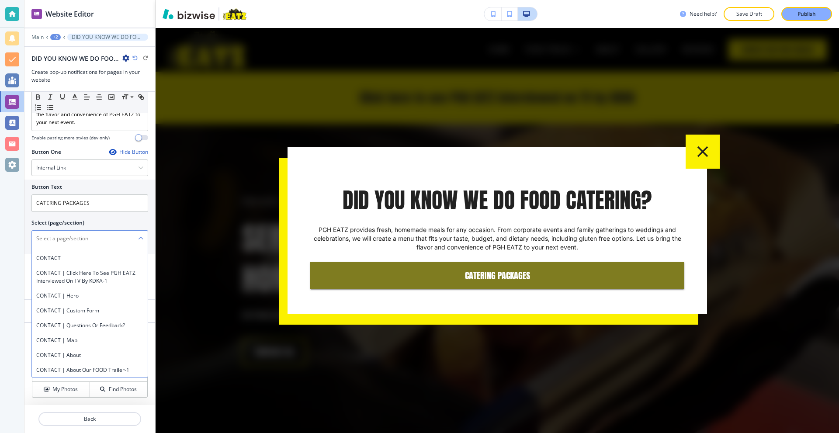
scroll to position [729, 0]
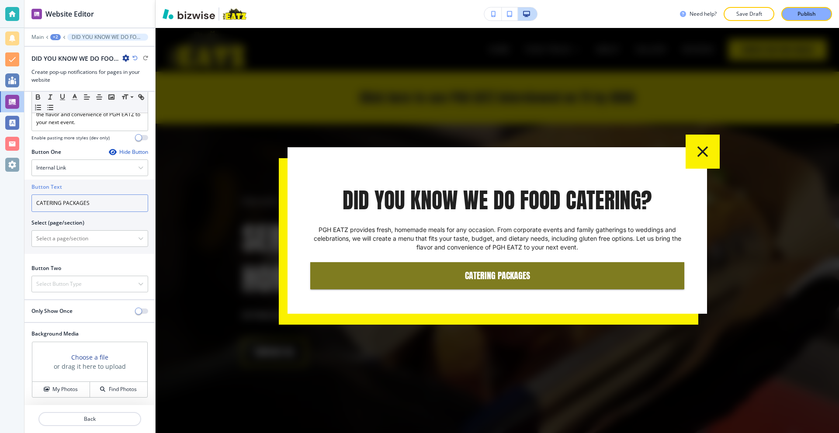
drag, startPoint x: 31, startPoint y: 198, endPoint x: 0, endPoint y: 198, distance: 30.6
click at [0, 198] on div "Website Editor Main +2 DID YOU KNOW WE DO FOOD CATERING? DID YOU KNOW WE DO FOO…" at bounding box center [419, 216] width 839 height 433
click at [138, 238] on icon "button" at bounding box center [140, 238] width 5 height 5
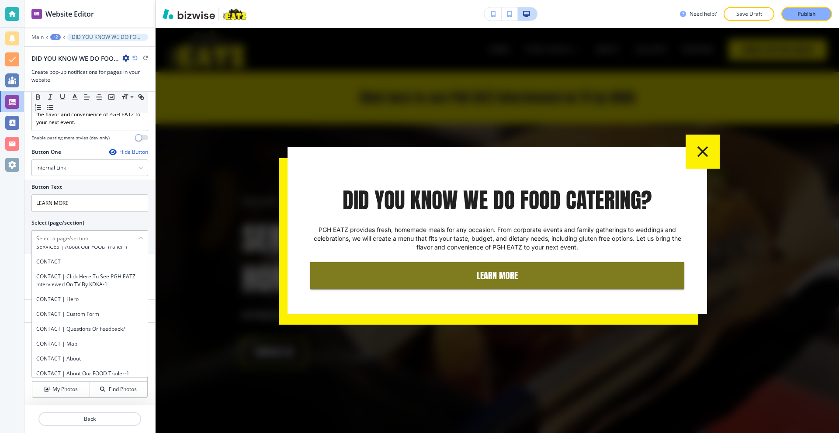
scroll to position [737, 0]
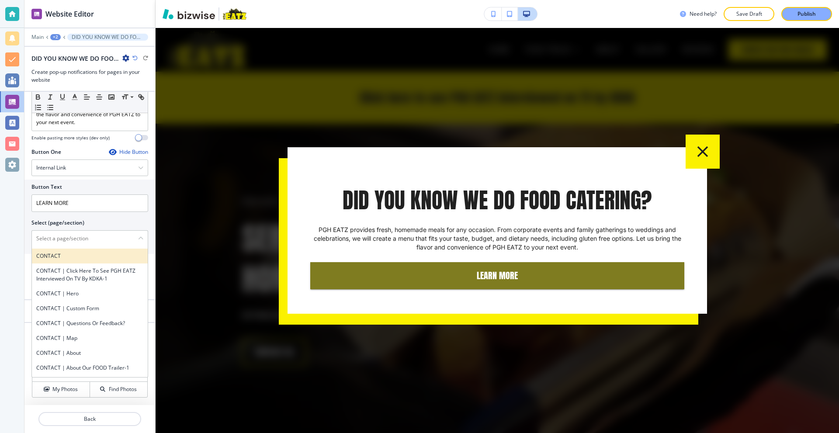
click at [85, 263] on div "CONTACT" at bounding box center [90, 256] width 116 height 15
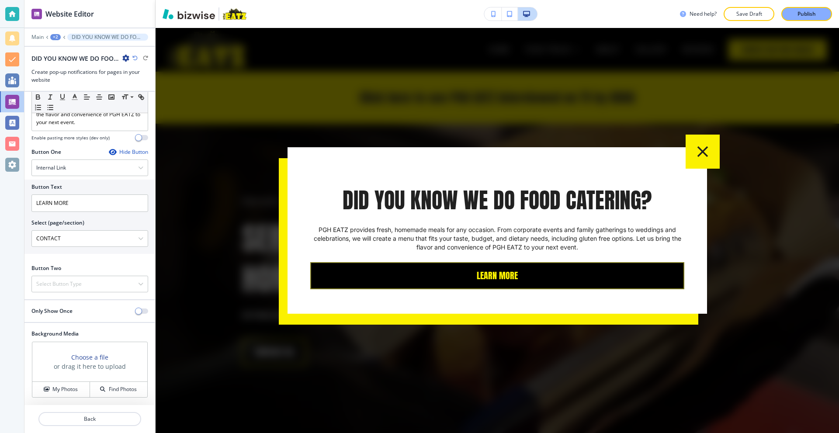
click at [562, 274] on button "LEARN MORE" at bounding box center [497, 275] width 374 height 27
click at [461, 270] on button "LEARN MORE" at bounding box center [497, 275] width 374 height 27
click at [479, 277] on button "LEARN MORE" at bounding box center [497, 275] width 374 height 27
click at [526, 279] on button "LEARN MORE" at bounding box center [497, 275] width 374 height 27
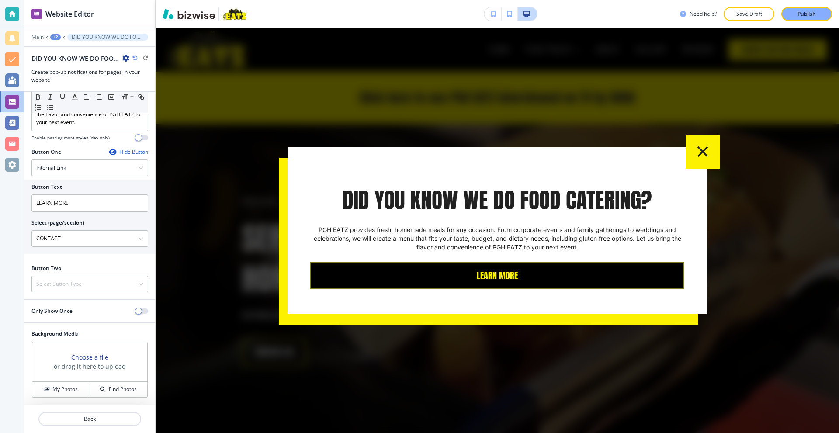
click at [526, 279] on button "LEARN MORE" at bounding box center [497, 275] width 374 height 27
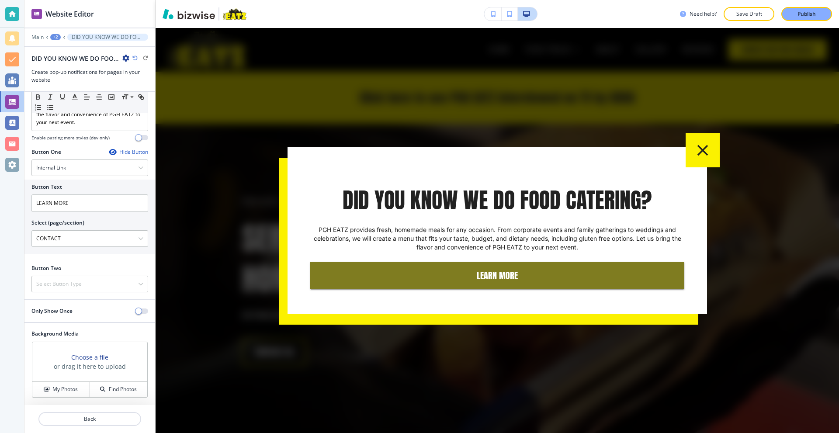
click at [707, 152] on icon "button" at bounding box center [702, 150] width 18 height 18
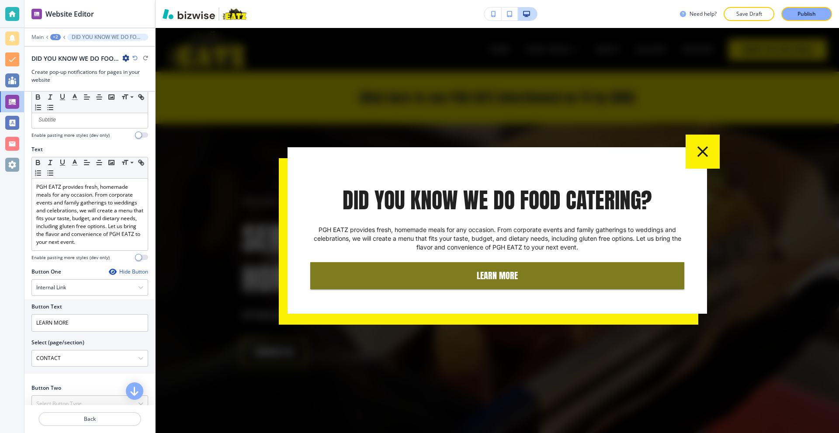
scroll to position [258, 0]
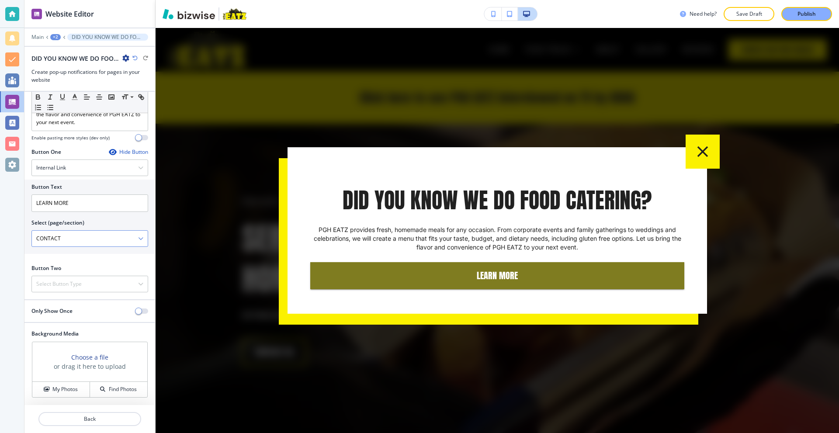
click at [126, 237] on \(page\/section\) "CONTACT" at bounding box center [85, 238] width 106 height 15
click at [139, 240] on div "CONTACT" at bounding box center [90, 239] width 116 height 16
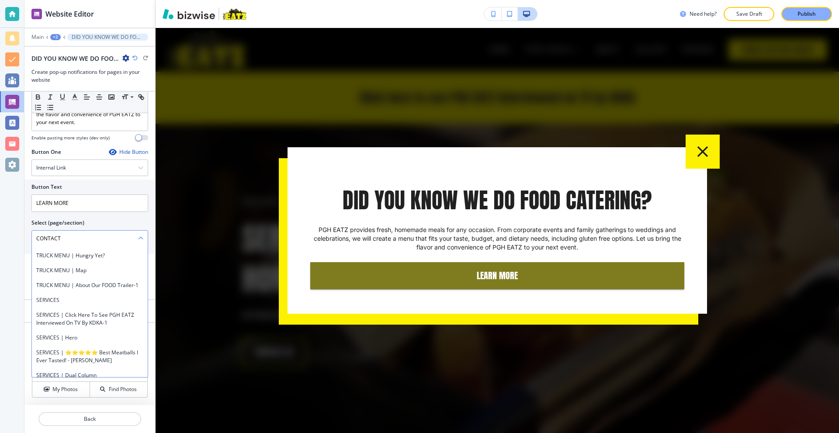
scroll to position [477, 0]
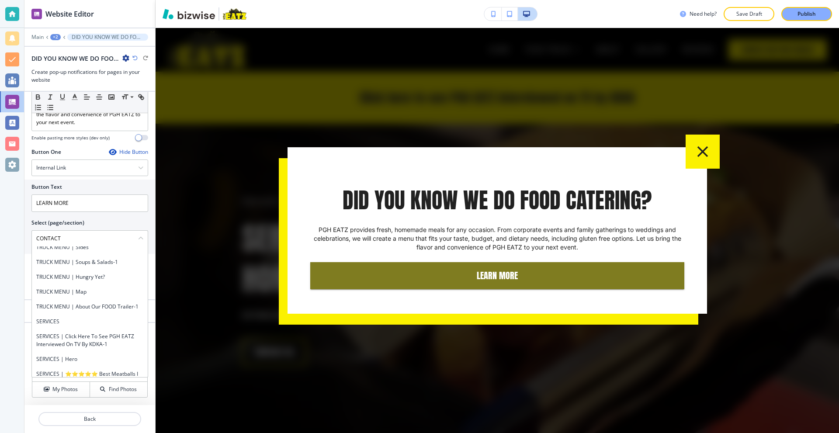
click at [325, 97] on div at bounding box center [497, 230] width 683 height 405
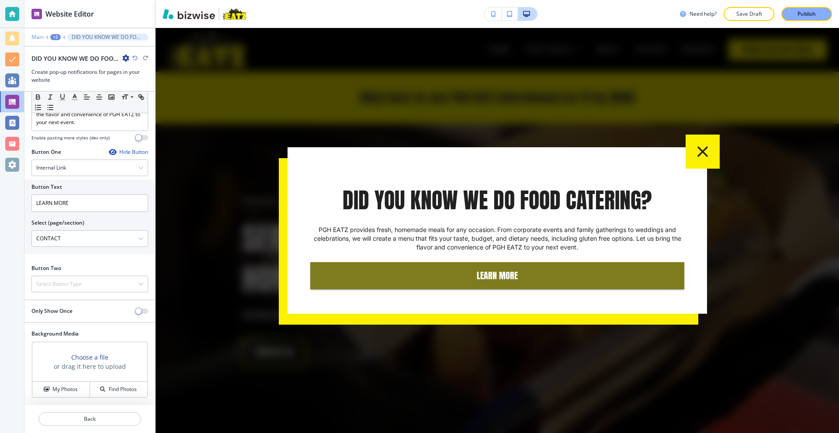
click at [41, 36] on p "Main" at bounding box center [37, 37] width 12 height 6
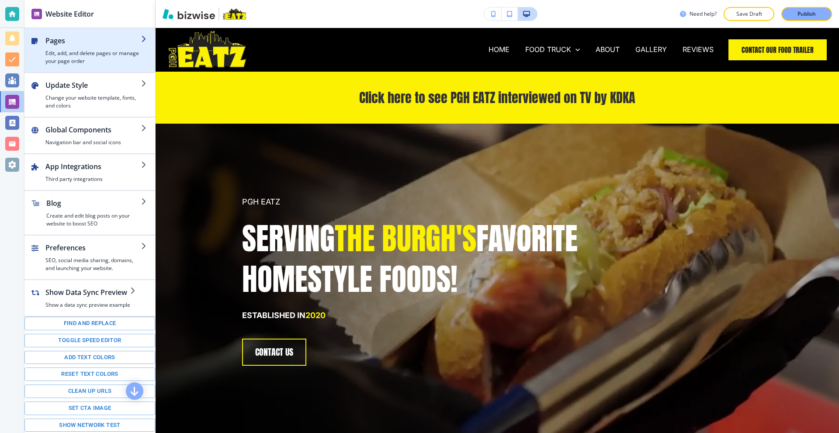
click at [78, 57] on h4 "Edit, add, and delete pages or manage your page order" at bounding box center [93, 57] width 96 height 16
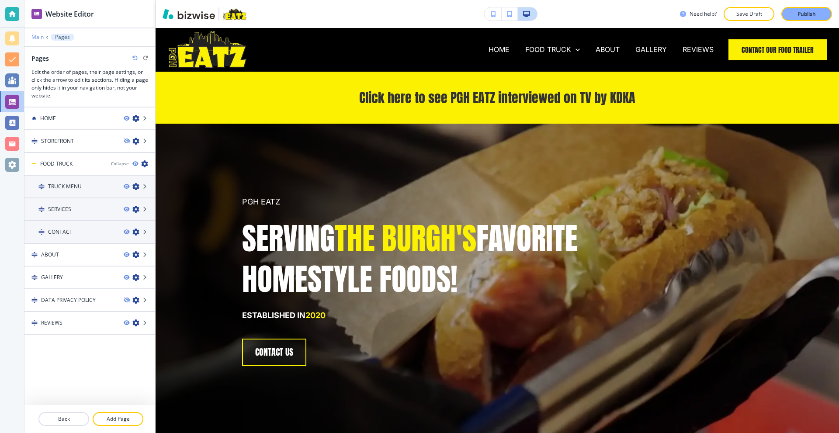
click at [39, 35] on p "Main" at bounding box center [37, 37] width 12 height 6
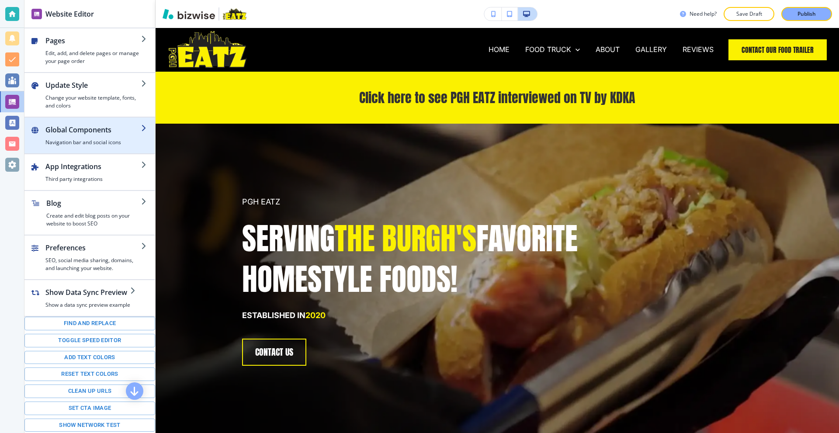
click at [92, 125] on h2 "Global Components" at bounding box center [93, 130] width 96 height 10
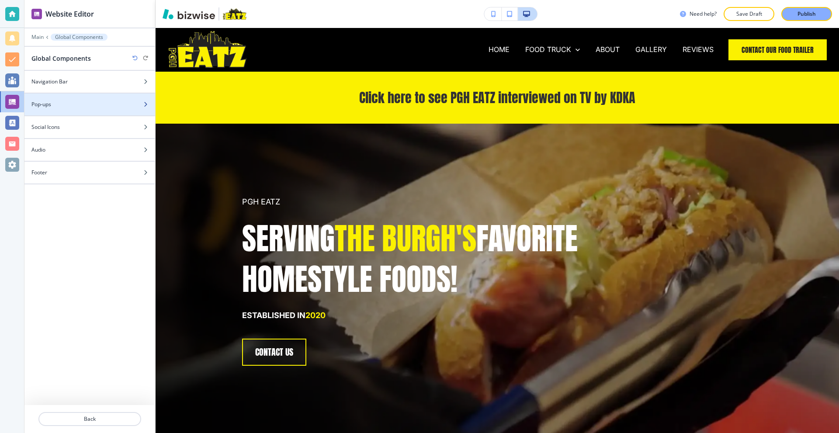
click at [83, 102] on div "Pop-ups" at bounding box center [79, 105] width 111 height 8
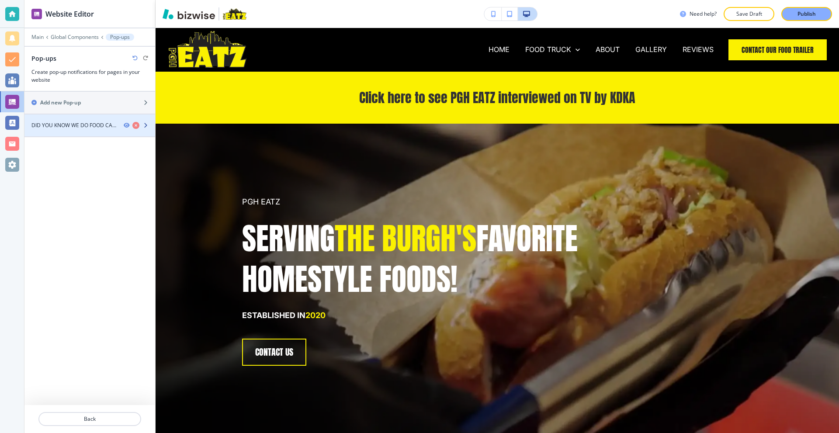
click at [88, 128] on h4 "DID YOU KNOW WE DO FOOD CATERING? | HOME" at bounding box center [73, 125] width 85 height 8
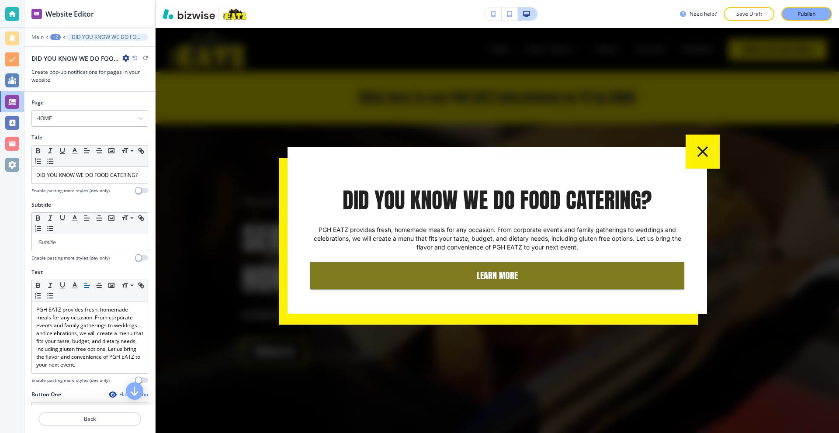
click at [459, 290] on div "DID YOU KNOW WE DO FOOD CATERING? PGH EATZ provides fresh, homemade meals for a…" at bounding box center [497, 237] width 419 height 153
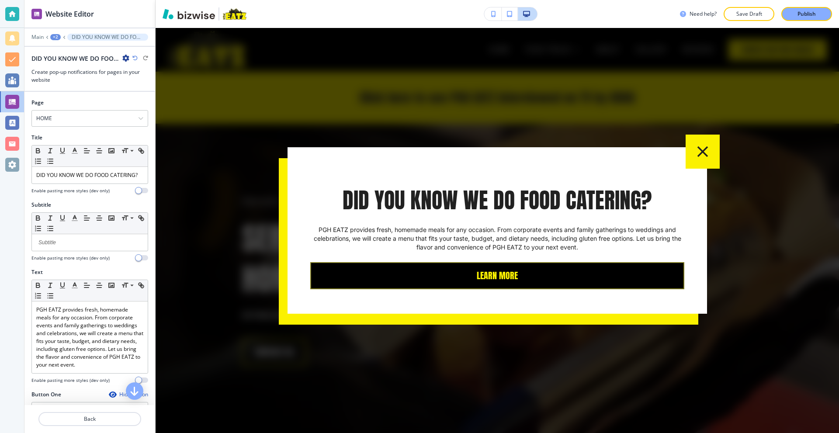
click at [462, 281] on button "LEARN MORE" at bounding box center [497, 275] width 374 height 27
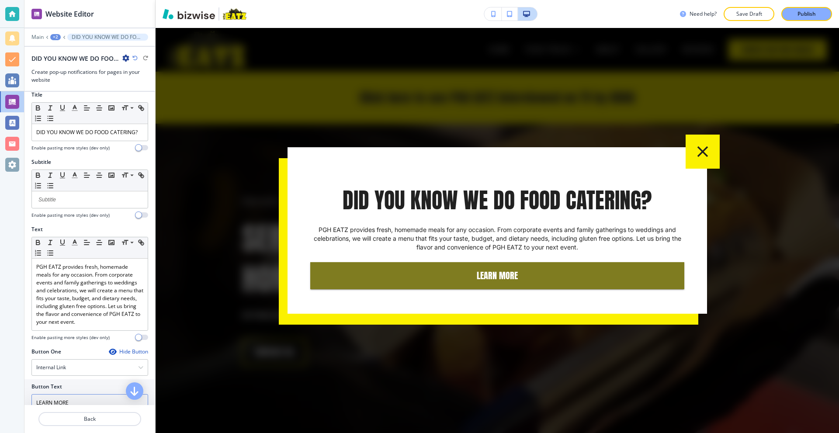
scroll to position [258, 0]
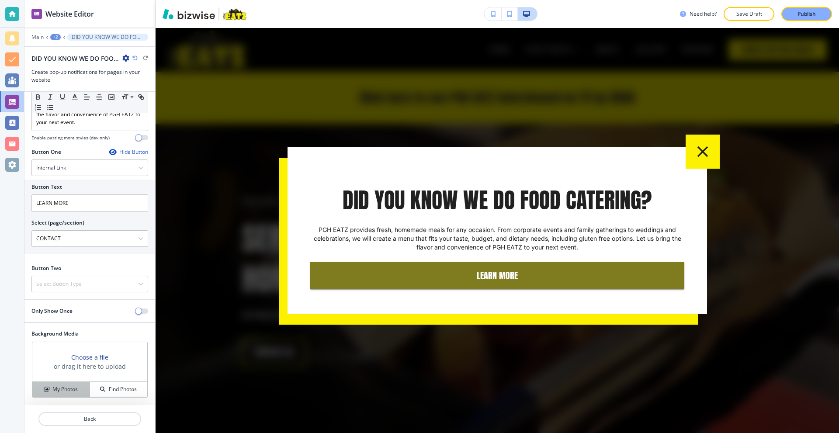
click at [61, 383] on button "My Photos" at bounding box center [61, 389] width 58 height 15
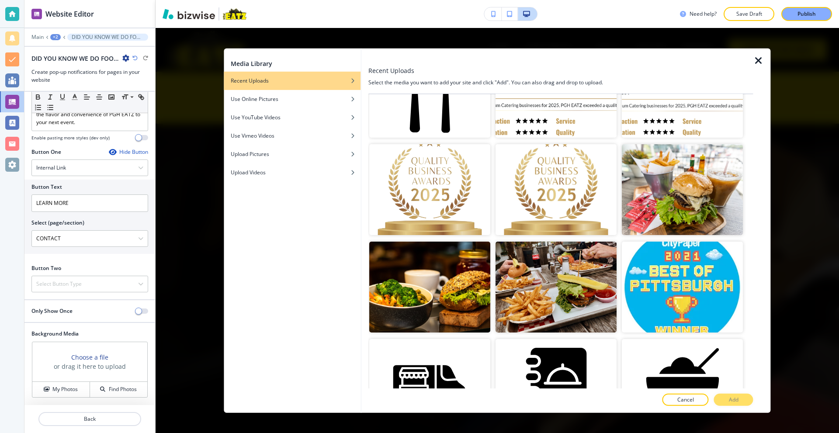
scroll to position [175, 0]
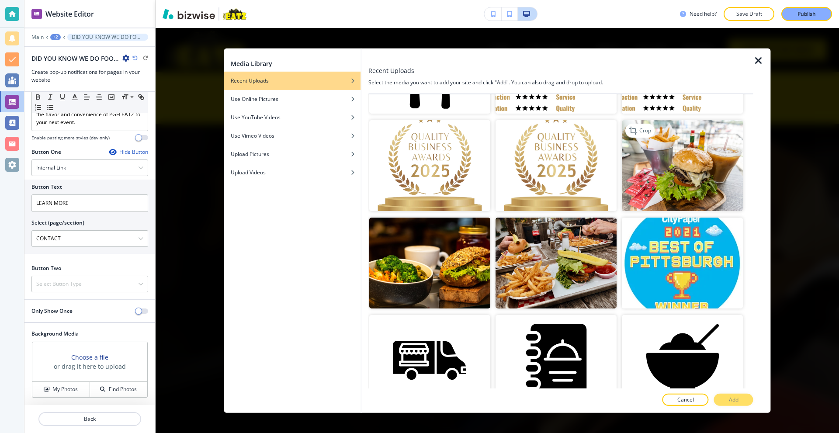
click at [677, 178] on img "button" at bounding box center [682, 165] width 121 height 91
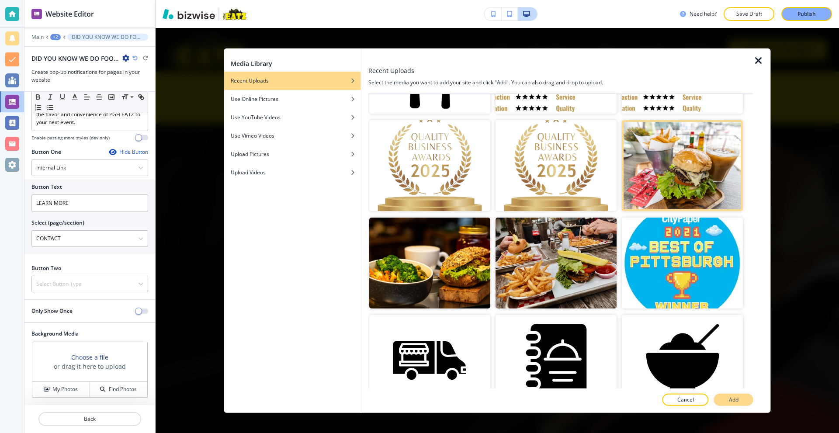
click at [735, 397] on p "Add" at bounding box center [734, 400] width 10 height 8
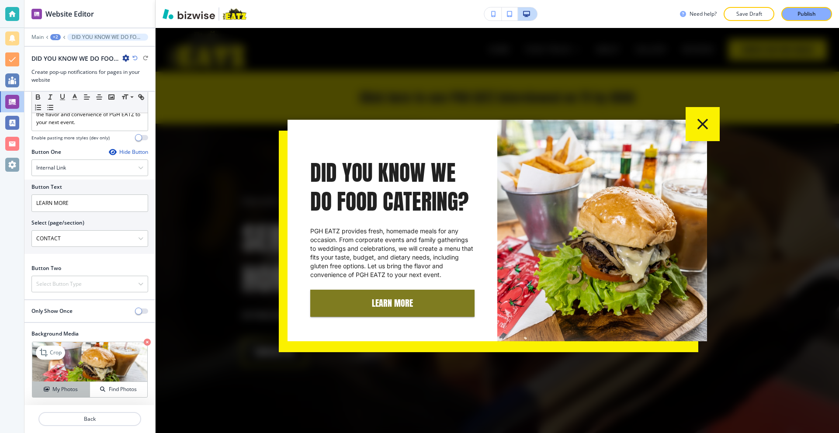
click at [65, 384] on button "My Photos" at bounding box center [61, 389] width 58 height 15
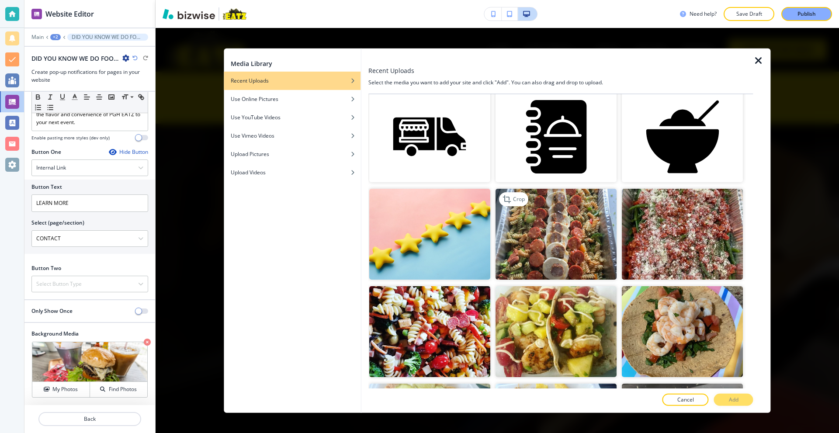
scroll to position [393, 0]
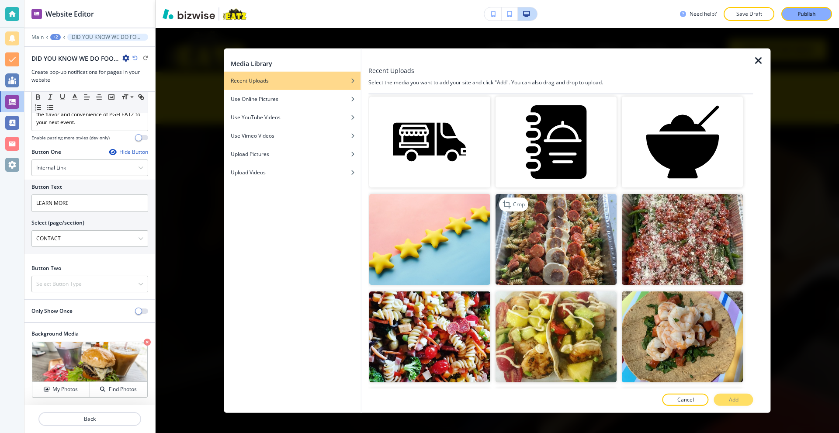
click at [573, 220] on img "button" at bounding box center [556, 239] width 121 height 91
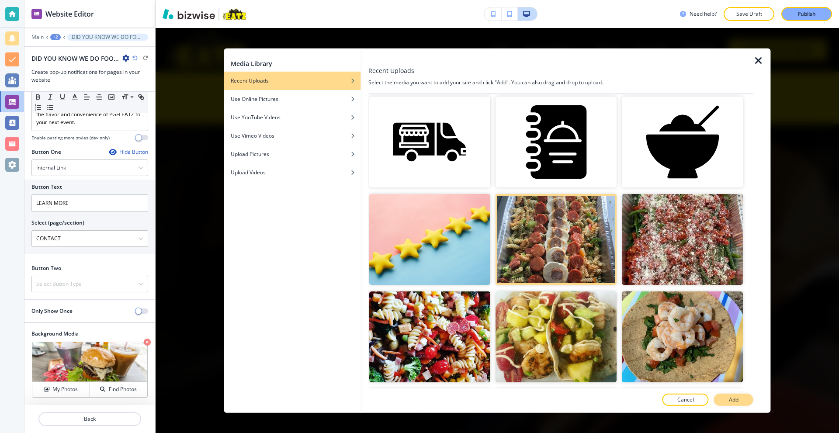
click at [732, 401] on p "Add" at bounding box center [734, 400] width 10 height 8
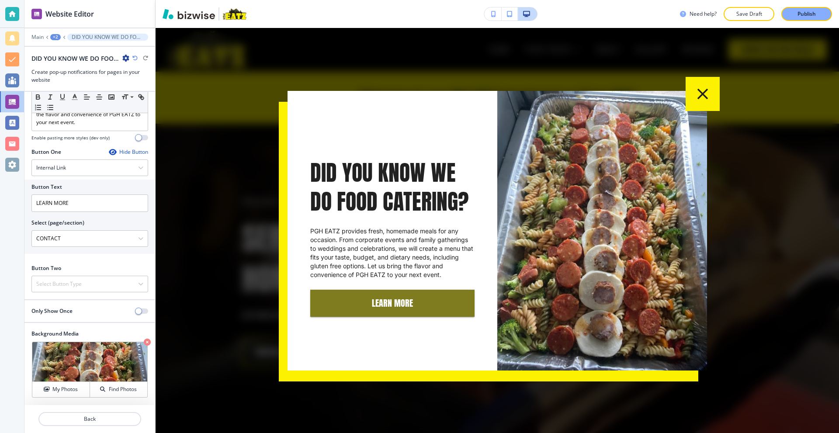
click at [697, 89] on icon "button" at bounding box center [702, 94] width 18 height 18
click at [49, 391] on div "My Photos" at bounding box center [60, 389] width 57 height 8
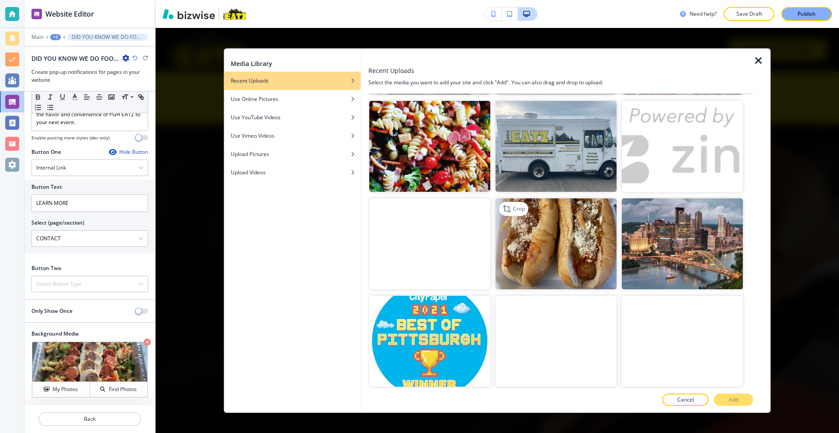
scroll to position [1442, 0]
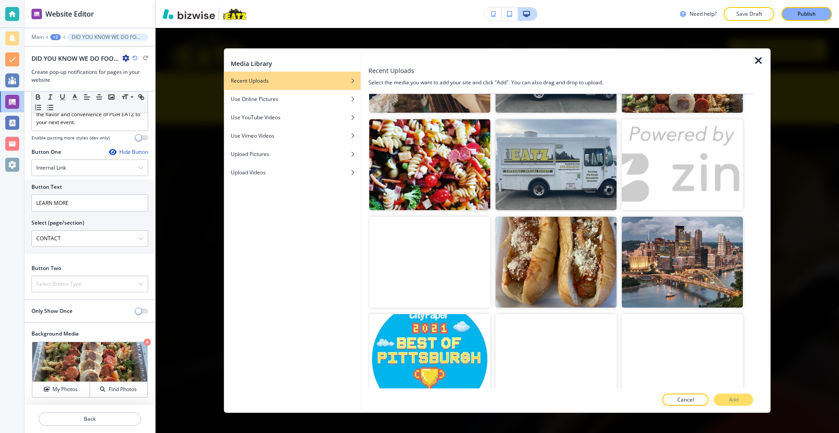
click at [449, 237] on video "button" at bounding box center [429, 262] width 121 height 91
click at [735, 396] on p "Add" at bounding box center [734, 400] width 10 height 8
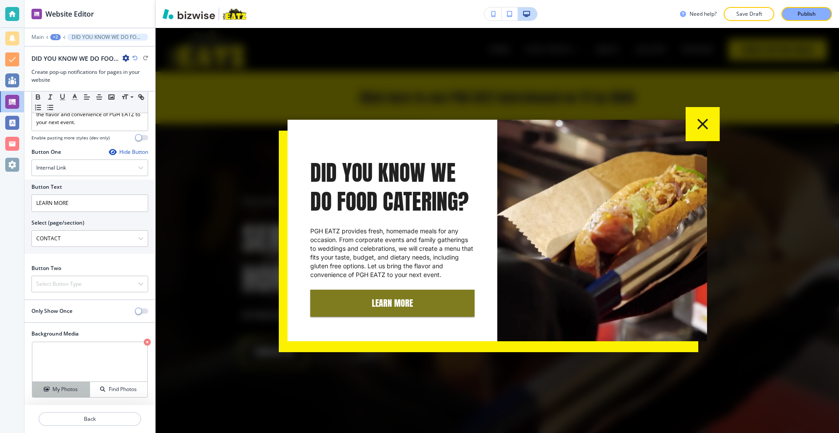
click at [61, 388] on h4 "My Photos" at bounding box center [64, 389] width 25 height 8
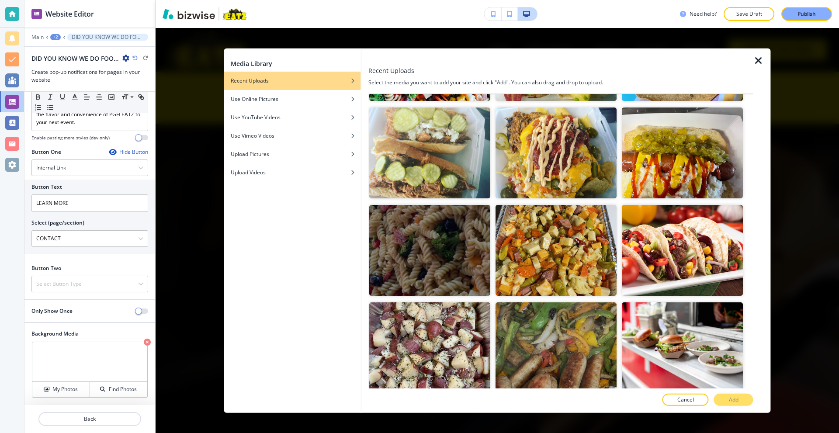
scroll to position [631, 0]
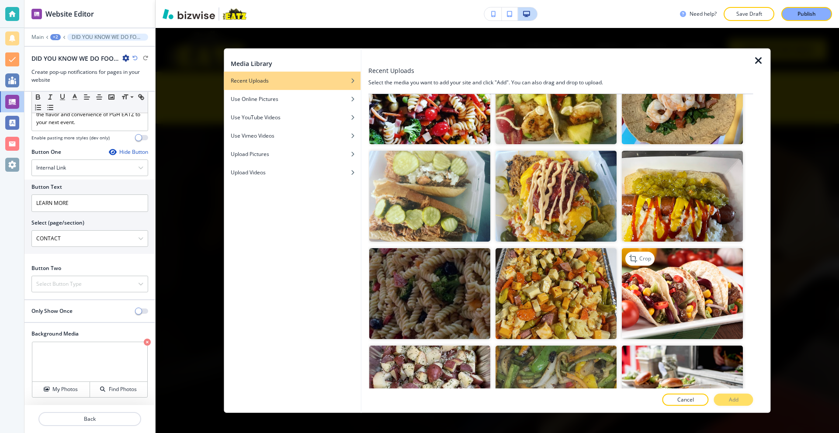
click at [698, 277] on img "button" at bounding box center [682, 293] width 121 height 91
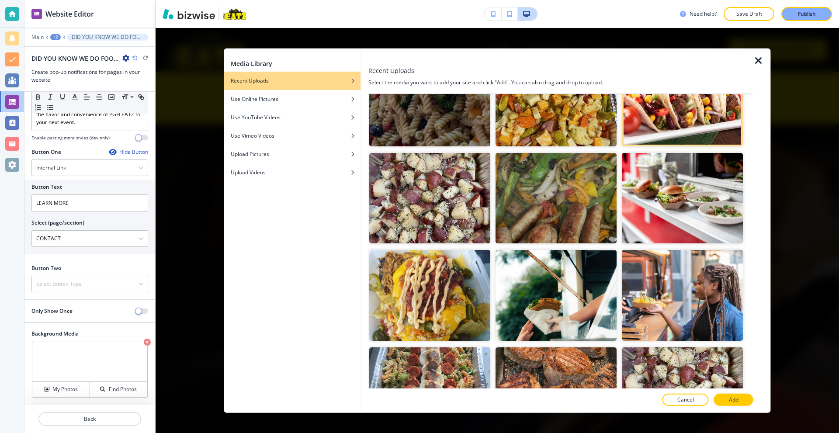
scroll to position [874, 0]
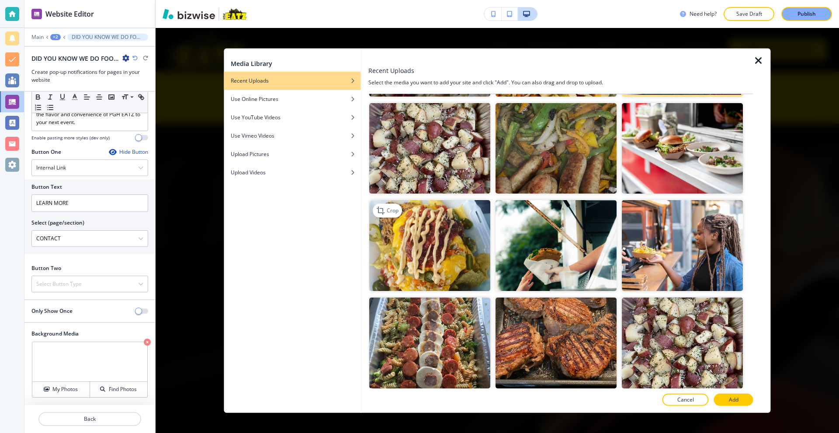
click at [459, 239] on img "button" at bounding box center [429, 245] width 121 height 91
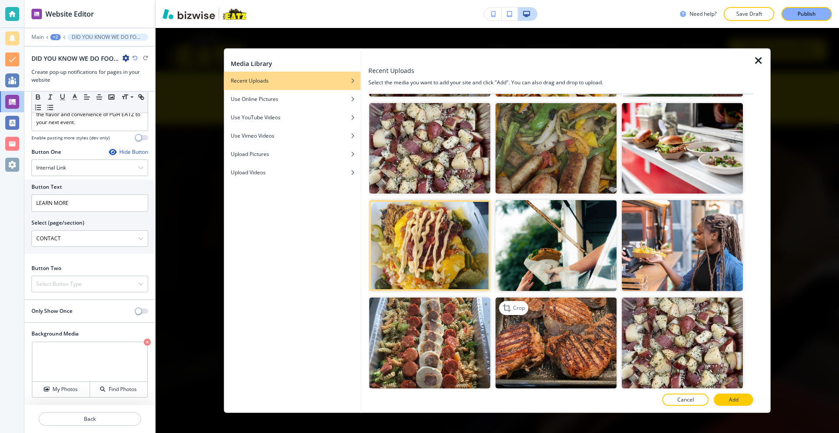
click at [548, 331] on img "button" at bounding box center [556, 343] width 121 height 91
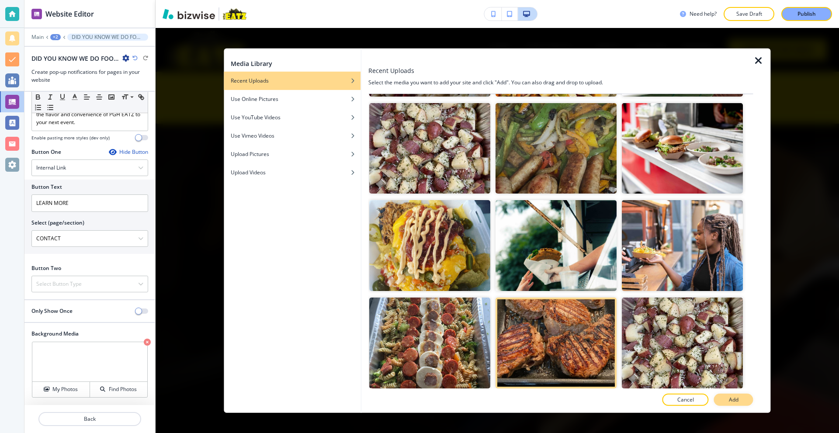
click at [744, 398] on button "Add" at bounding box center [733, 400] width 39 height 12
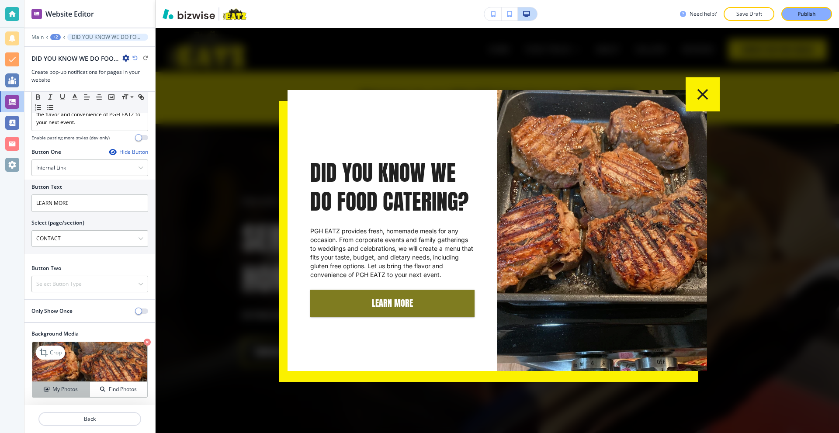
drag, startPoint x: 63, startPoint y: 388, endPoint x: 70, endPoint y: 387, distance: 6.6
click at [63, 388] on h4 "My Photos" at bounding box center [64, 389] width 25 height 8
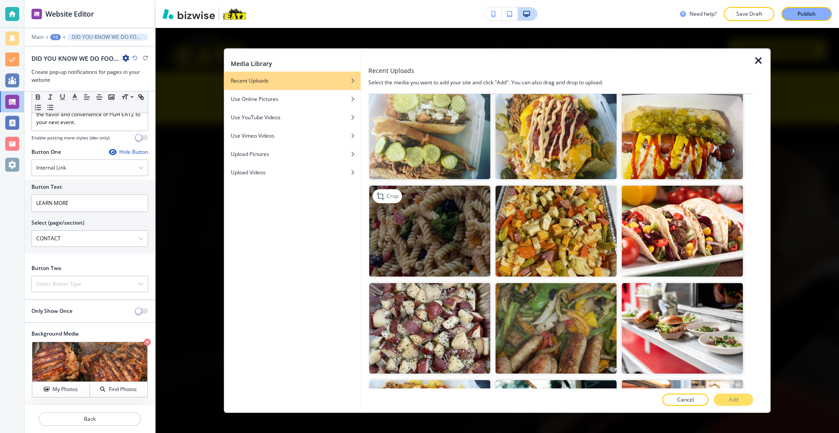
scroll to position [699, 0]
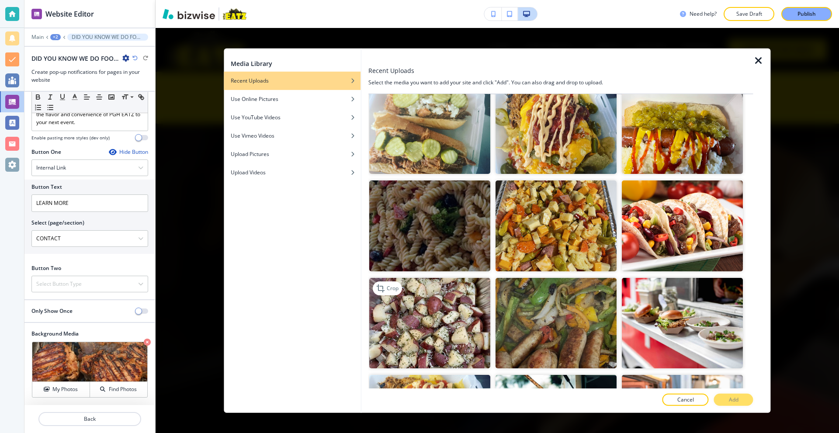
click at [433, 292] on img "button" at bounding box center [429, 322] width 121 height 91
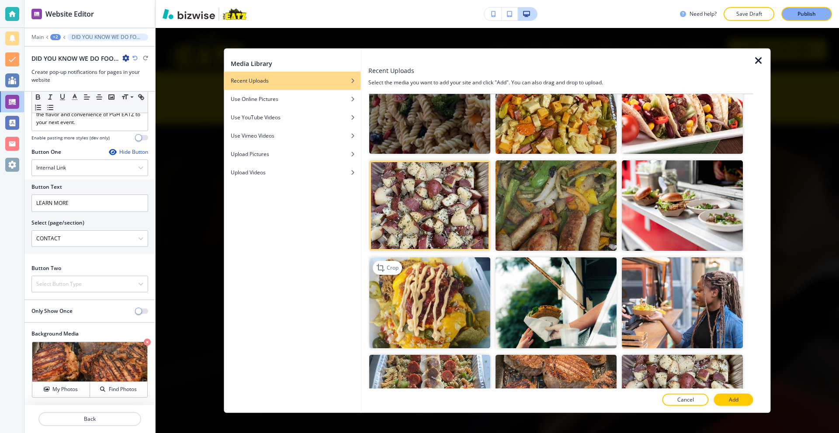
scroll to position [830, 0]
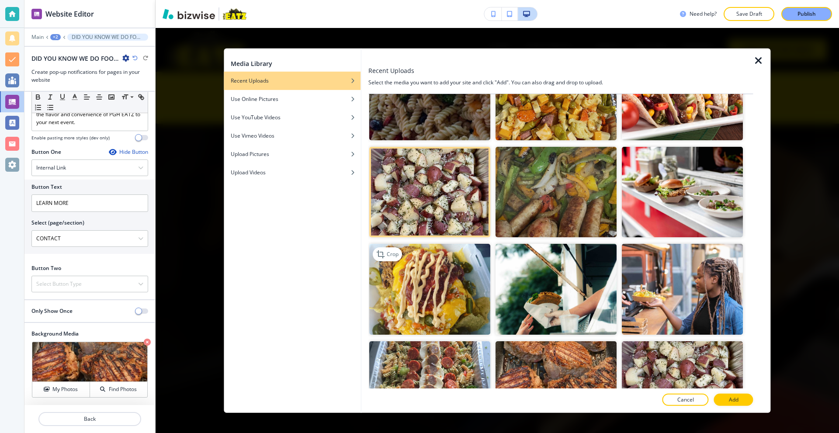
click at [449, 251] on img "button" at bounding box center [429, 289] width 121 height 91
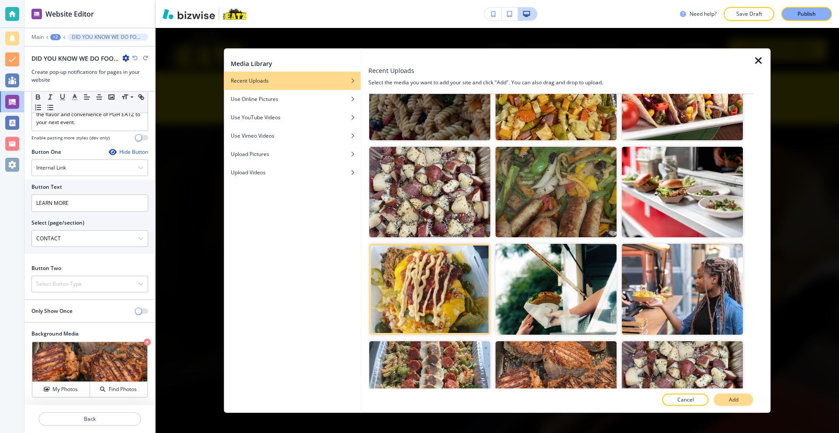
click at [733, 398] on p "Add" at bounding box center [734, 400] width 10 height 8
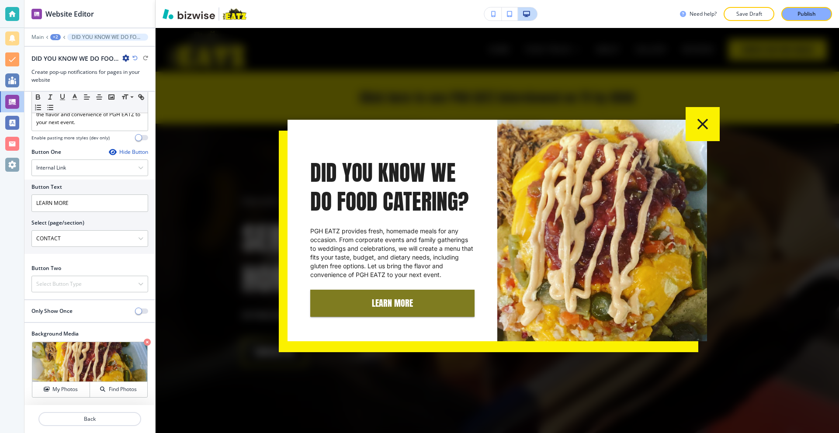
click at [35, 31] on div at bounding box center [89, 30] width 131 height 5
drag, startPoint x: 34, startPoint y: 33, endPoint x: 38, endPoint y: 41, distance: 8.8
click at [34, 33] on div at bounding box center [89, 30] width 131 height 5
click at [36, 38] on p "Main" at bounding box center [37, 37] width 12 height 6
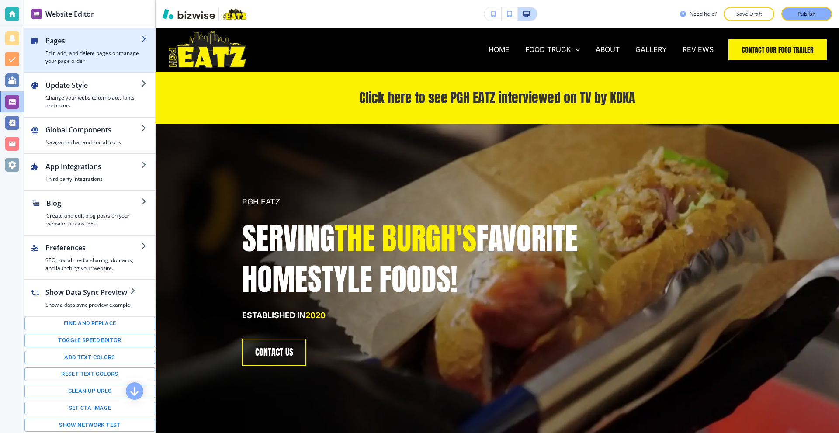
click at [70, 60] on h4 "Edit, add, and delete pages or manage your page order" at bounding box center [93, 57] width 96 height 16
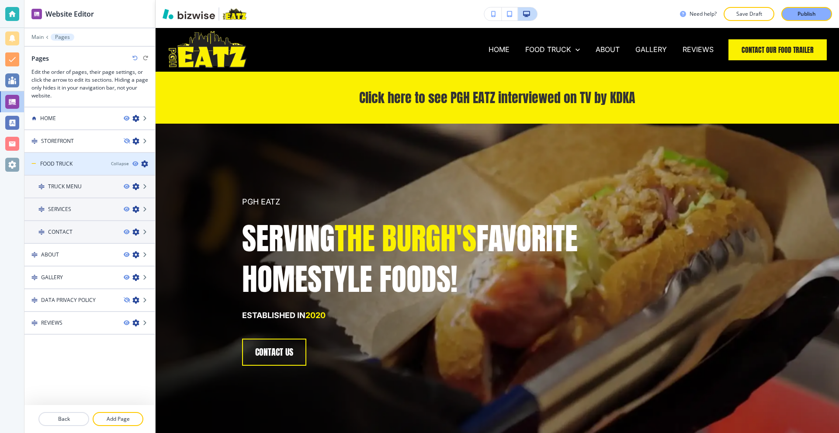
click at [147, 164] on icon "button" at bounding box center [144, 163] width 7 height 7
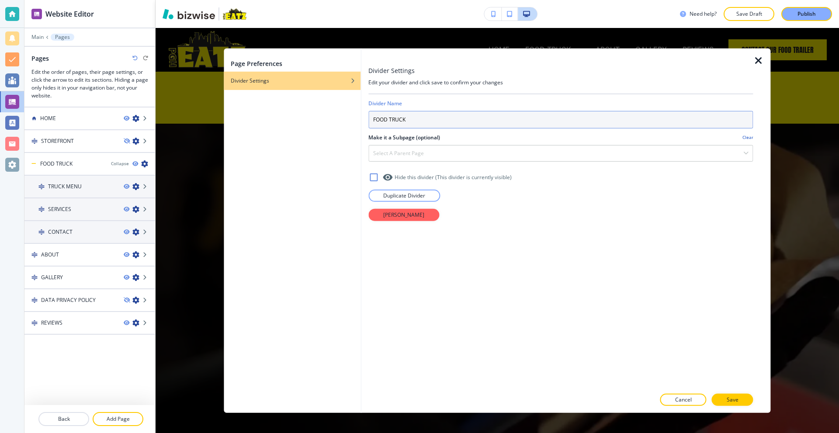
drag, startPoint x: 420, startPoint y: 120, endPoint x: 392, endPoint y: 126, distance: 28.6
click at [392, 126] on input "FOOD TRUCK" at bounding box center [560, 119] width 385 height 17
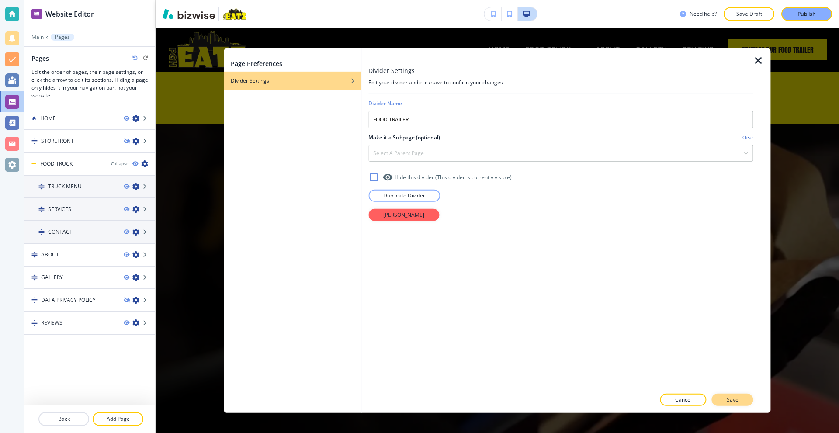
click at [726, 394] on button "Save" at bounding box center [733, 400] width 42 height 12
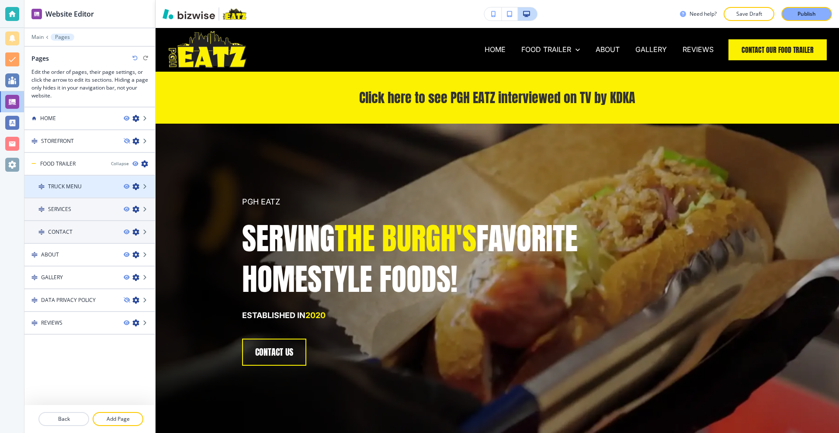
click at [136, 185] on icon "button" at bounding box center [135, 186] width 7 height 7
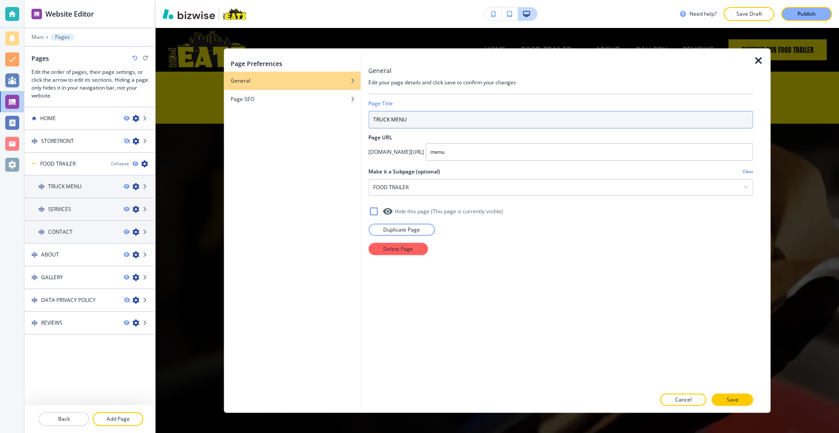
drag, startPoint x: 437, startPoint y: 120, endPoint x: 380, endPoint y: 124, distance: 57.4
click at [380, 124] on input "TRUCK MENU" at bounding box center [560, 119] width 385 height 17
click at [388, 121] on input "TRUCK MENU" at bounding box center [560, 119] width 385 height 17
drag, startPoint x: 388, startPoint y: 121, endPoint x: 362, endPoint y: 119, distance: 26.3
click at [362, 120] on div "General Edit your page details and click save to confirm your changes Page Titl…" at bounding box center [565, 230] width 409 height 364
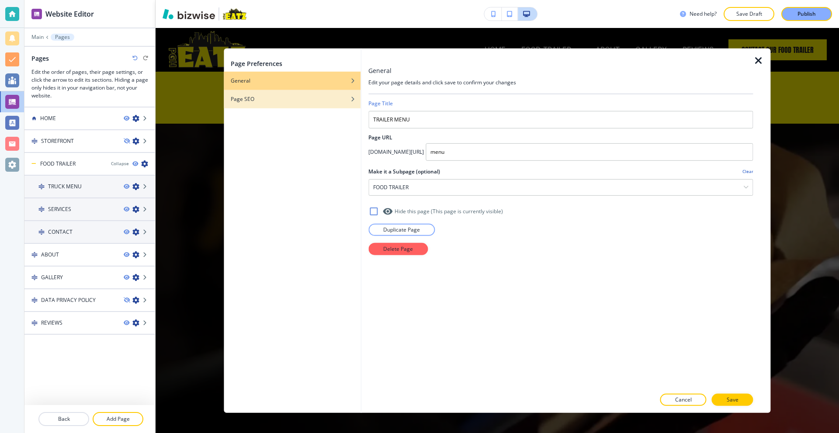
click at [278, 104] on div "button" at bounding box center [292, 105] width 137 height 5
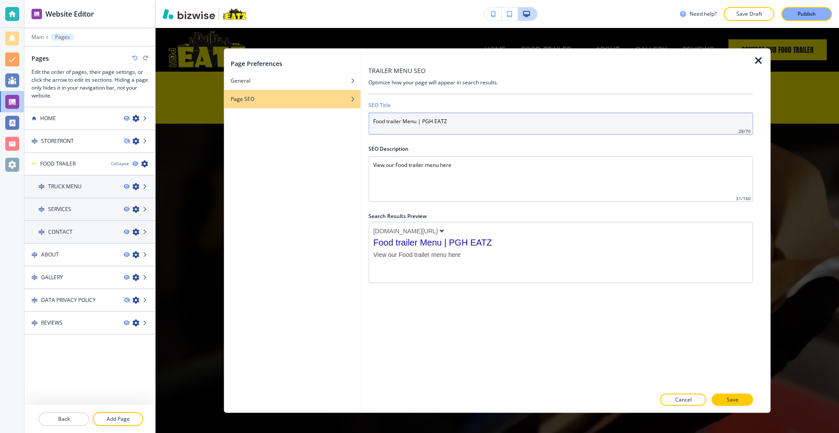
click at [388, 124] on input "Food trailer Menu | PGH EATZ" at bounding box center [560, 123] width 385 height 22
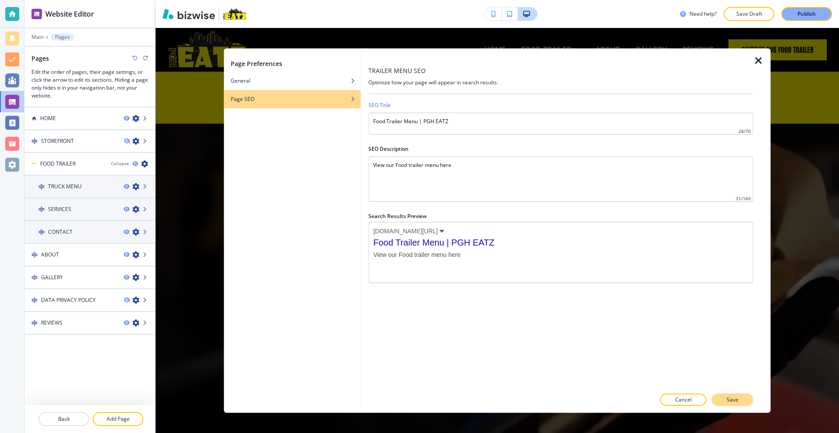
click at [738, 399] on button "Save" at bounding box center [733, 400] width 42 height 12
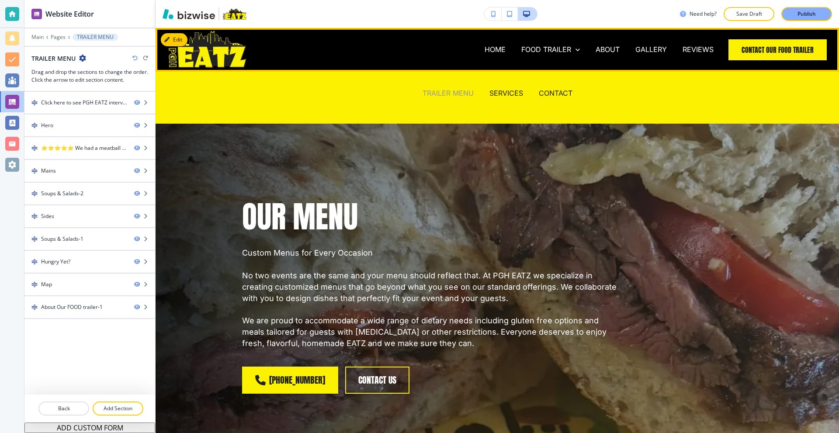
click at [432, 92] on p "TRAILER MENU" at bounding box center [448, 93] width 51 height 10
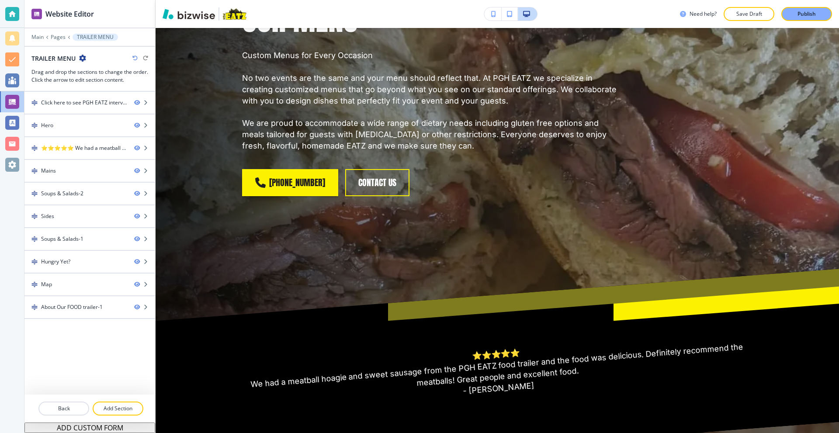
scroll to position [0, 0]
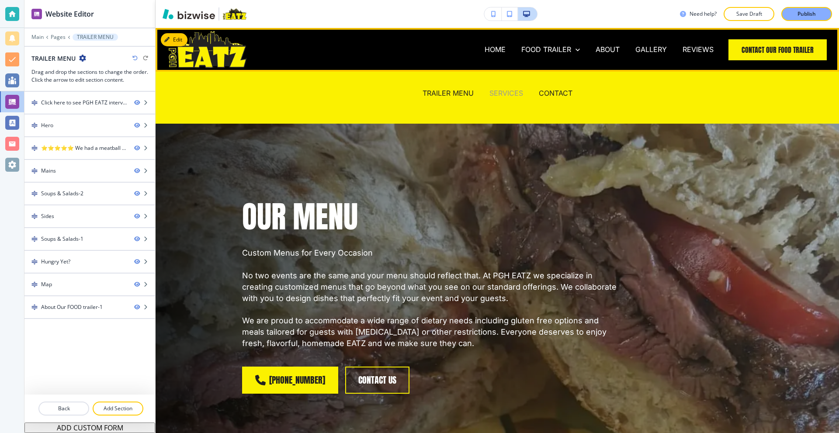
click at [491, 91] on p "SERVICES" at bounding box center [506, 93] width 34 height 10
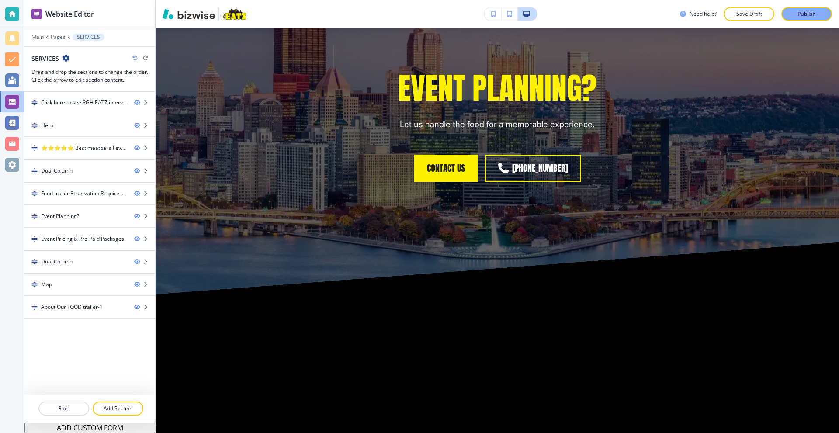
scroll to position [1311, 0]
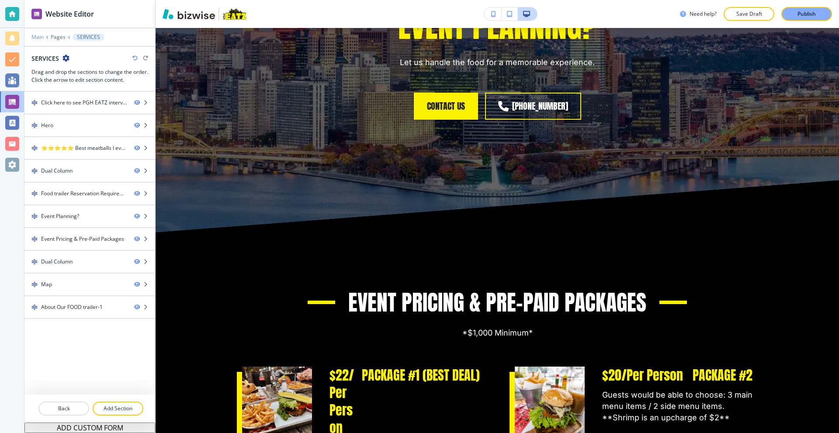
click at [39, 37] on p "Main" at bounding box center [37, 37] width 12 height 6
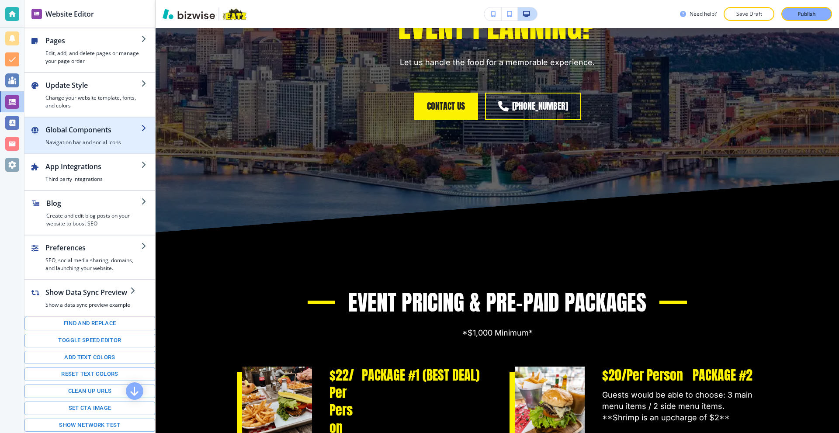
click at [90, 151] on div "button" at bounding box center [89, 149] width 131 height 7
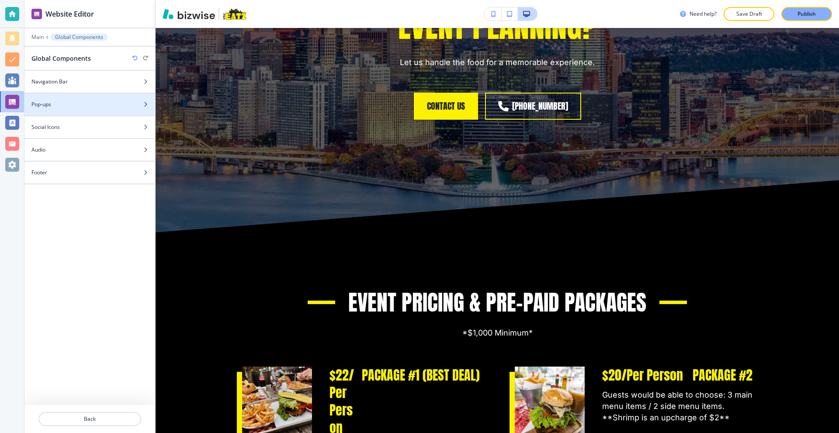
click at [89, 103] on div "Pop-ups" at bounding box center [79, 105] width 111 height 8
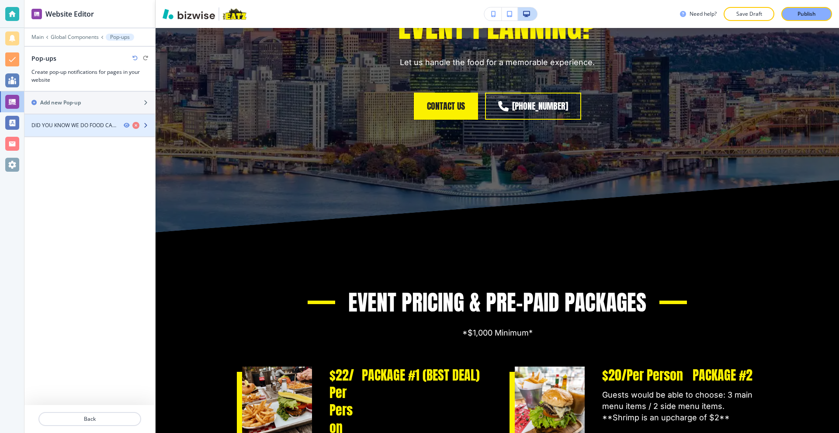
click at [96, 125] on h4 "DID YOU KNOW WE DO FOOD CATERING? | HOME" at bounding box center [73, 125] width 85 height 8
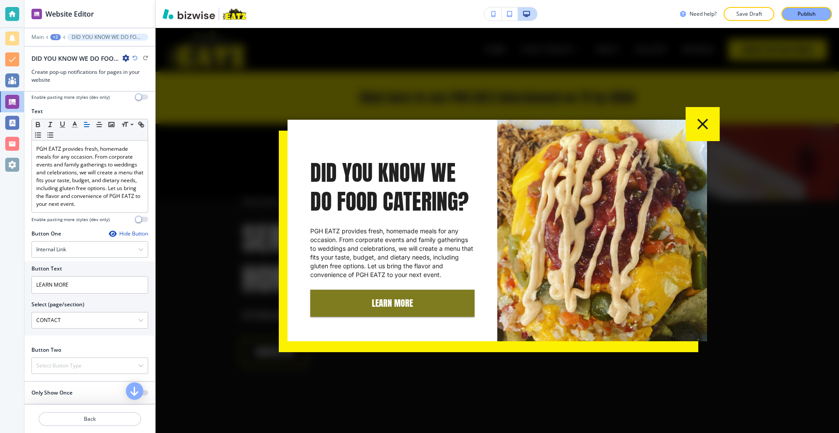
scroll to position [175, 0]
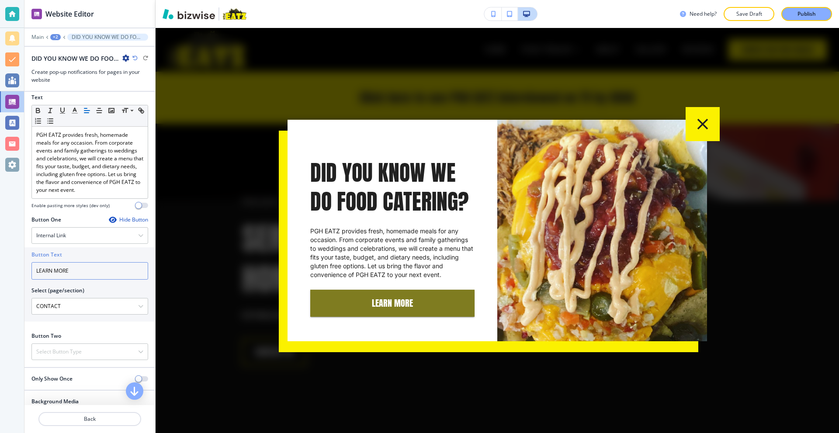
drag, startPoint x: 66, startPoint y: 284, endPoint x: 0, endPoint y: 281, distance: 66.1
click at [0, 281] on div "Website Editor Main +2 DID YOU KNOW WE DO FOOD CATERING? DID YOU KNOW WE DO FOO…" at bounding box center [419, 216] width 839 height 433
click at [83, 314] on \(page\/section\) "CONTACT" at bounding box center [85, 306] width 106 height 15
click at [138, 309] on icon "button" at bounding box center [140, 306] width 5 height 5
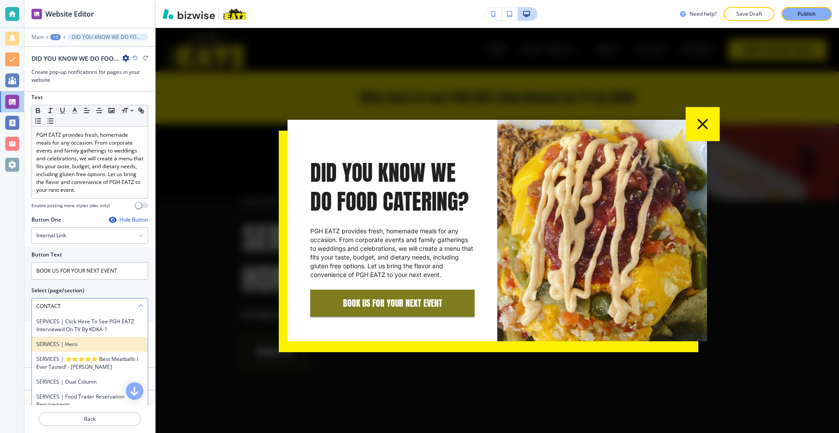
scroll to position [530, 0]
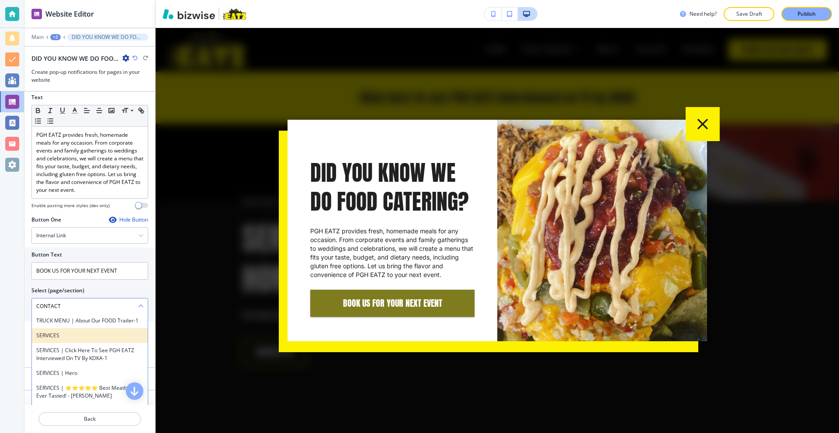
click at [85, 340] on h4 "SERVICES" at bounding box center [89, 336] width 107 height 8
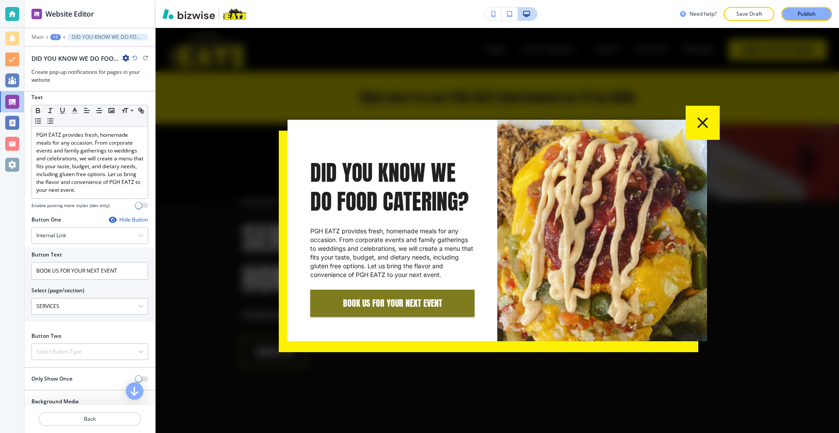
click at [702, 118] on icon "button" at bounding box center [702, 123] width 18 height 18
click at [33, 33] on div "Notifications" at bounding box center [52, 38] width 44 height 12
click at [40, 35] on p "Main" at bounding box center [37, 37] width 12 height 6
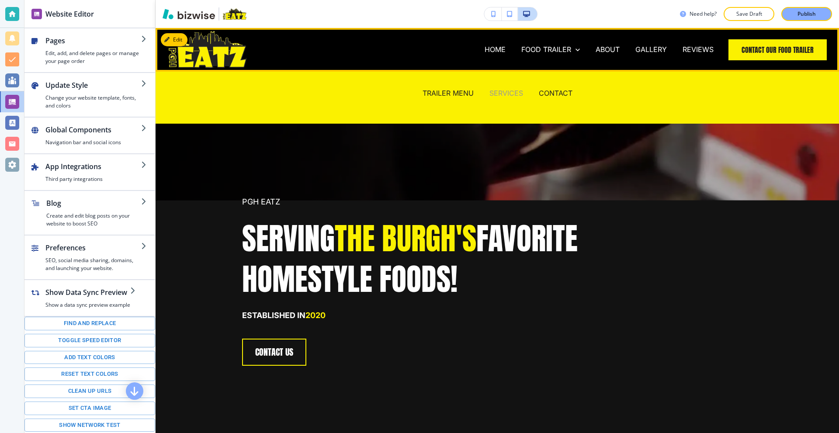
click at [500, 89] on p "SERVICES" at bounding box center [506, 93] width 34 height 10
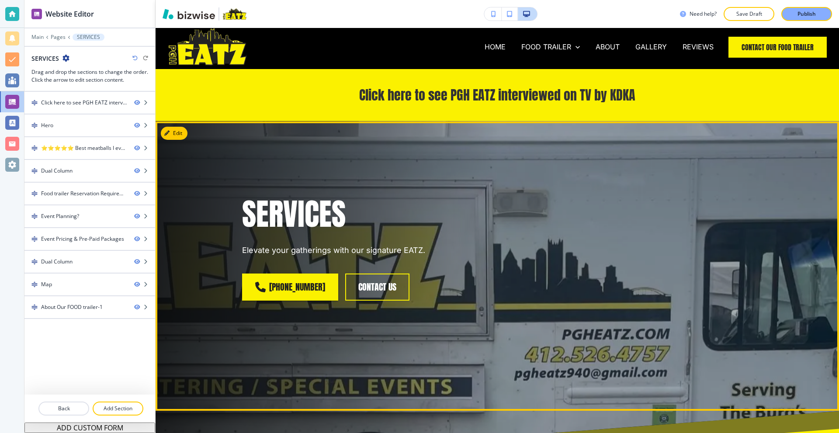
scroll to position [0, 0]
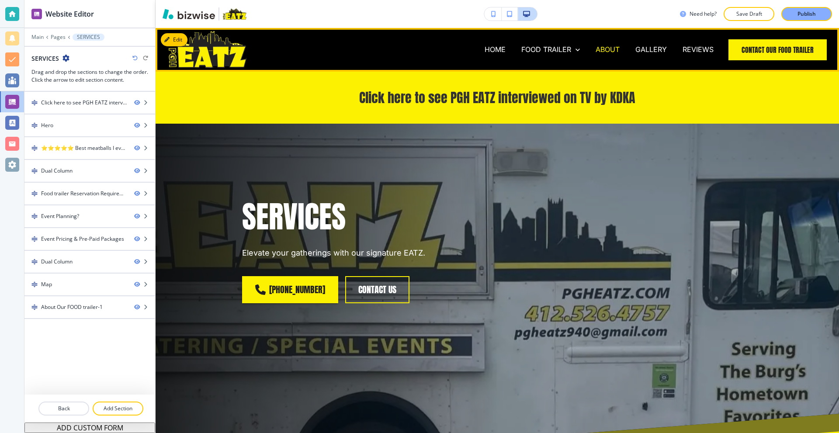
click at [609, 48] on p "ABOUT" at bounding box center [608, 50] width 24 height 10
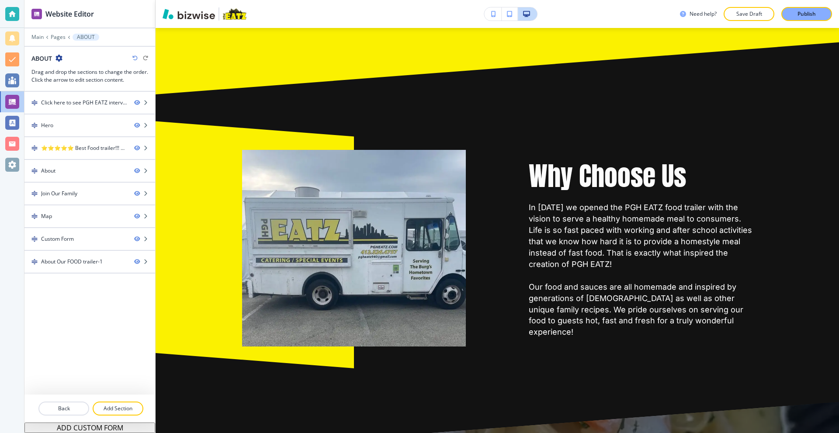
scroll to position [568, 0]
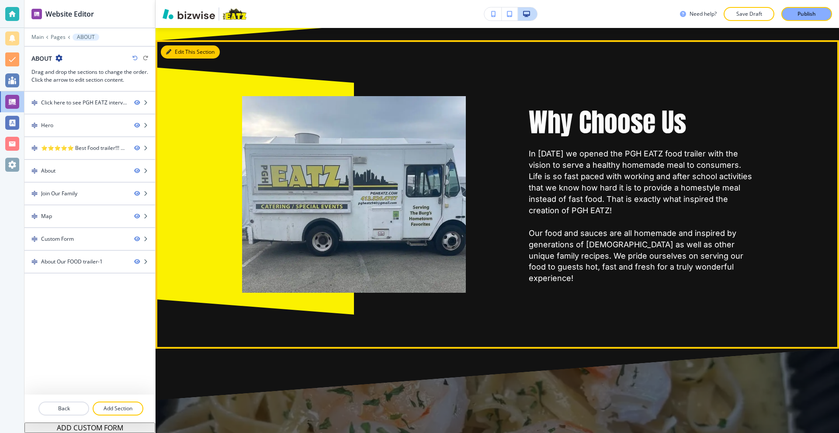
click at [177, 49] on button "Edit This Section" at bounding box center [190, 51] width 59 height 13
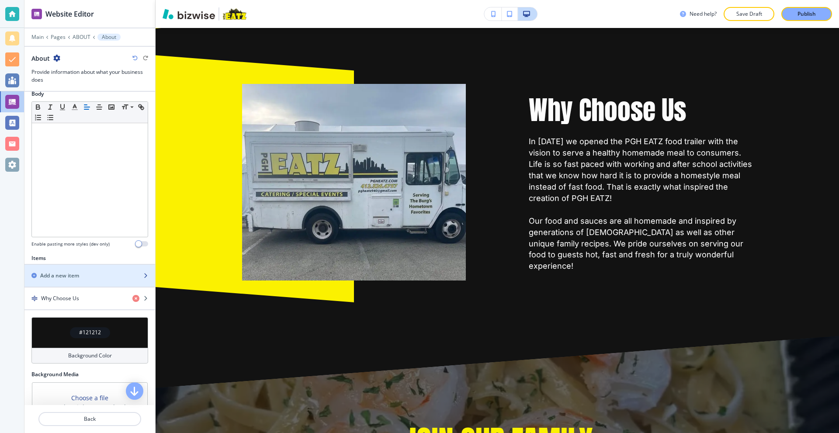
scroll to position [175, 0]
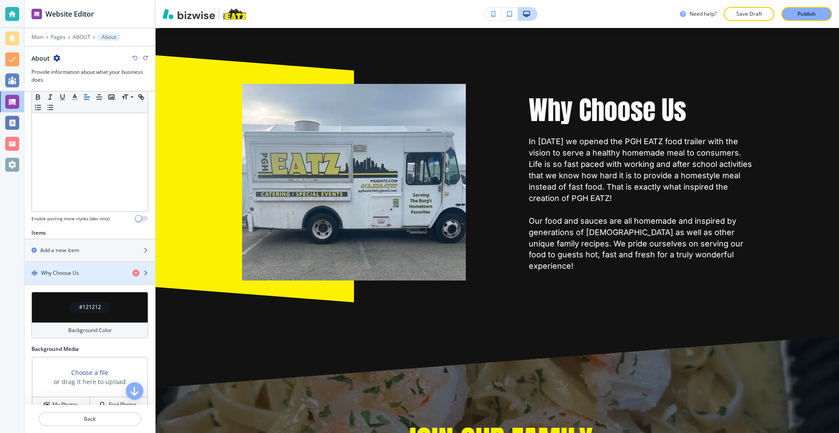
click at [73, 283] on div "button" at bounding box center [89, 280] width 131 height 7
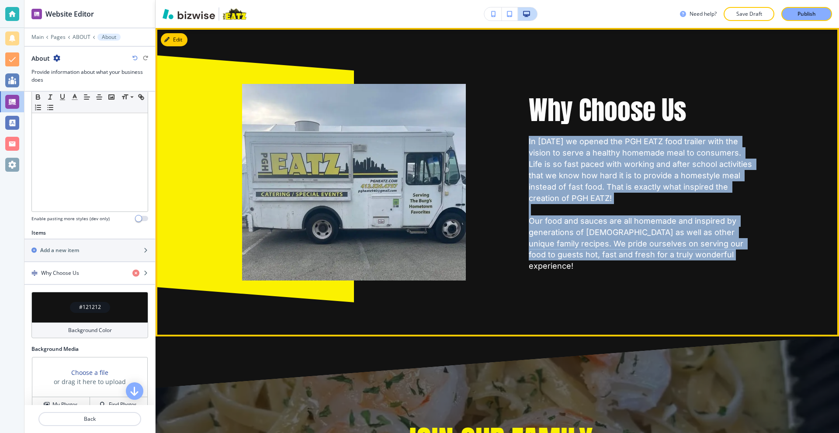
drag, startPoint x: 684, startPoint y: 261, endPoint x: 516, endPoint y: 145, distance: 204.2
click at [516, 145] on div "Why Choose Us In 2020 we opened the PGH EATZ food trailer with the vision to se…" at bounding box center [609, 161] width 287 height 239
copy p "In 2020 we opened the PGH EATZ food trailer with the vision to serve a healthy …"
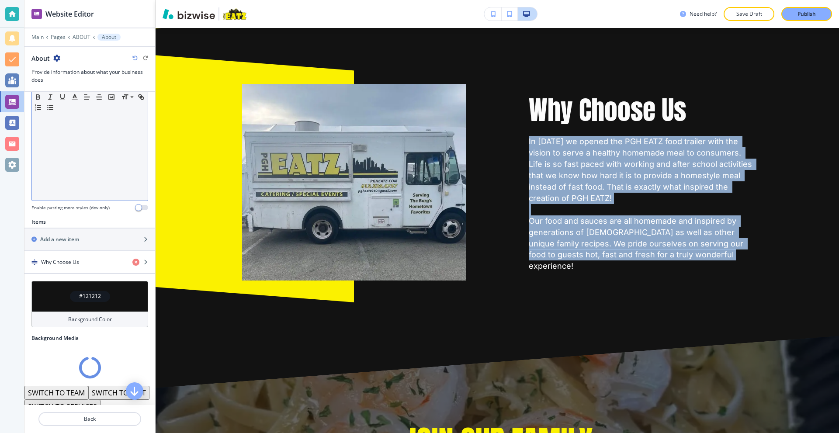
scroll to position [226, 0]
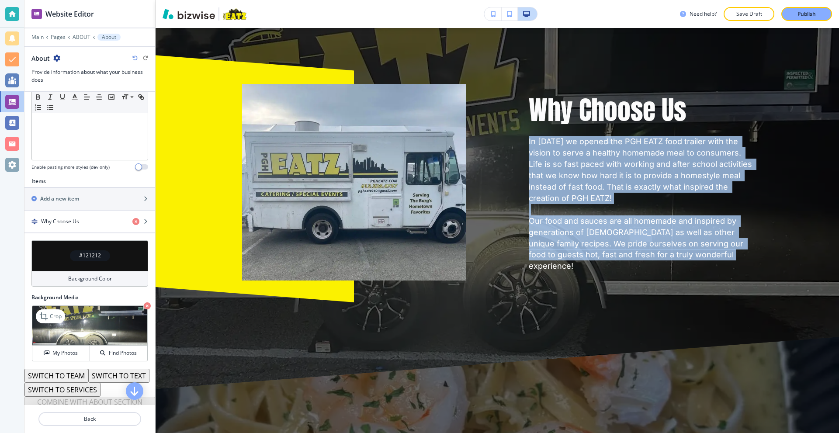
click at [144, 306] on icon "button" at bounding box center [147, 305] width 7 height 7
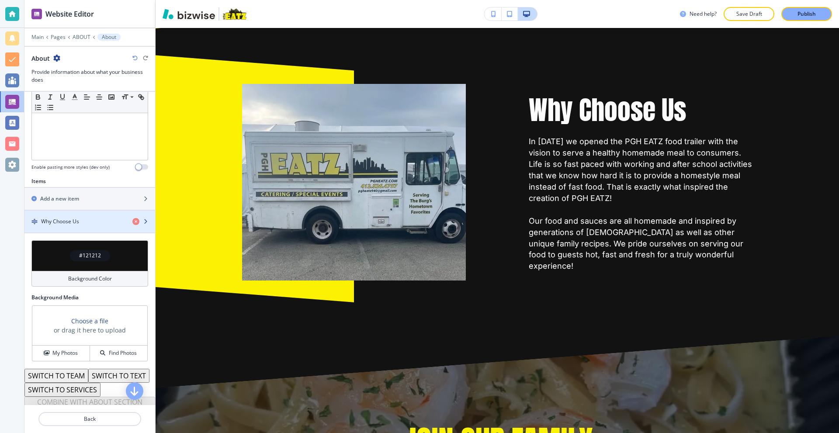
click at [66, 215] on div "button" at bounding box center [89, 214] width 131 height 7
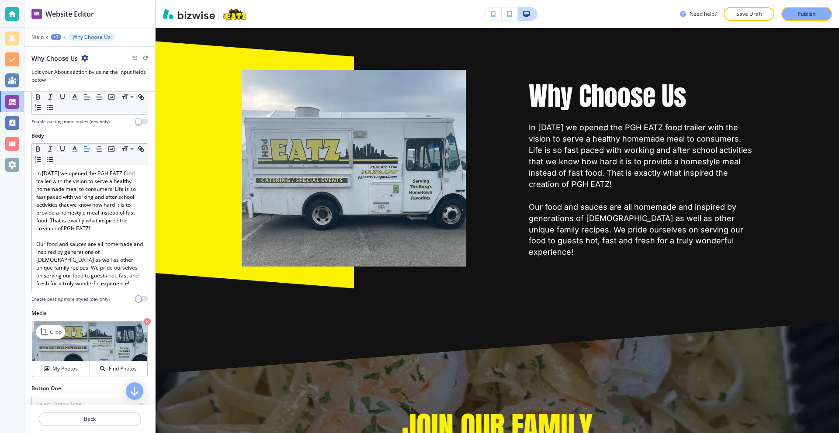
scroll to position [157, 0]
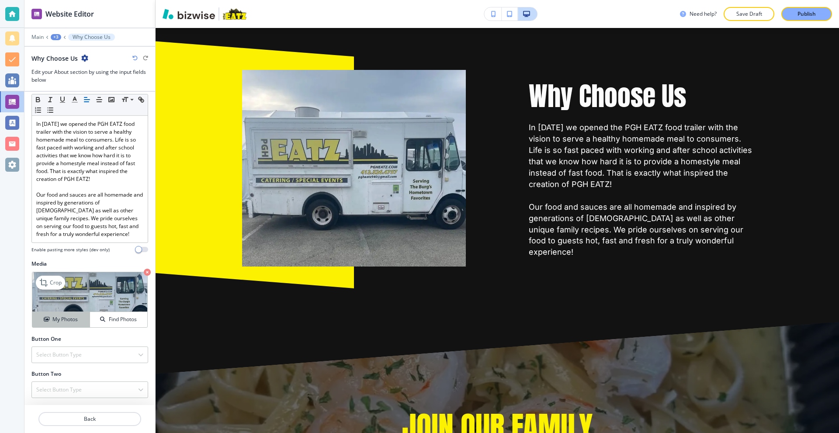
click at [62, 317] on h4 "My Photos" at bounding box center [64, 319] width 25 height 8
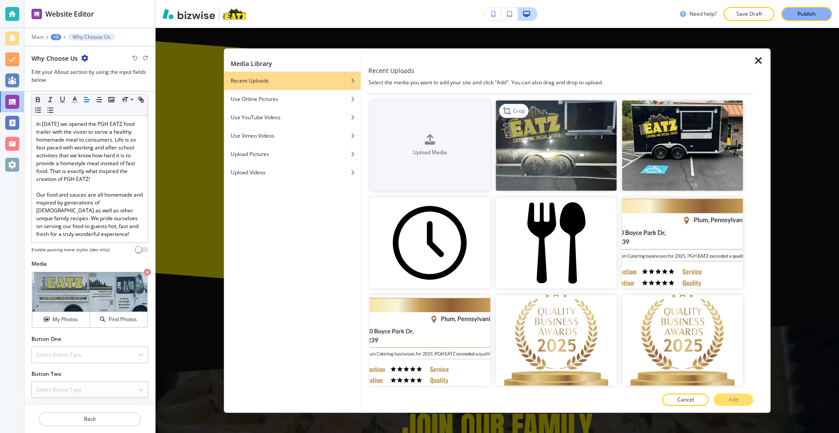
click at [577, 166] on img "button" at bounding box center [556, 145] width 121 height 91
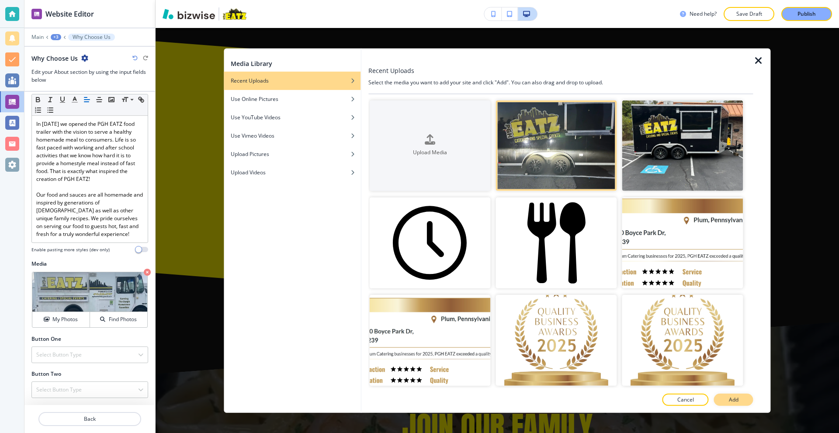
click at [738, 401] on p "Add" at bounding box center [734, 400] width 10 height 8
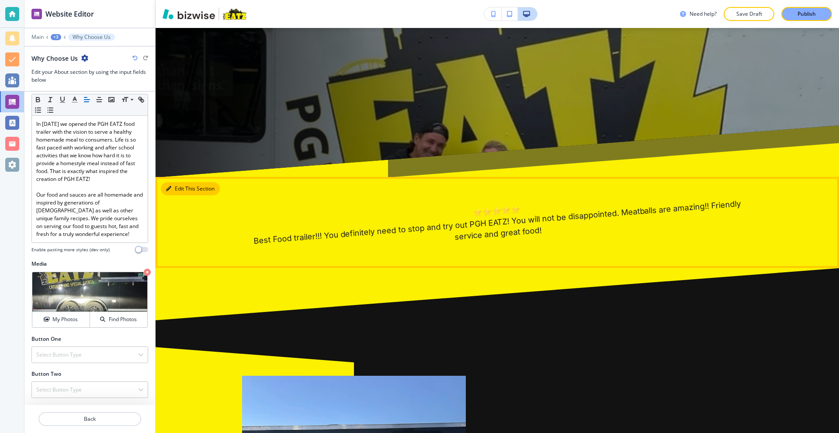
click at [170, 188] on icon "button" at bounding box center [168, 188] width 5 height 5
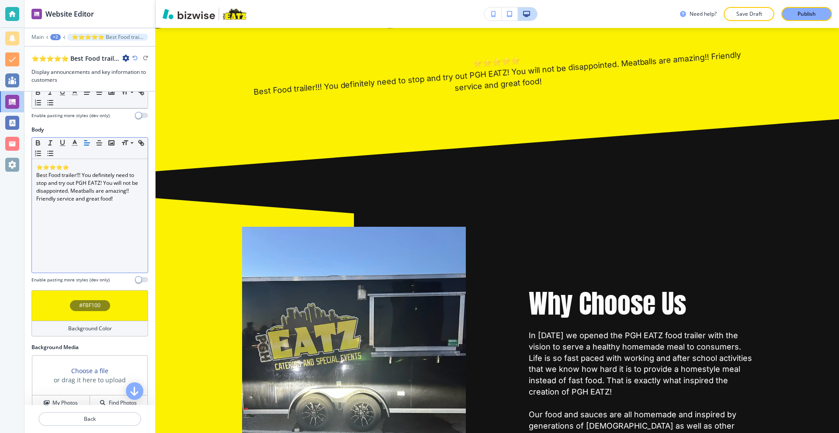
scroll to position [44, 0]
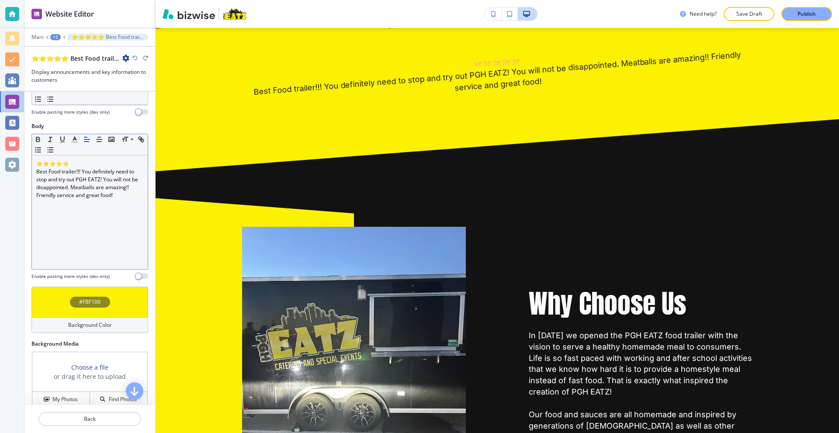
click at [116, 184] on p "Best Food trailer!!! You definitely need to stop and try out PGH EATZ! You will…" at bounding box center [89, 183] width 107 height 31
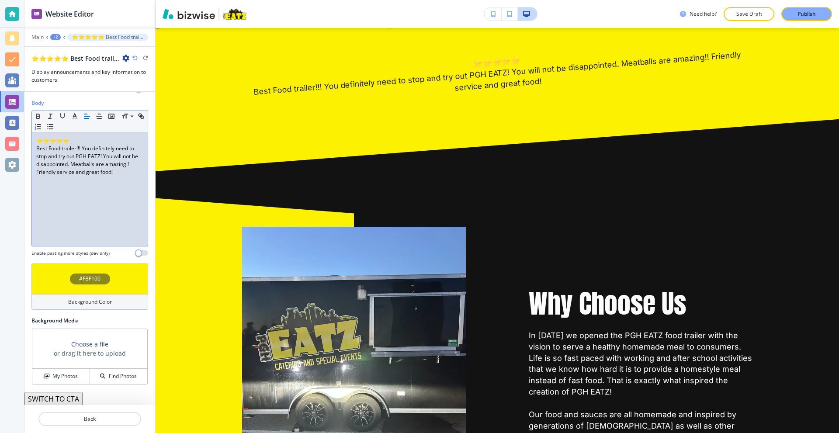
scroll to position [68, 0]
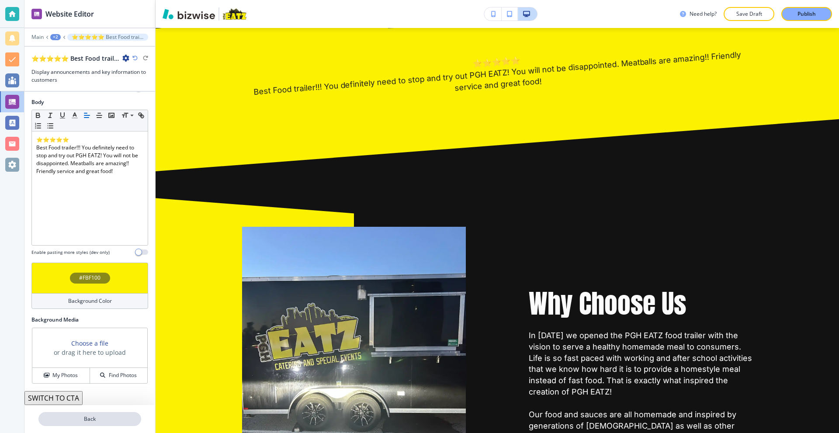
click at [83, 417] on p "Back" at bounding box center [89, 419] width 101 height 8
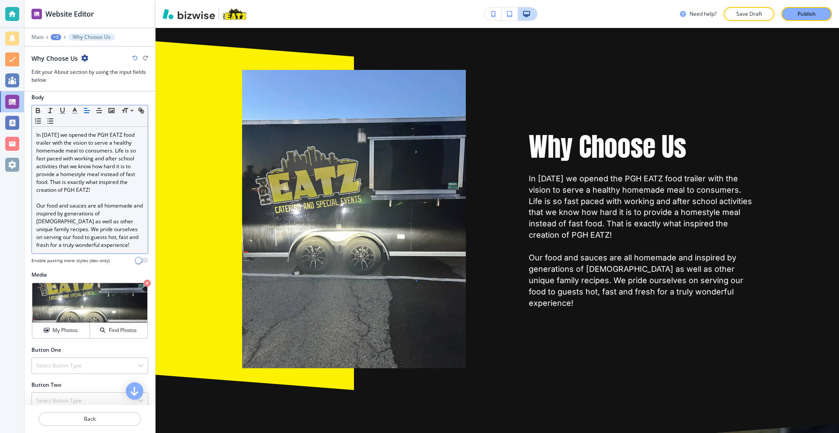
scroll to position [157, 0]
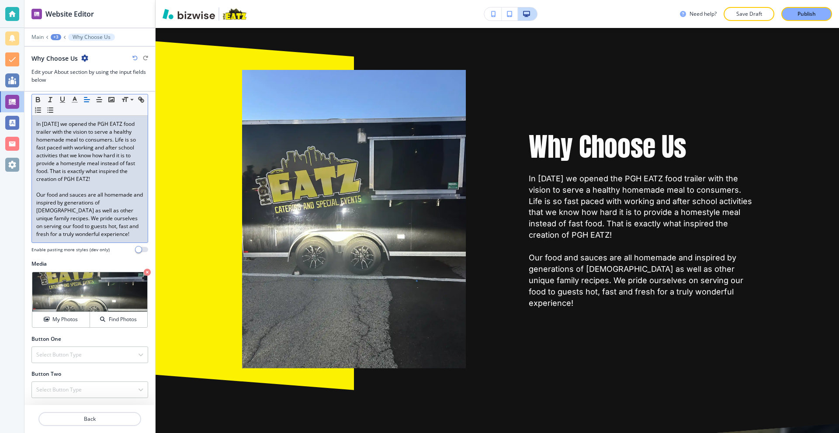
click at [90, 211] on p "Our food and sauces are all homemade and inspired by generations of Italian as …" at bounding box center [89, 214] width 107 height 47
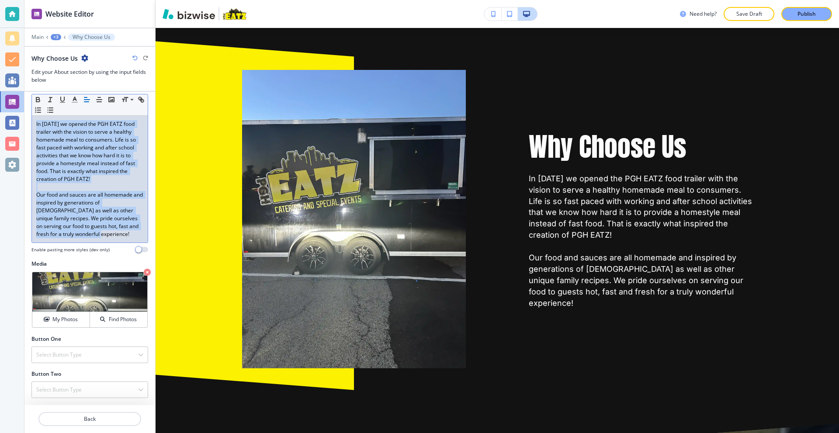
scroll to position [0, 0]
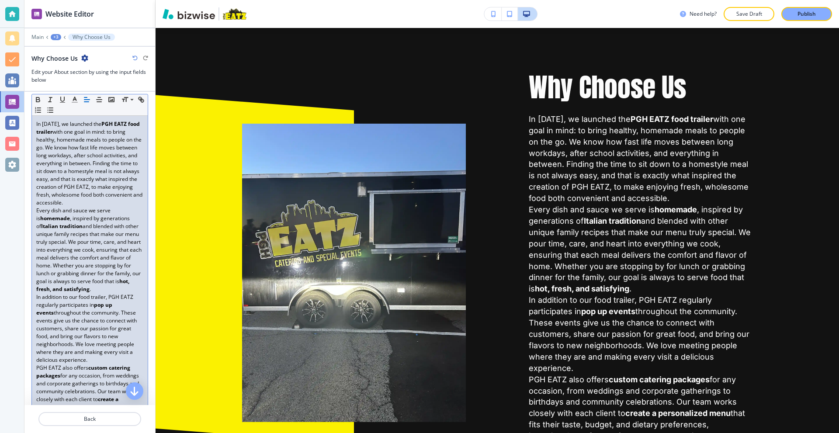
click at [74, 207] on p "In 2020, we launched the PGH EATZ food trailer with one goal in mind: to bring …" at bounding box center [89, 163] width 107 height 87
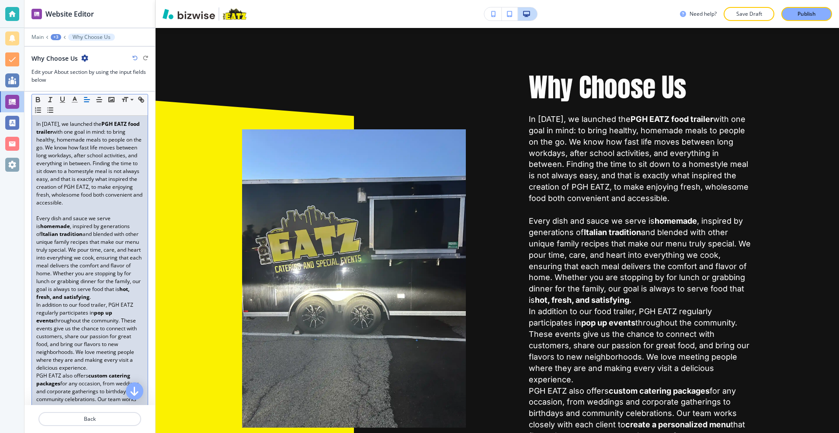
click at [93, 301] on p "Every dish and sauce we serve is homemade , inspired by generations of Italian …" at bounding box center [89, 258] width 107 height 87
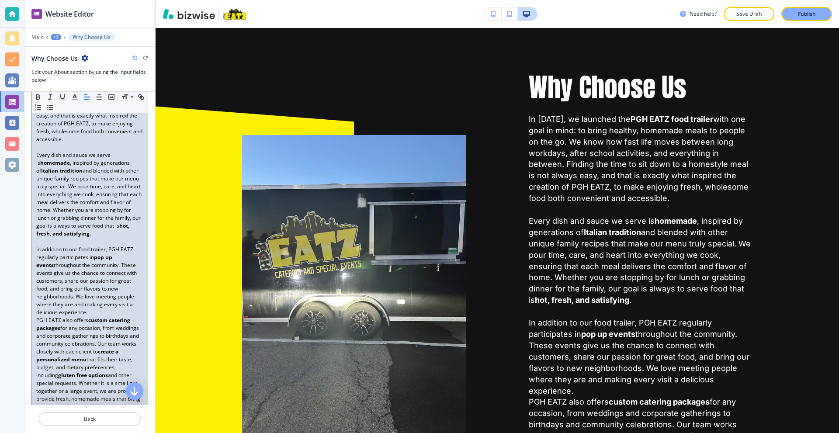
scroll to position [244, 0]
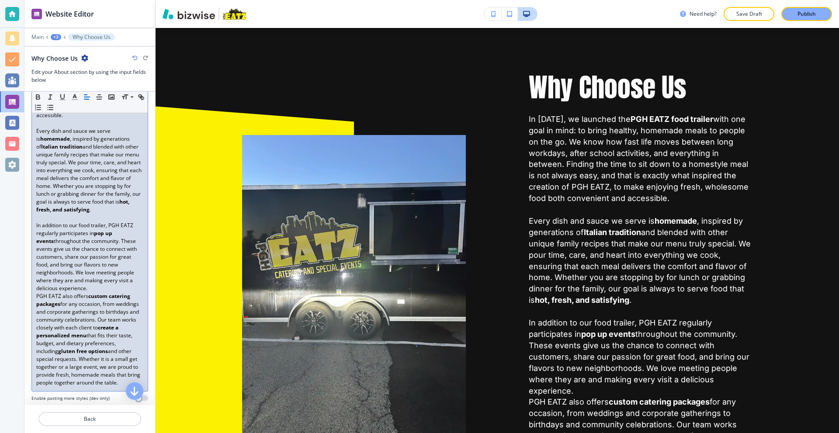
click at [97, 292] on p "In addition to our food trailer, PGH EATZ regularly participates in pop up even…" at bounding box center [89, 257] width 107 height 71
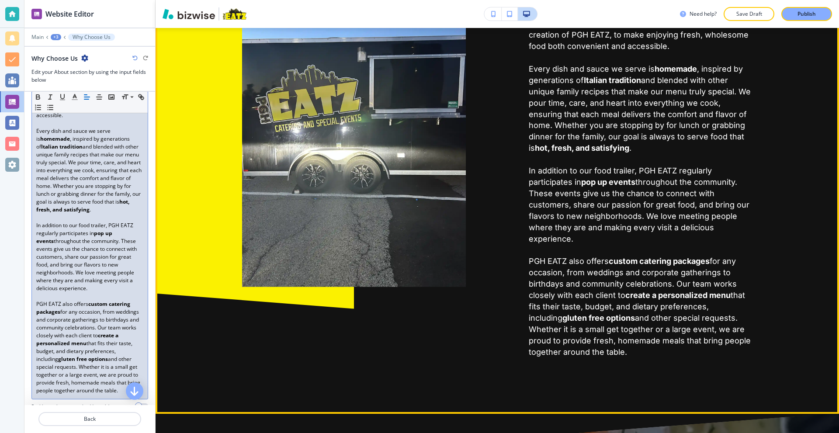
scroll to position [769, 0]
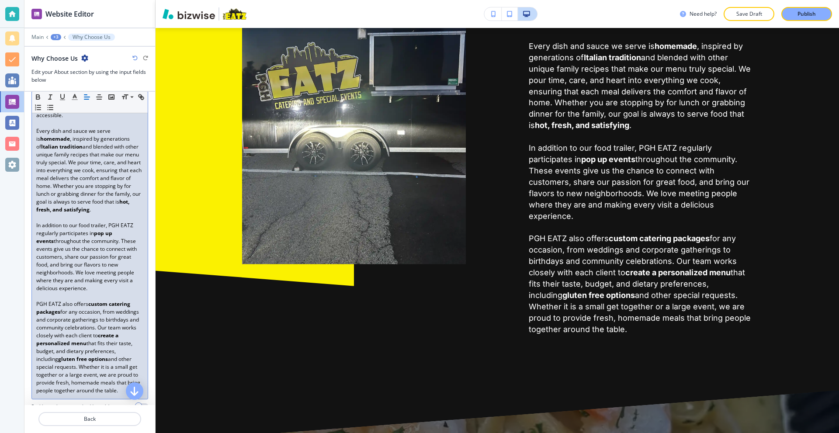
click at [78, 139] on p "Every dish and sauce we serve is homemade , inspired by generations of Italian …" at bounding box center [89, 170] width 107 height 87
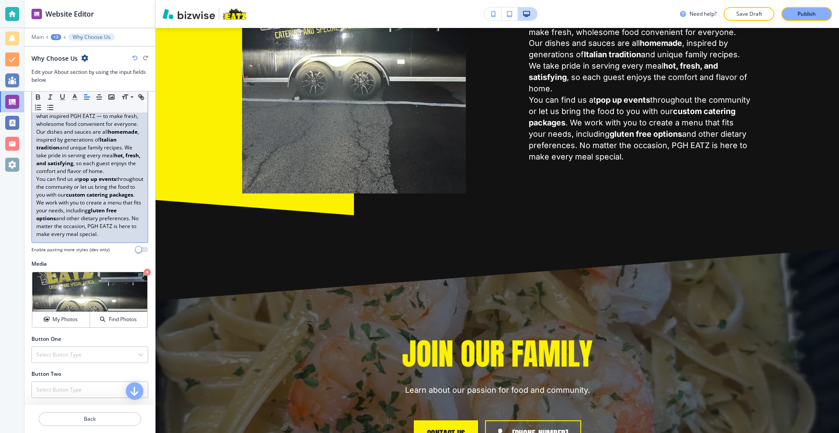
scroll to position [32, 0]
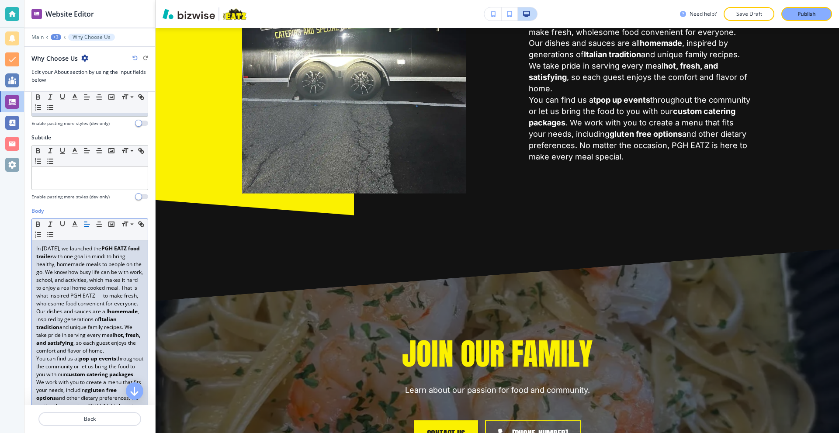
click at [118, 308] on p "In 2020, we launched the PGH EATZ food trailer with one goal in mind: to bring …" at bounding box center [89, 276] width 107 height 63
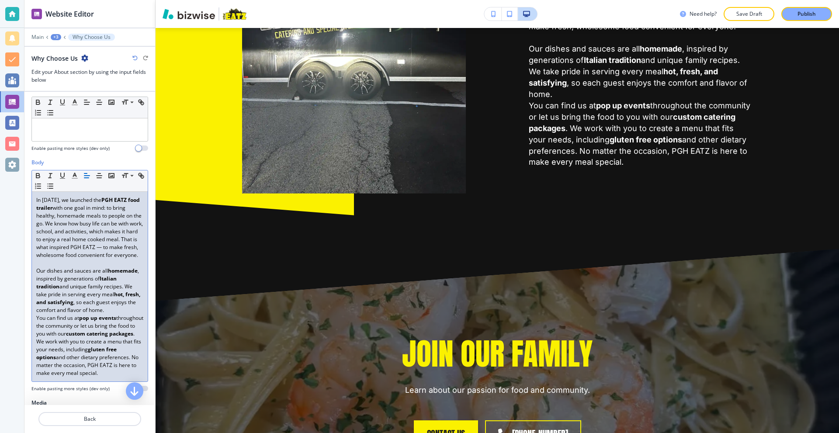
scroll to position [120, 0]
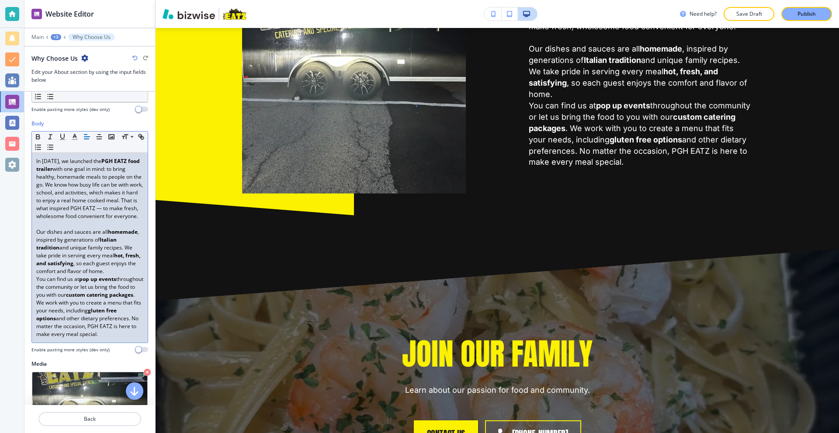
click at [86, 275] on p "Our dishes and sauces are all homemade , inspired by generations of Italian tra…" at bounding box center [89, 251] width 107 height 47
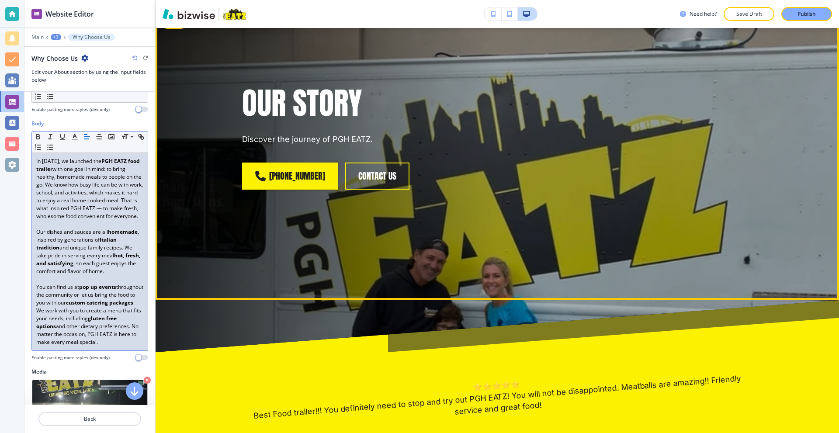
scroll to position [0, 0]
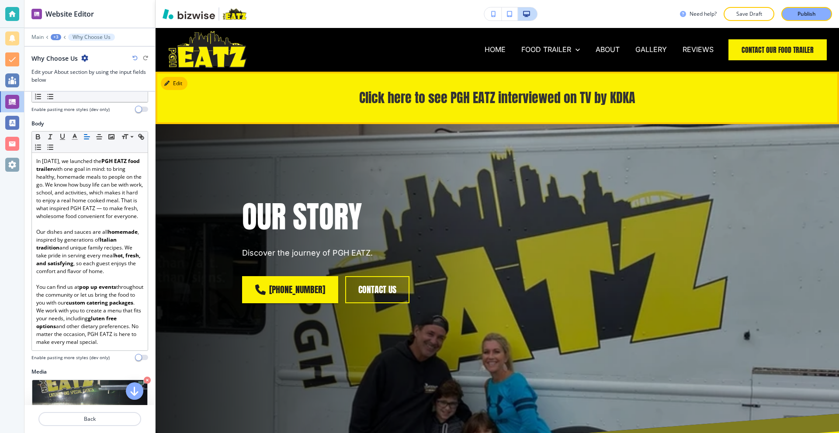
click at [564, 92] on link "Click here to see PGH EATZ interviewed on TV by KDKA" at bounding box center [497, 98] width 276 height 20
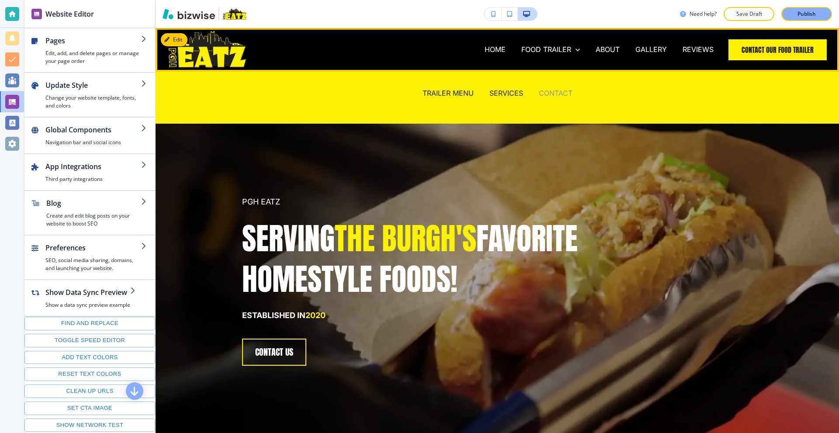
click at [548, 94] on p "CONTACT" at bounding box center [556, 93] width 34 height 10
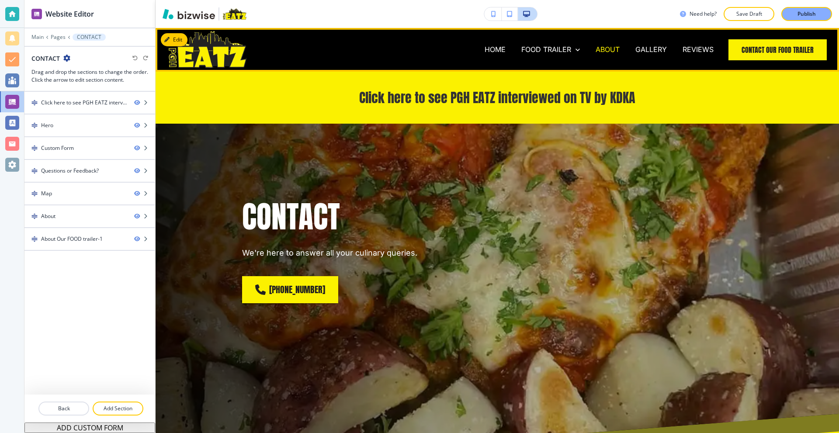
click at [608, 50] on p "ABOUT" at bounding box center [608, 50] width 24 height 10
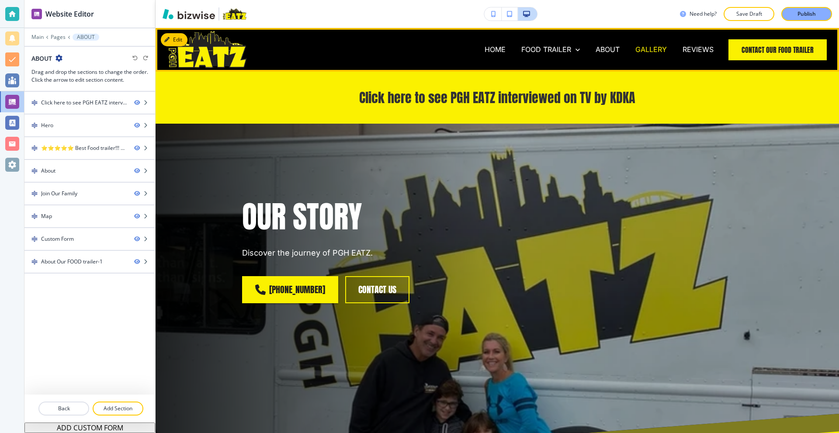
click at [645, 49] on p "GALLERY" at bounding box center [650, 50] width 31 height 10
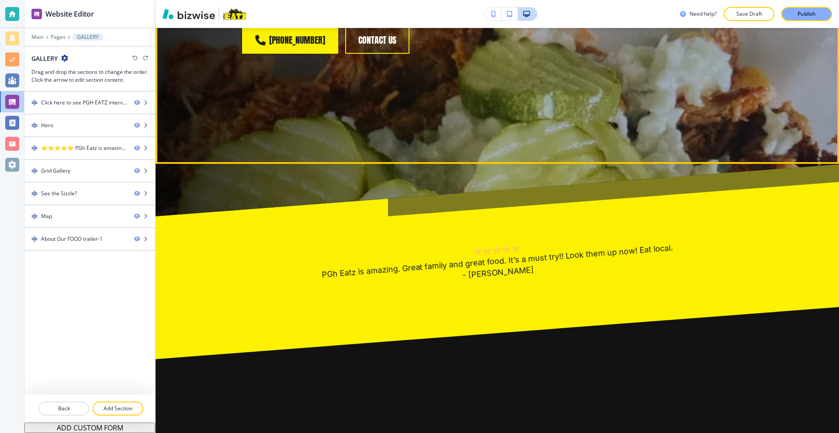
scroll to position [481, 0]
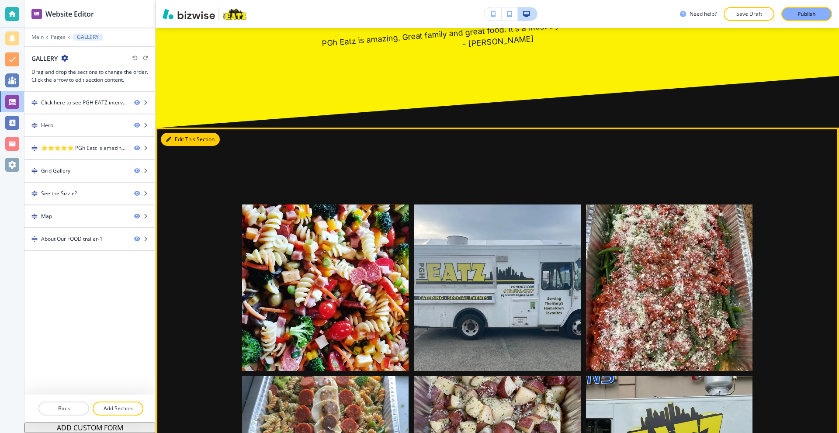
click at [181, 138] on button "Edit This Section" at bounding box center [190, 139] width 59 height 13
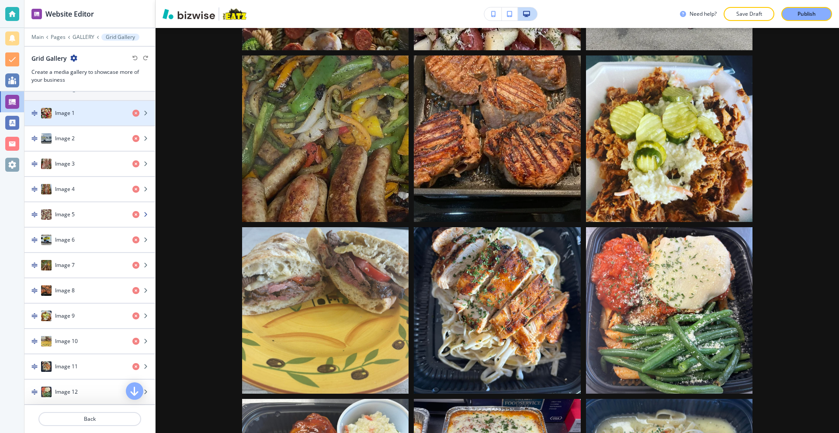
scroll to position [393, 0]
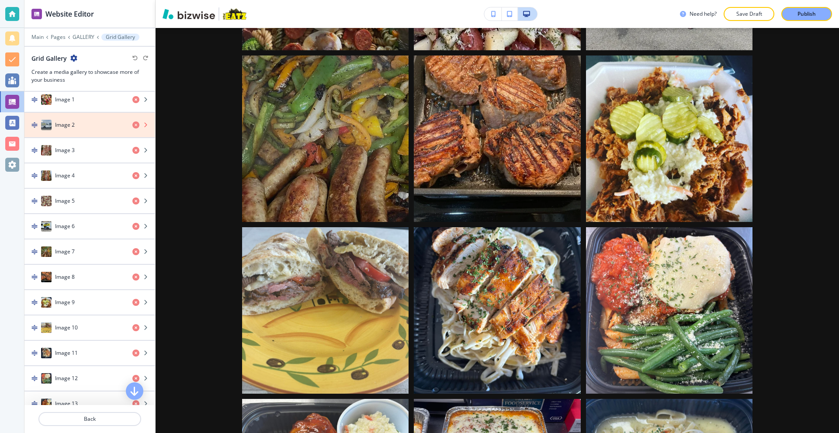
click at [132, 126] on icon "button" at bounding box center [135, 124] width 7 height 7
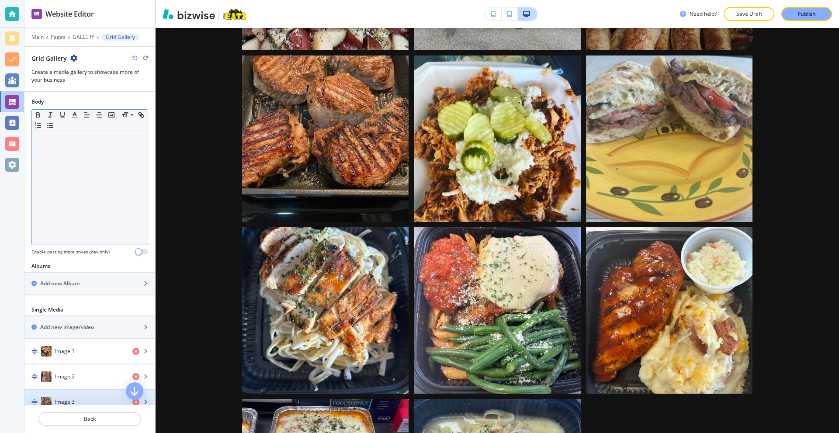
scroll to position [131, 0]
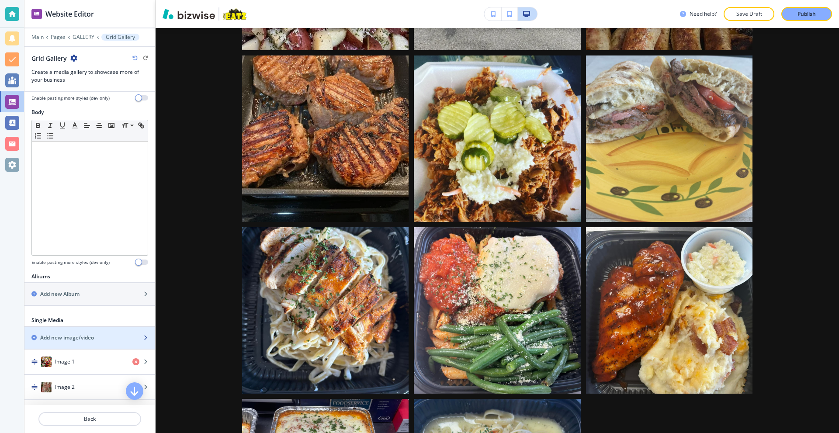
click at [67, 334] on h2 "Add new image/video" at bounding box center [67, 338] width 54 height 8
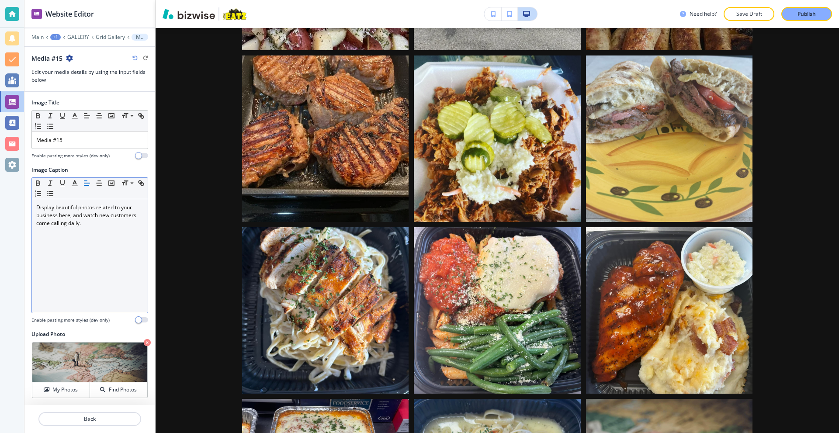
scroll to position [0, 0]
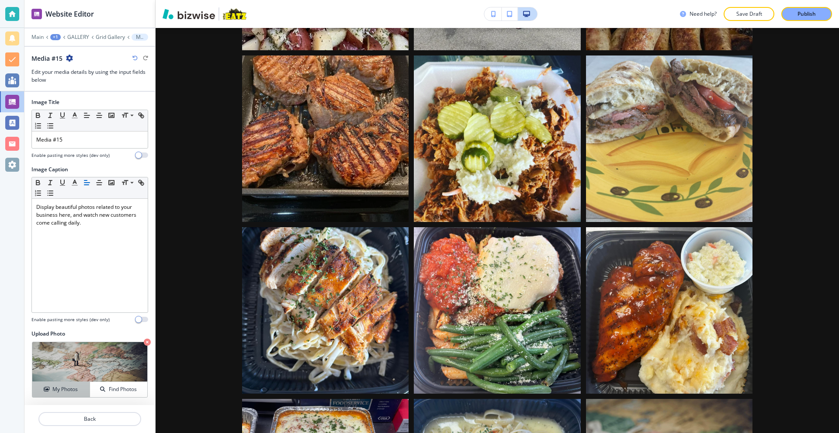
click at [49, 391] on div "My Photos" at bounding box center [60, 389] width 57 height 8
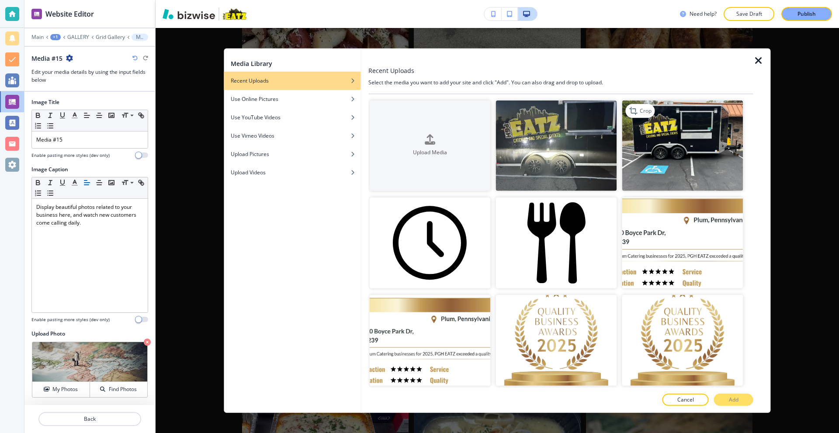
click at [707, 153] on img "button" at bounding box center [682, 145] width 121 height 91
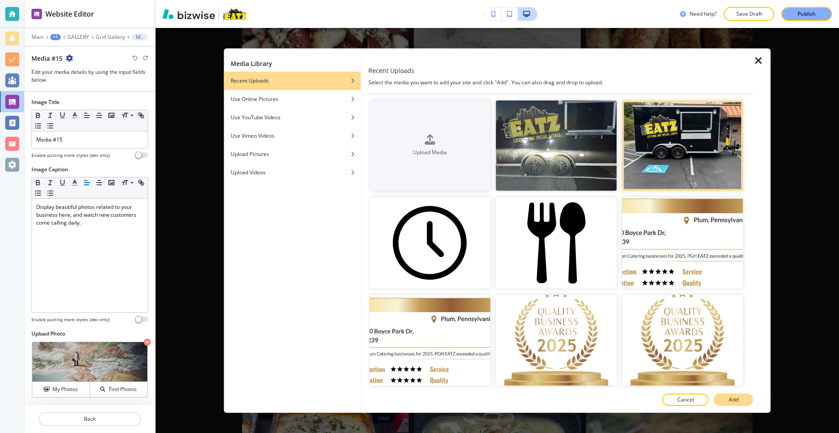
click at [726, 396] on button "Add" at bounding box center [733, 400] width 39 height 12
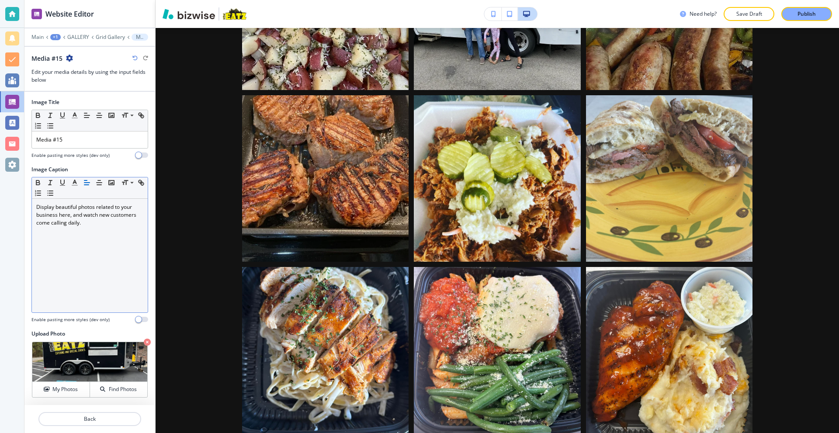
scroll to position [930, 0]
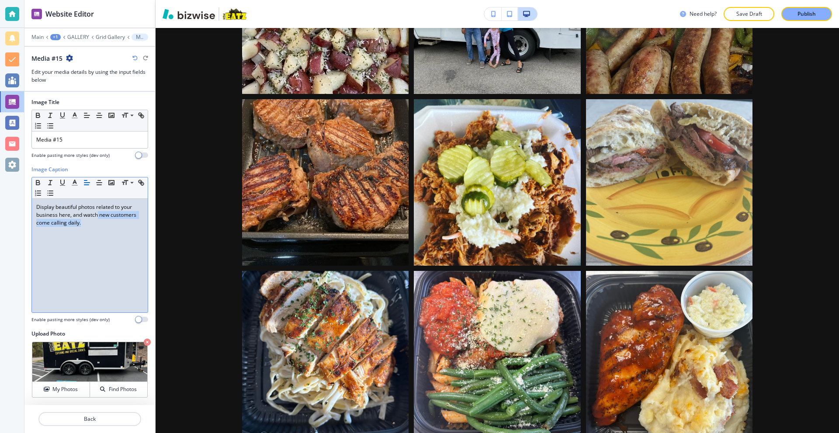
drag, startPoint x: 112, startPoint y: 232, endPoint x: 315, endPoint y: 178, distance: 210.5
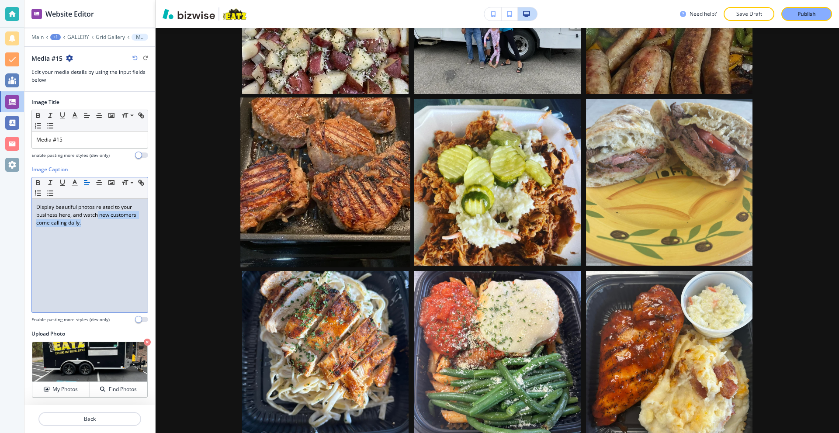
click at [98, 218] on div "Display beautiful photos related to your business here, and watch new customers…" at bounding box center [90, 256] width 116 height 114
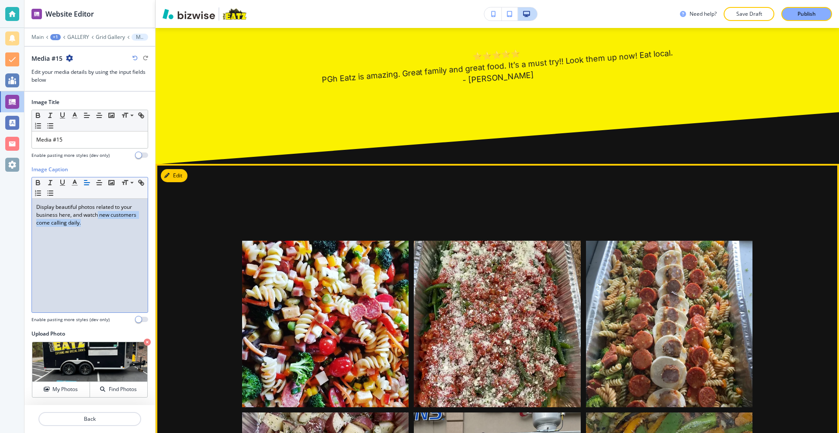
scroll to position [406, 0]
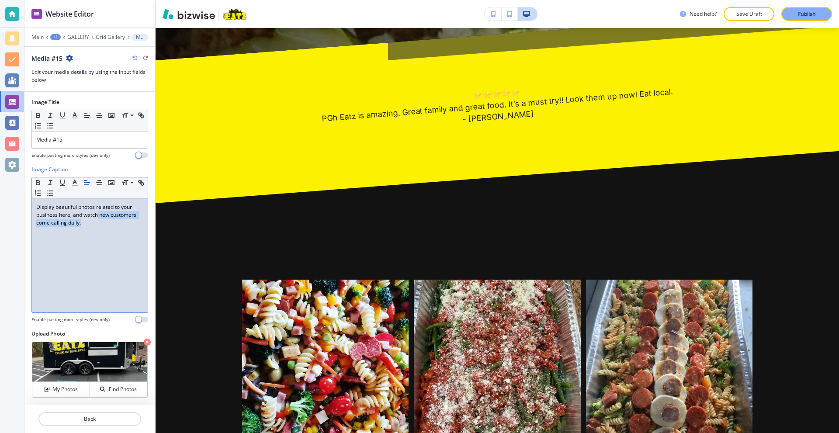
click at [128, 236] on div "Display beautiful photos related to your business here, and watch new customers…" at bounding box center [90, 256] width 116 height 114
drag, startPoint x: 92, startPoint y: 218, endPoint x: 0, endPoint y: 199, distance: 93.6
click at [0, 199] on div "Website Editor Main +1 GALLERY Grid Gallery Media #15 Media #15 Edit your media…" at bounding box center [419, 216] width 839 height 433
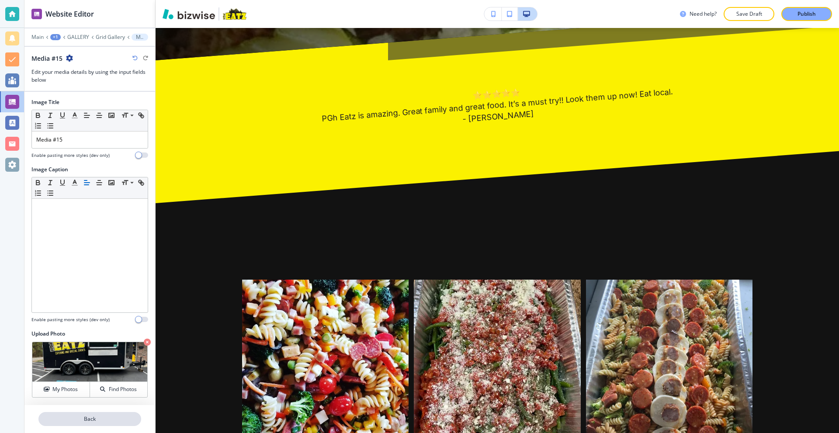
click at [95, 418] on p "Back" at bounding box center [89, 419] width 101 height 8
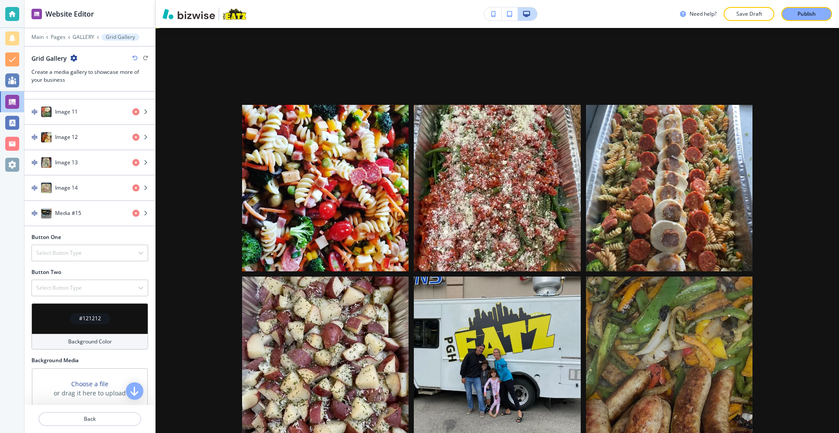
scroll to position [612, 0]
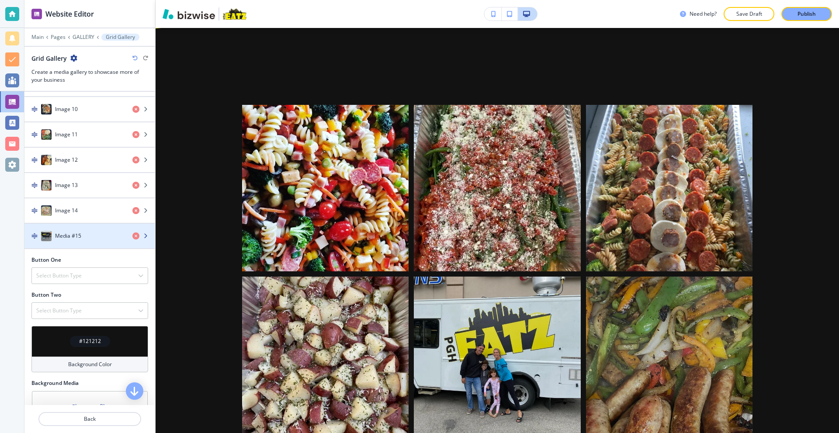
click at [78, 236] on h4 "Media #15" at bounding box center [68, 236] width 26 height 8
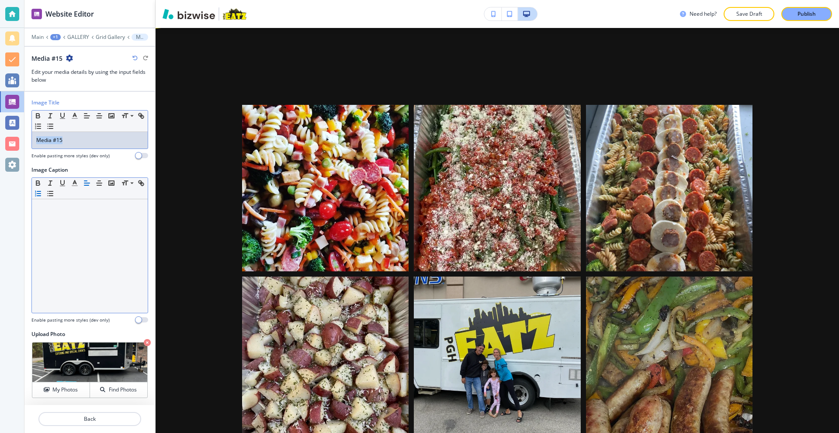
drag, startPoint x: 87, startPoint y: 139, endPoint x: 48, endPoint y: 193, distance: 66.3
click at [15, 142] on div "Website Editor Main +1 GALLERY Grid Gallery Media #15 Media #15 Edit your media…" at bounding box center [419, 216] width 839 height 433
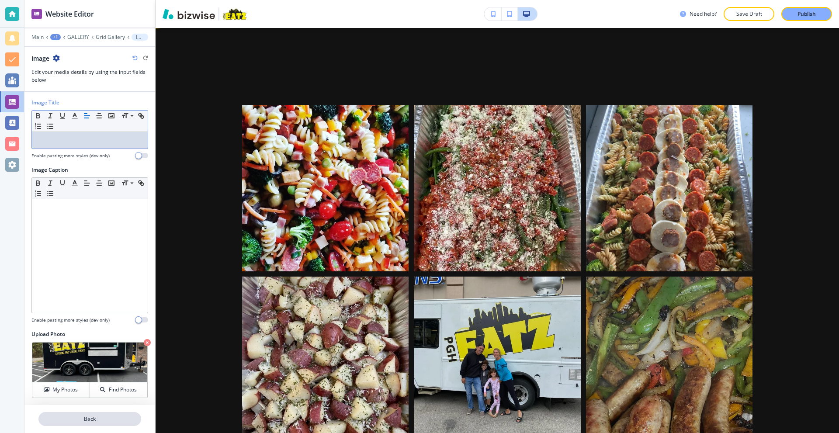
click at [102, 418] on p "Back" at bounding box center [89, 419] width 101 height 8
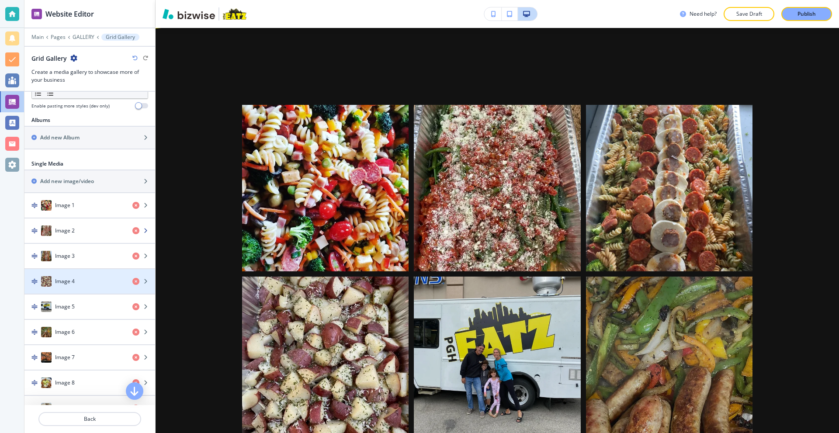
scroll to position [262, 0]
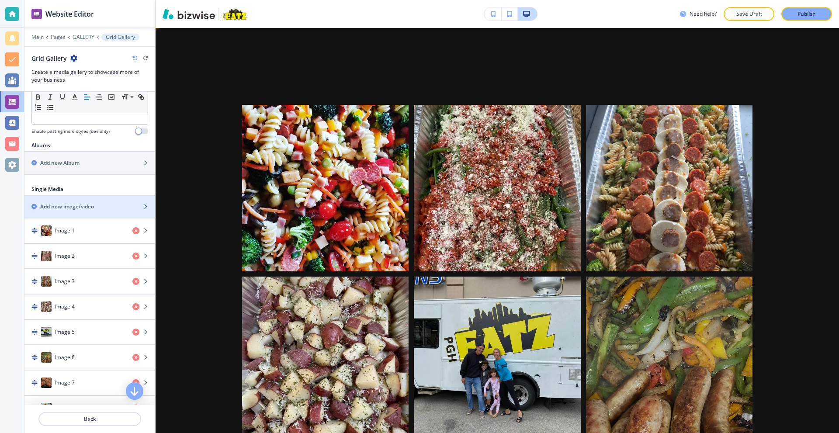
click at [81, 208] on h2 "Add new image/video" at bounding box center [67, 207] width 54 height 8
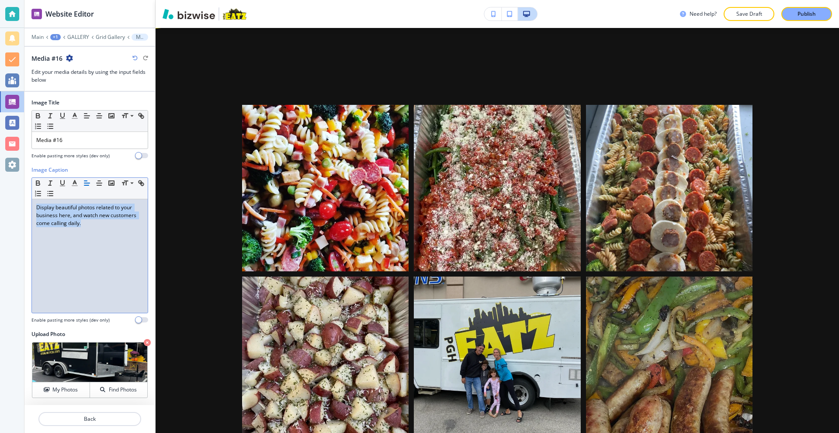
drag, startPoint x: 118, startPoint y: 222, endPoint x: 12, endPoint y: 194, distance: 110.1
click at [12, 194] on div "Website Editor Main +1 GALLERY Grid Gallery Media #16 Media #16 Edit your media…" at bounding box center [419, 216] width 839 height 433
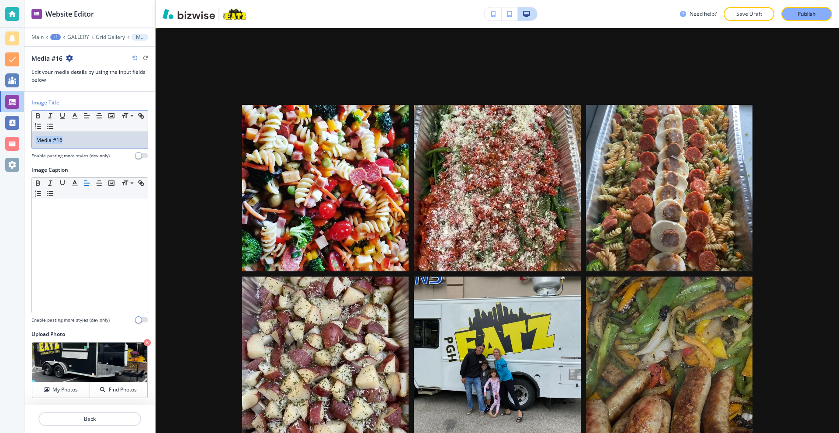
drag, startPoint x: 76, startPoint y: 140, endPoint x: 2, endPoint y: 160, distance: 76.7
click at [1, 143] on div "Website Editor Main +1 GALLERY Grid Gallery Media #16 Media #16 Edit your media…" at bounding box center [419, 216] width 839 height 433
click at [101, 423] on p "Back" at bounding box center [89, 419] width 101 height 8
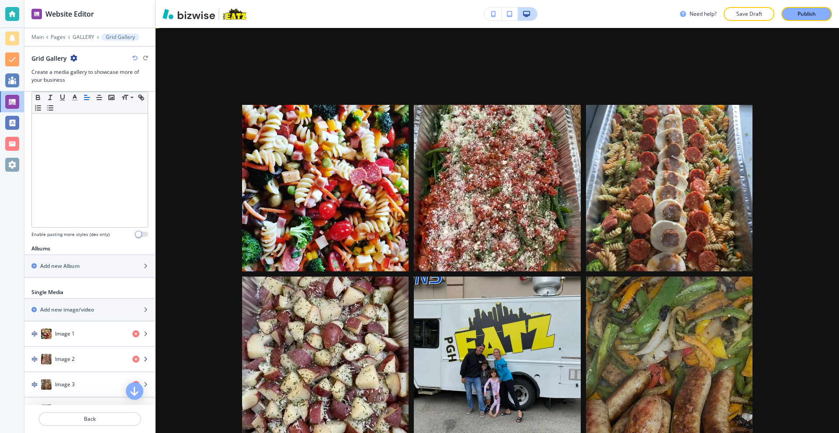
scroll to position [218, 0]
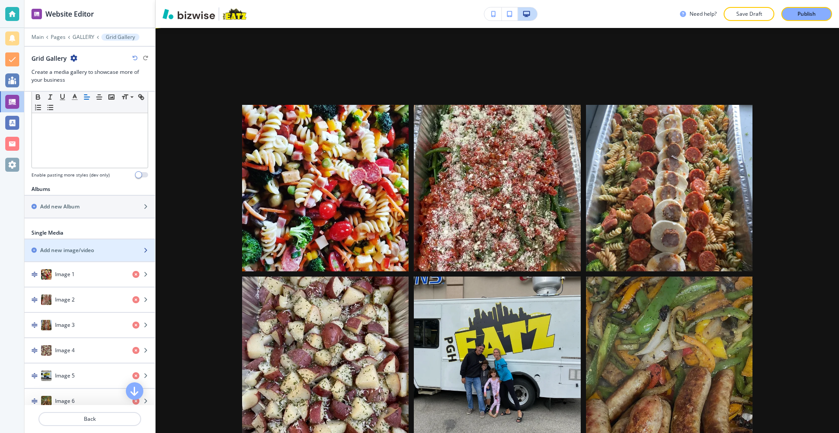
click at [87, 258] on div "button" at bounding box center [89, 257] width 131 height 7
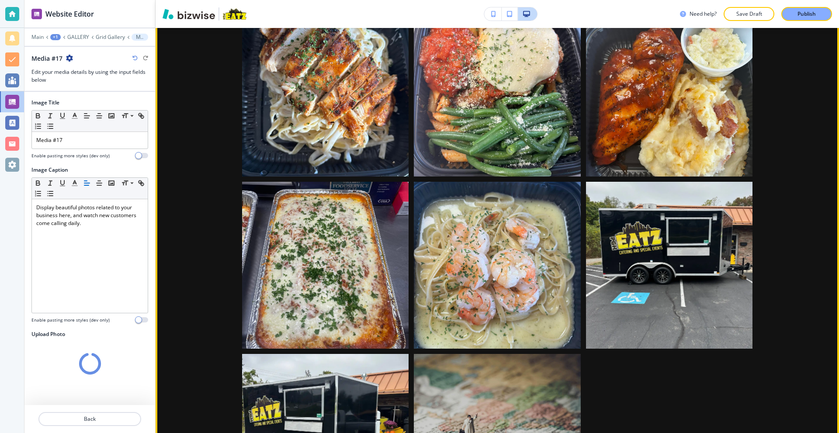
scroll to position [1148, 0]
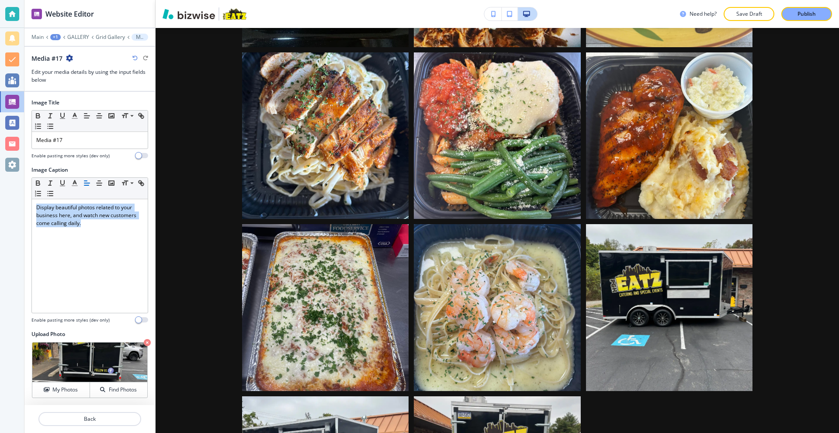
drag, startPoint x: 115, startPoint y: 226, endPoint x: 5, endPoint y: 198, distance: 114.1
click at [9, 200] on div "Website Editor Main +1 GALLERY Grid Gallery Media #17 Media #17 Edit your media…" at bounding box center [419, 216] width 839 height 433
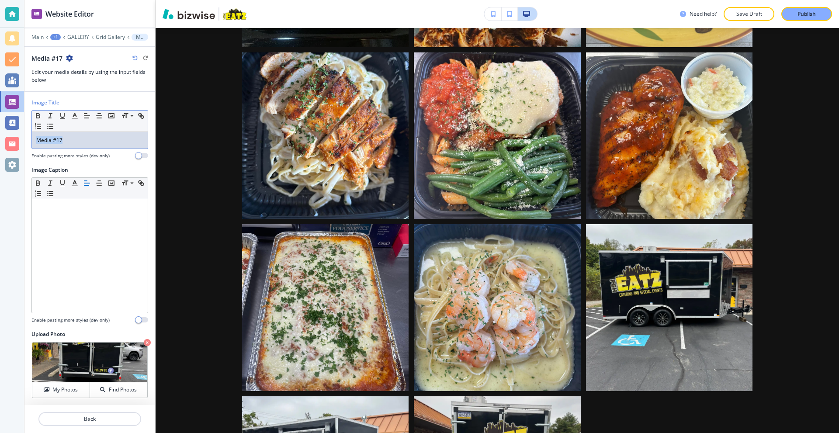
drag, startPoint x: 62, startPoint y: 142, endPoint x: 8, endPoint y: 216, distance: 91.3
click at [4, 151] on div "Website Editor Main +1 GALLERY Grid Gallery Media #17 Media #17 Edit your media…" at bounding box center [419, 216] width 839 height 433
click at [91, 419] on p "Back" at bounding box center [89, 419] width 101 height 8
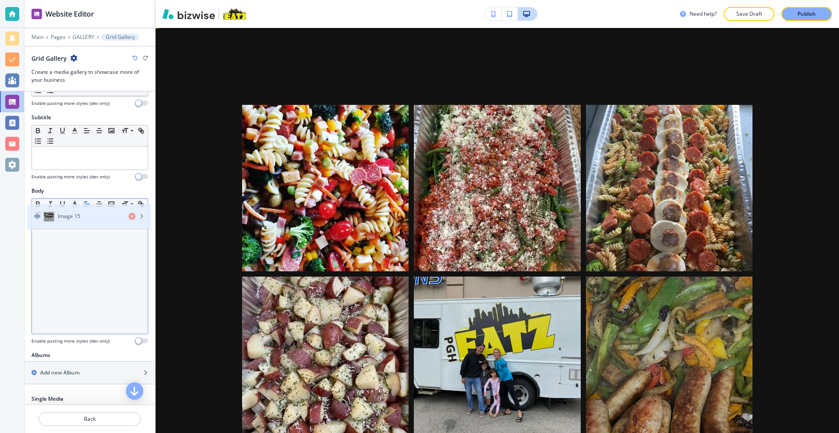
scroll to position [218, 0]
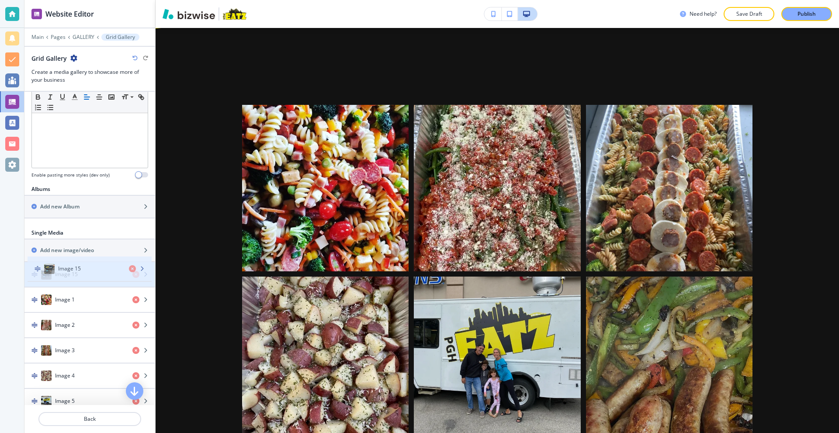
drag, startPoint x: 84, startPoint y: 278, endPoint x: 87, endPoint y: 267, distance: 11.3
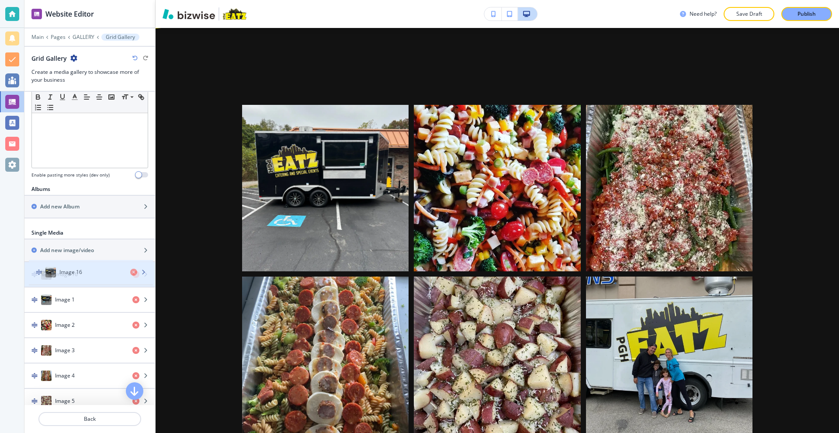
drag, startPoint x: 81, startPoint y: 224, endPoint x: 85, endPoint y: 279, distance: 55.6
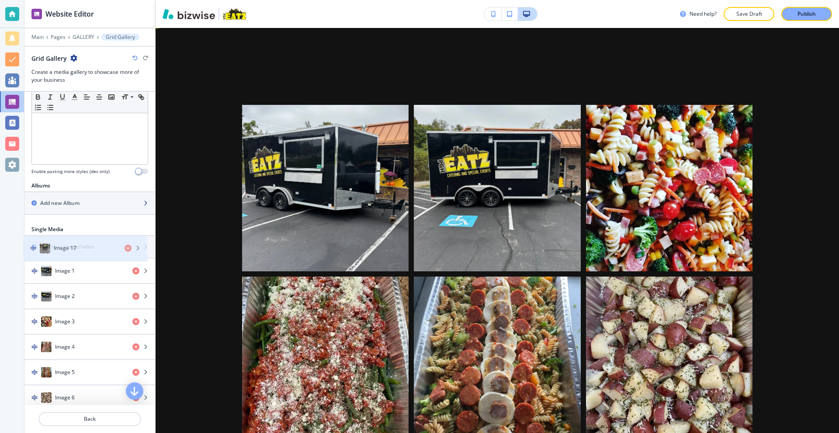
scroll to position [175, 0]
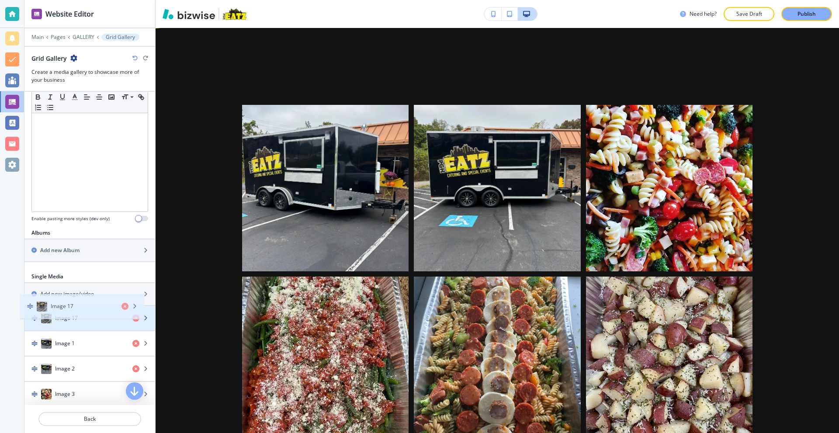
drag, startPoint x: 85, startPoint y: 247, endPoint x: 82, endPoint y: 312, distance: 65.6
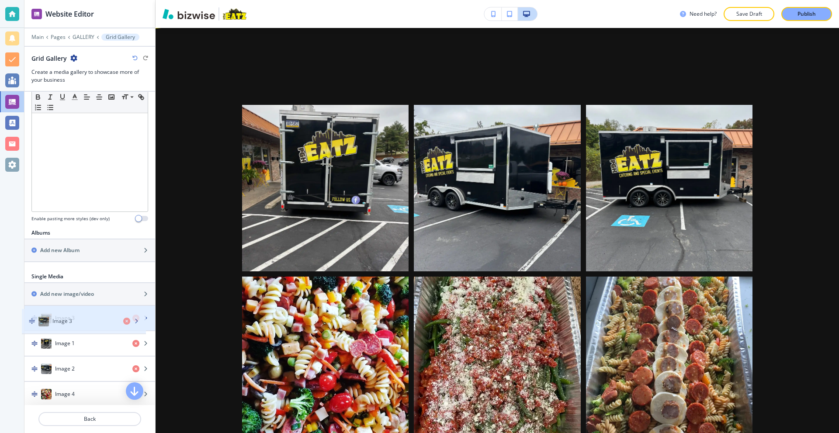
drag, startPoint x: 83, startPoint y: 363, endPoint x: 80, endPoint y: 314, distance: 49.4
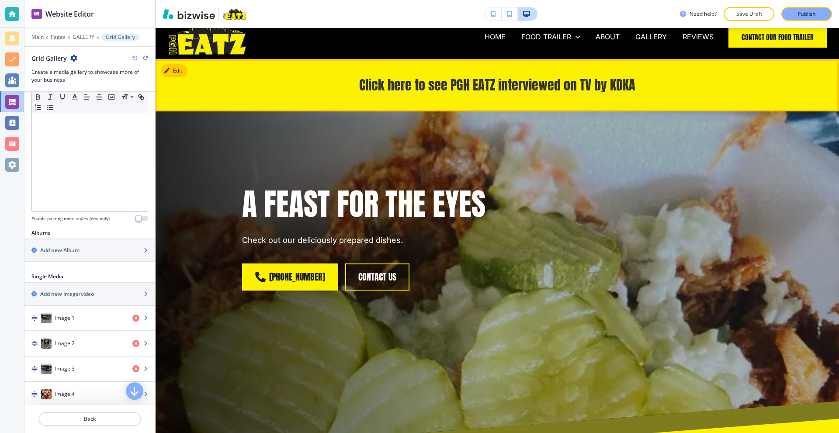
scroll to position [0, 0]
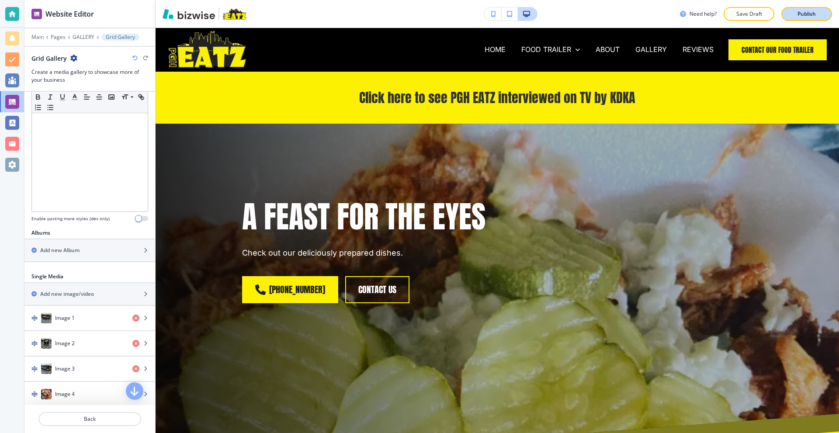
click at [805, 13] on p "Publish" at bounding box center [806, 14] width 18 height 8
click at [13, 11] on div at bounding box center [12, 14] width 14 height 14
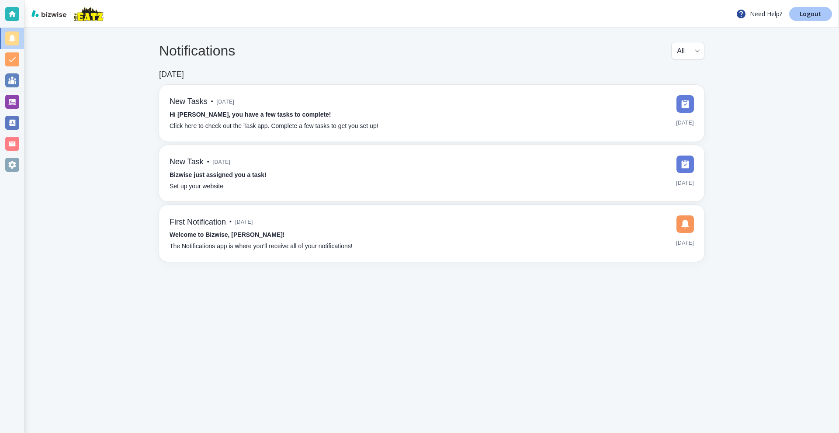
drag, startPoint x: 817, startPoint y: 15, endPoint x: 769, endPoint y: 8, distance: 49.0
click at [817, 15] on p "Logout" at bounding box center [811, 14] width 22 height 6
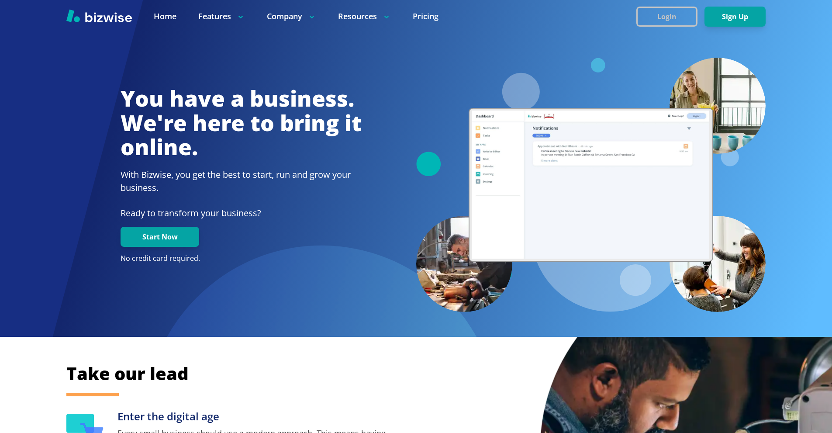
click at [675, 14] on button "Login" at bounding box center [667, 17] width 61 height 20
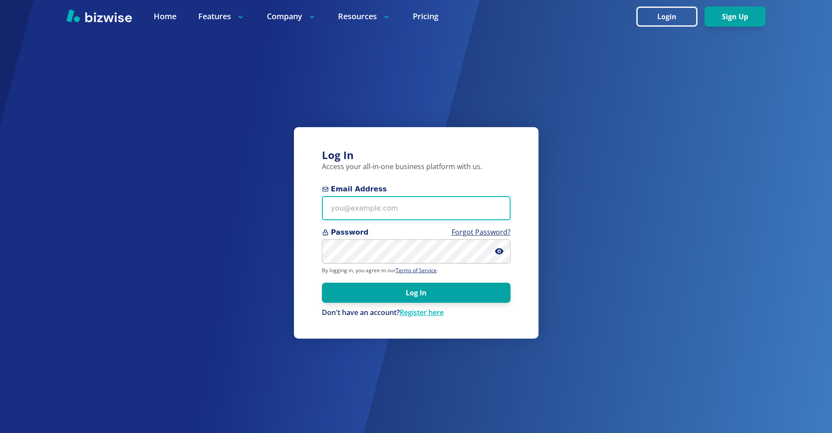
drag, startPoint x: 371, startPoint y: 211, endPoint x: 343, endPoint y: 153, distance: 65.1
click at [370, 211] on input "Email Address" at bounding box center [416, 208] width 189 height 24
paste input "[EMAIL_ADDRESS][DOMAIN_NAME]"
type input "[EMAIL_ADDRESS][DOMAIN_NAME]"
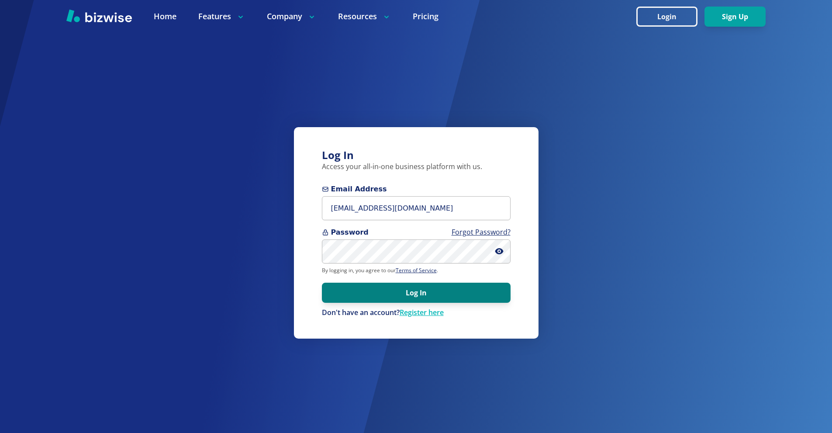
click at [356, 291] on button "Log In" at bounding box center [416, 293] width 189 height 20
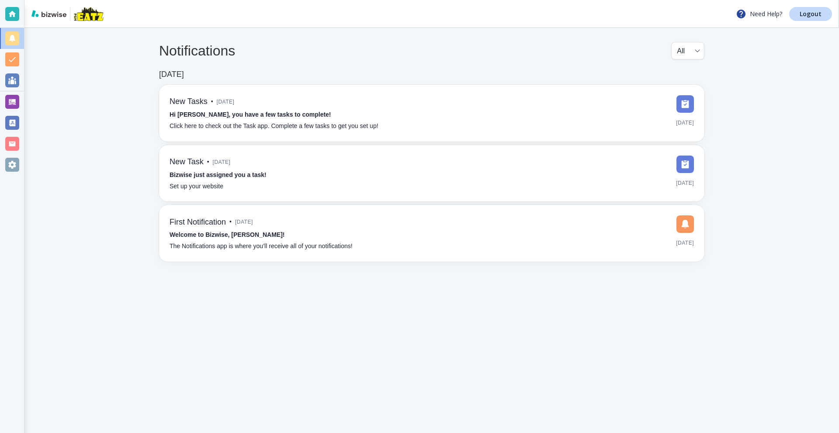
click at [14, 101] on div at bounding box center [12, 102] width 14 height 14
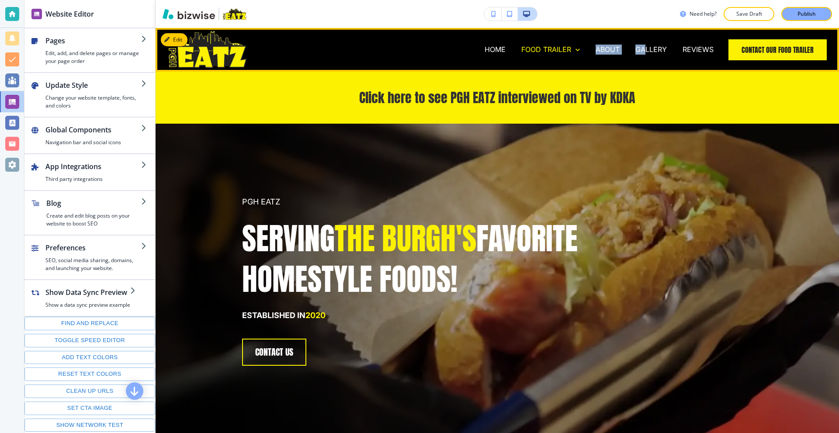
drag, startPoint x: 642, startPoint y: 52, endPoint x: 552, endPoint y: 53, distance: 89.6
click at [583, 52] on div "HOME FOOD TRAILER TRAILER MENU SERVICES CONTACT ABOUT GALLERY REVIEWS" at bounding box center [485, 49] width 471 height 35
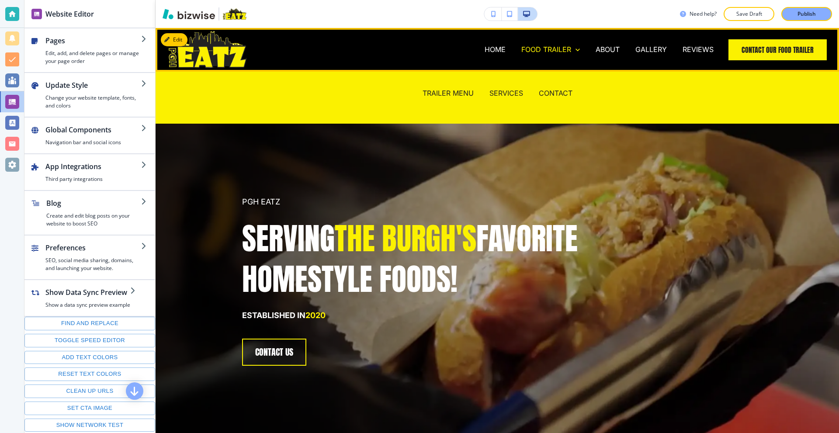
click at [550, 52] on p "FOOD TRAILER" at bounding box center [546, 50] width 50 height 10
click at [445, 95] on p "TRAILER MENU" at bounding box center [448, 93] width 51 height 10
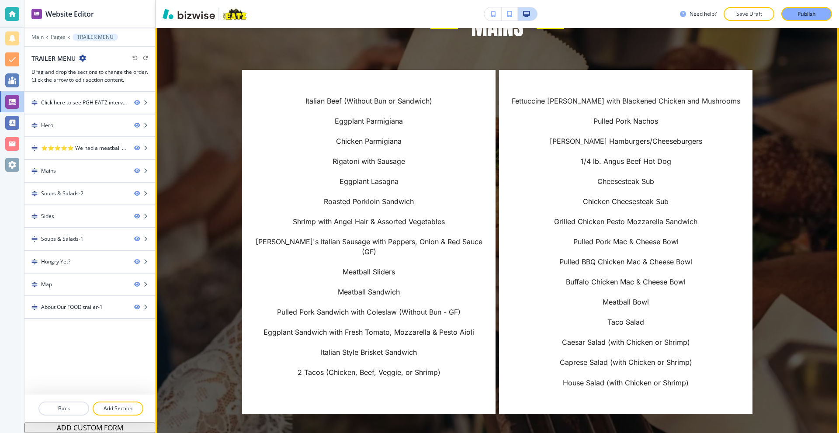
scroll to position [655, 0]
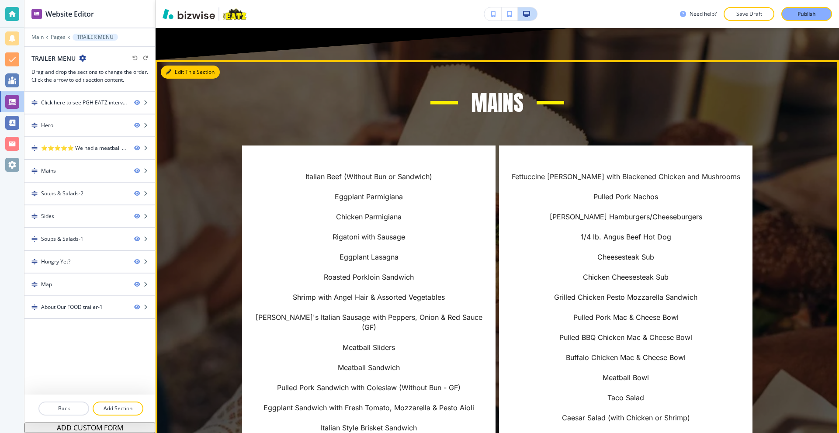
click at [180, 70] on button "Edit This Section" at bounding box center [190, 72] width 59 height 13
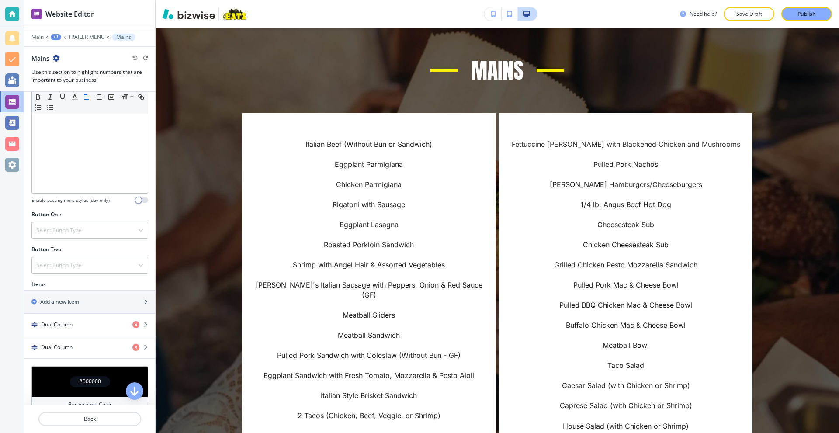
scroll to position [262, 0]
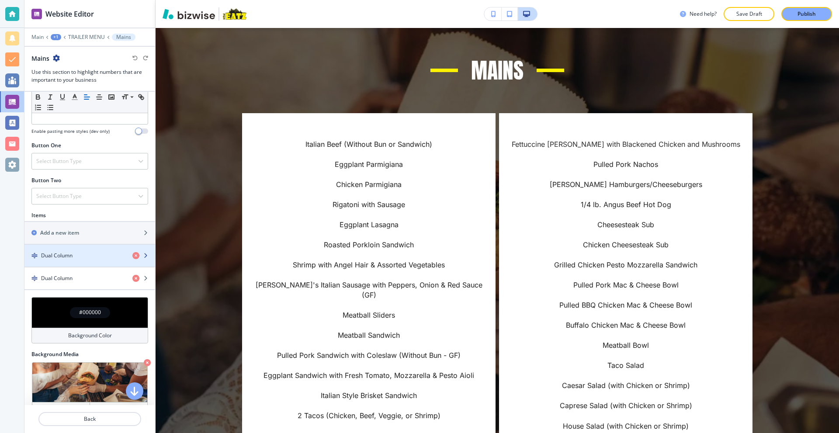
click at [67, 253] on h4 "Dual Column" at bounding box center [56, 256] width 31 height 8
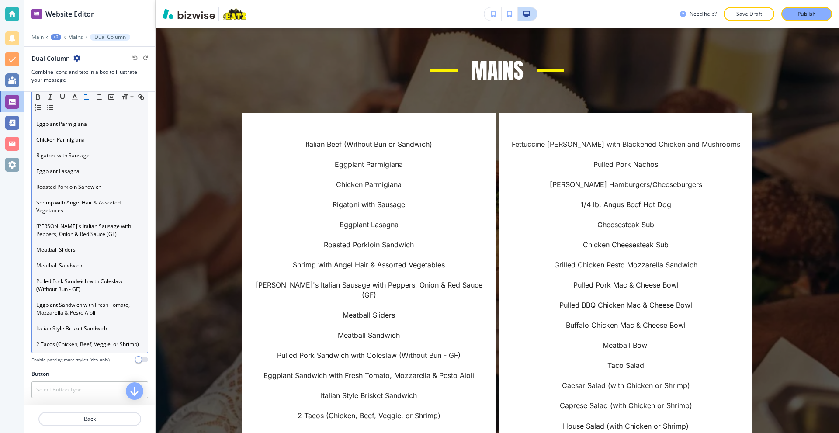
scroll to position [280, 0]
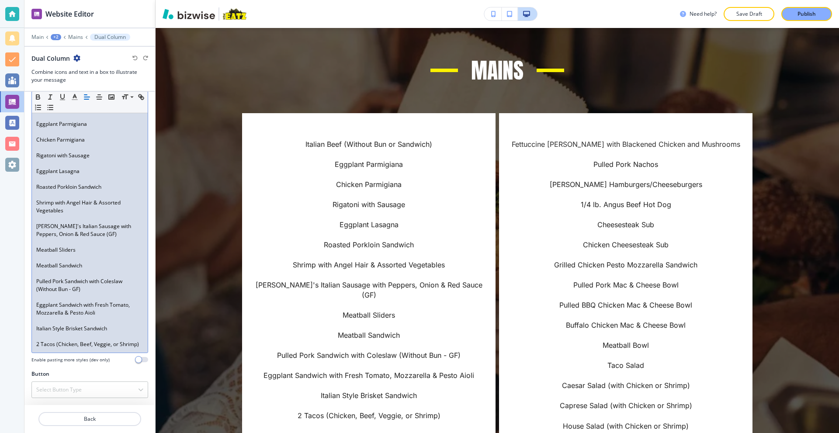
click at [87, 346] on p "2 Tacos (Chicken, Beef, Veggie, or Shrimp)" at bounding box center [89, 344] width 107 height 8
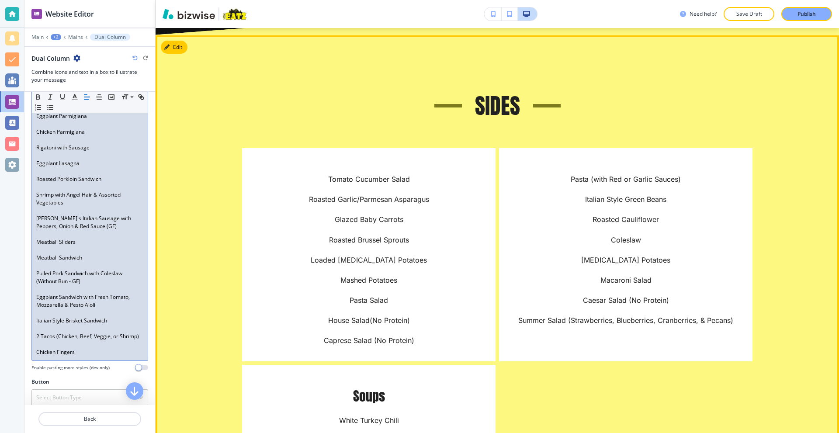
scroll to position [1605, 0]
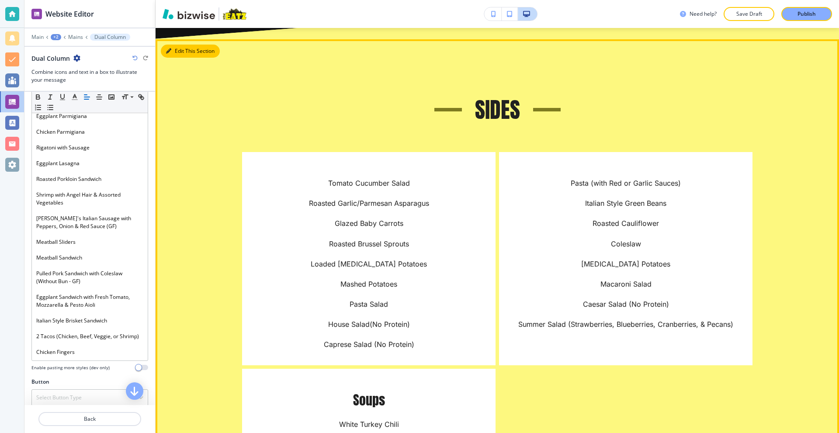
click at [173, 49] on button "Edit This Section" at bounding box center [190, 51] width 59 height 13
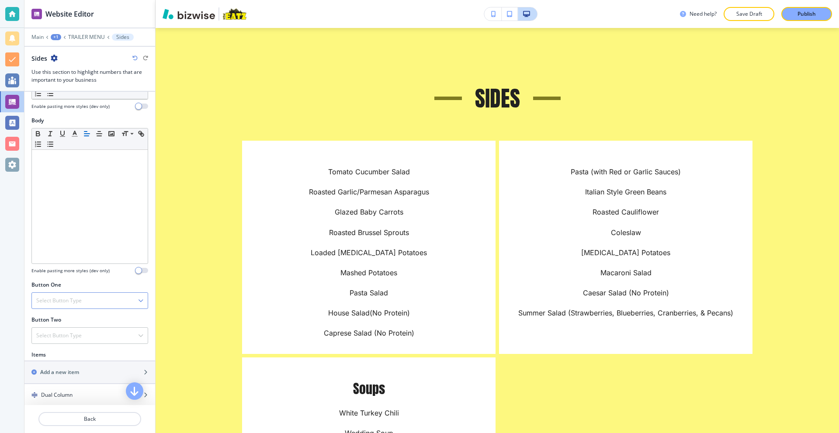
scroll to position [218, 0]
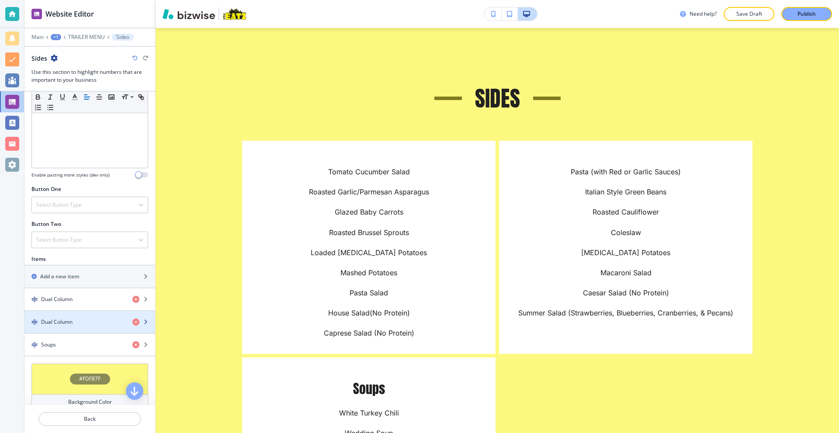
click at [64, 319] on h4 "Dual Column" at bounding box center [56, 322] width 31 height 8
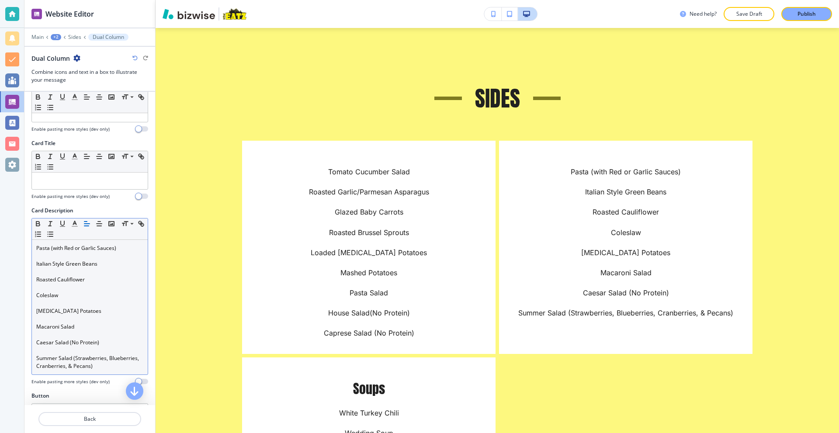
scroll to position [154, 0]
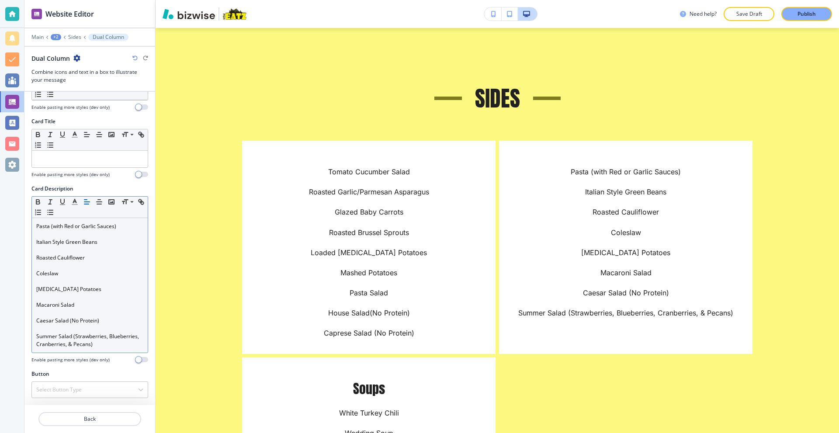
click at [127, 345] on p "Summer Salad (Strawberries, Blueberries, Cranberries, & Pecans)" at bounding box center [89, 341] width 107 height 16
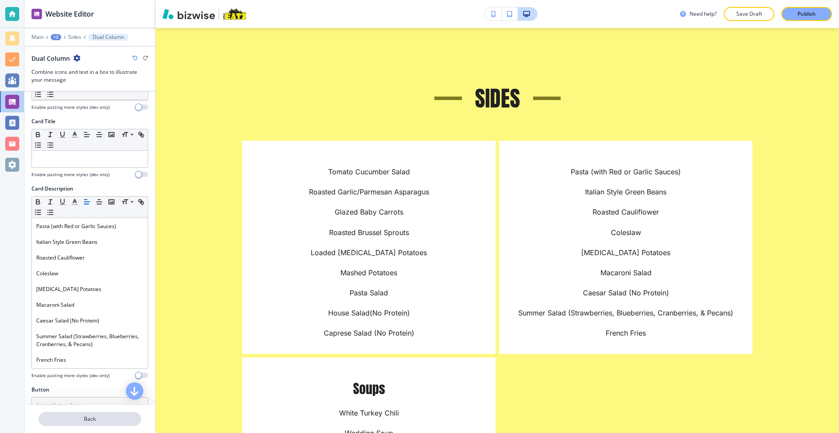
click at [83, 416] on p "Back" at bounding box center [89, 419] width 101 height 8
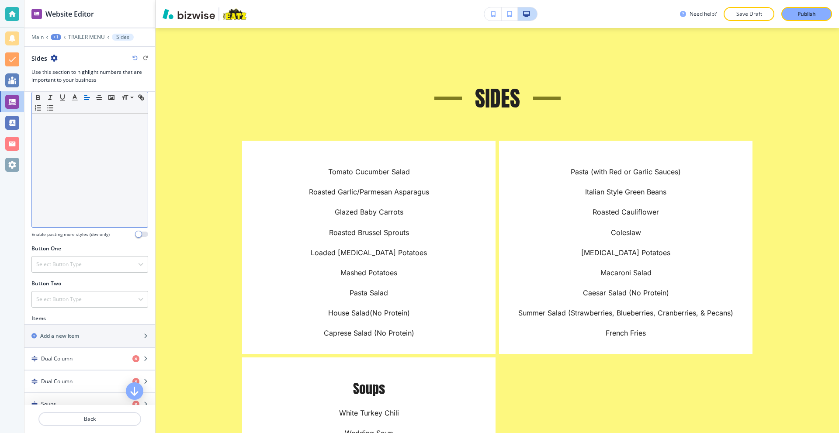
scroll to position [218, 0]
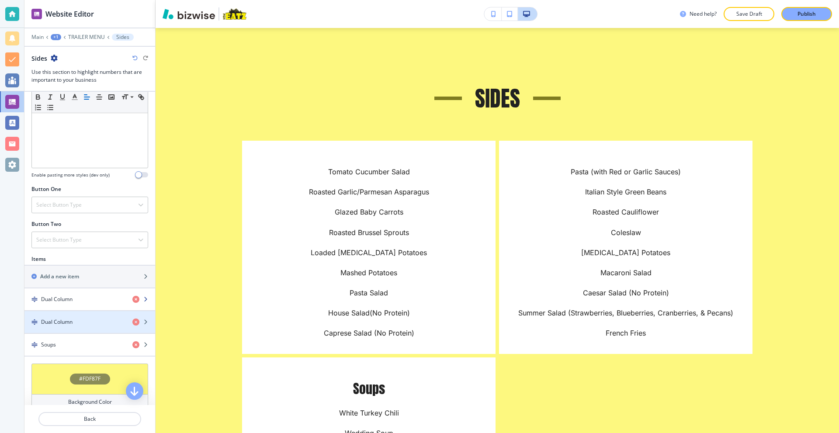
click at [71, 302] on h4 "Dual Column" at bounding box center [56, 299] width 31 height 8
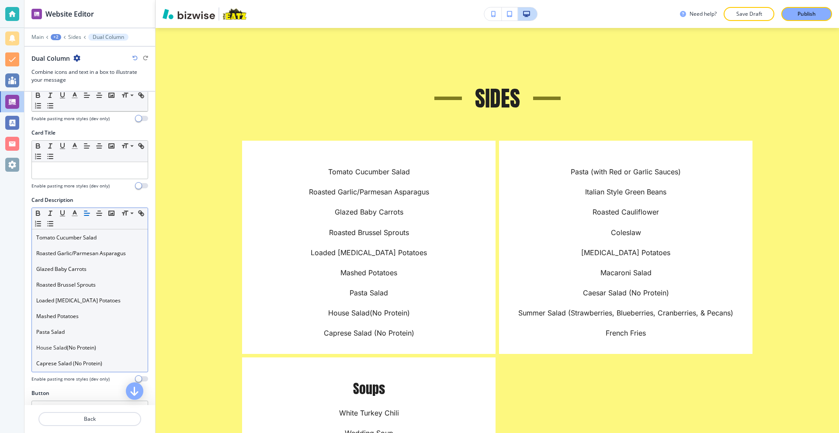
scroll to position [162, 0]
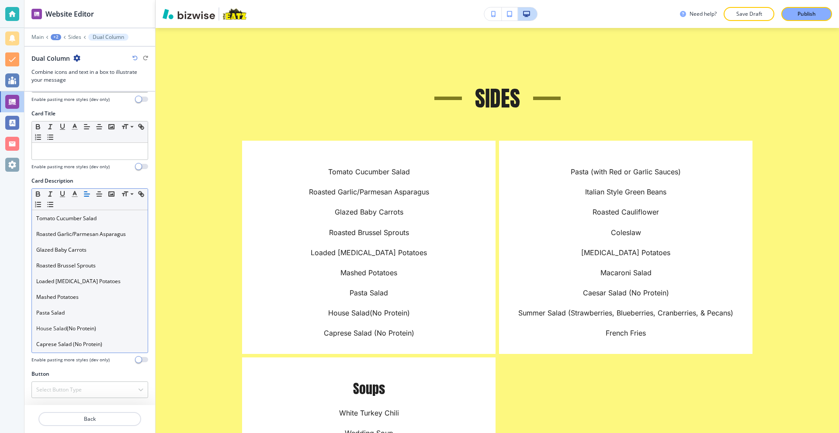
click at [121, 347] on p "Caprese Salad (No Protein)" at bounding box center [89, 344] width 107 height 8
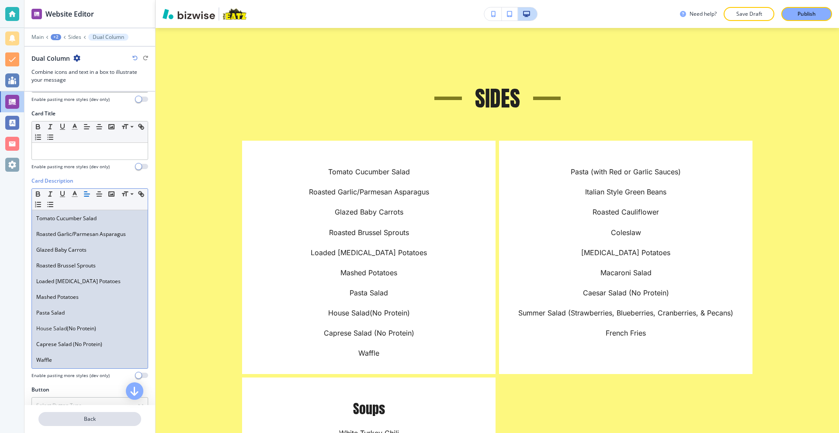
click at [77, 426] on button "Back" at bounding box center [89, 419] width 103 height 14
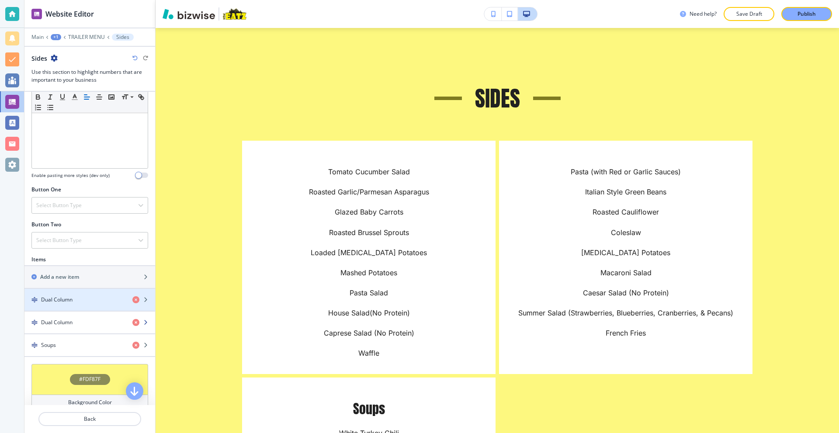
scroll to position [218, 0]
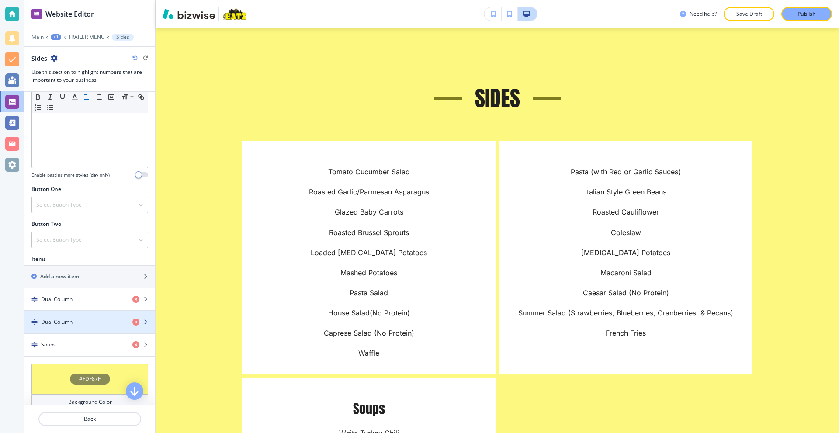
click at [80, 325] on div "Dual Column" at bounding box center [74, 322] width 101 height 8
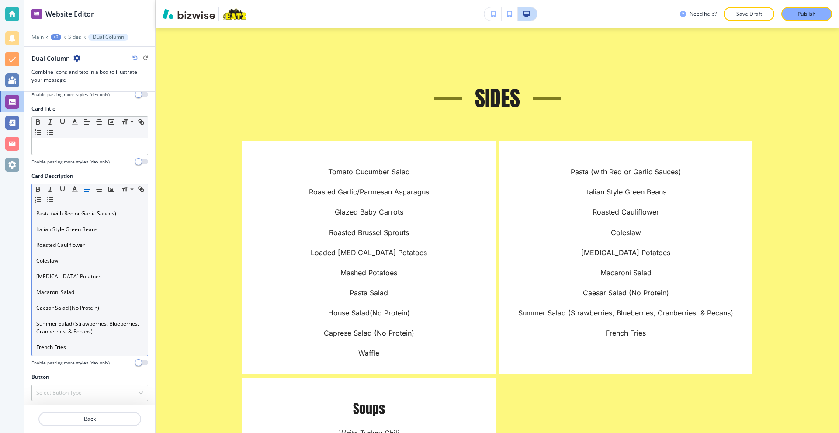
scroll to position [170, 0]
click at [92, 345] on p "French Fries" at bounding box center [89, 344] width 107 height 8
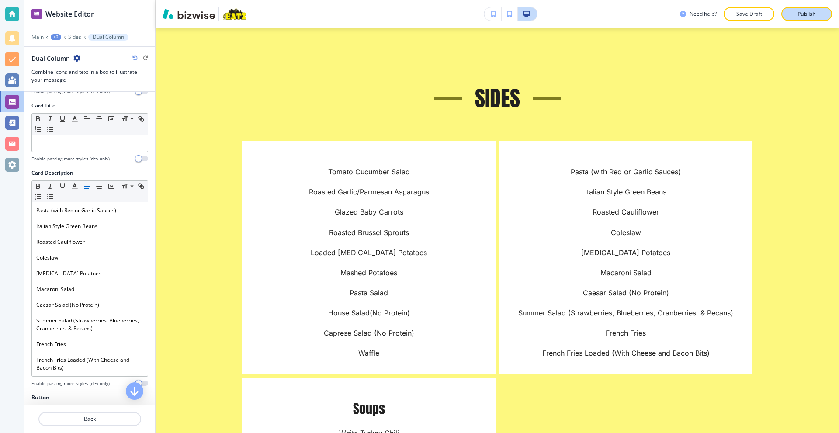
click at [813, 17] on p "Publish" at bounding box center [806, 14] width 18 height 8
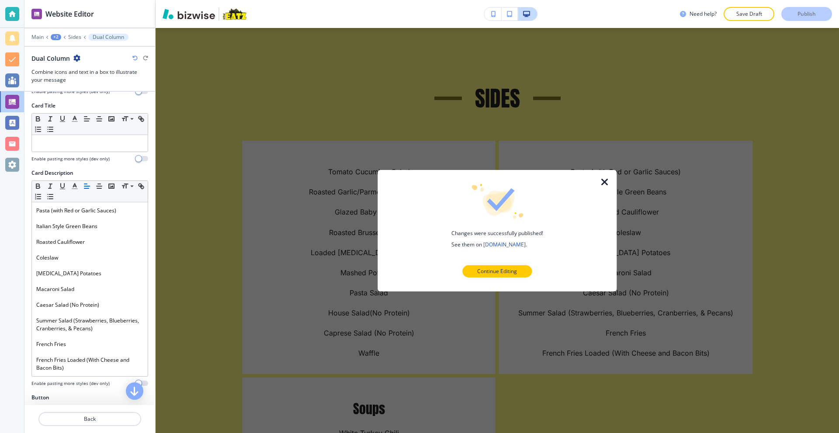
click at [604, 179] on icon "button" at bounding box center [605, 182] width 10 height 10
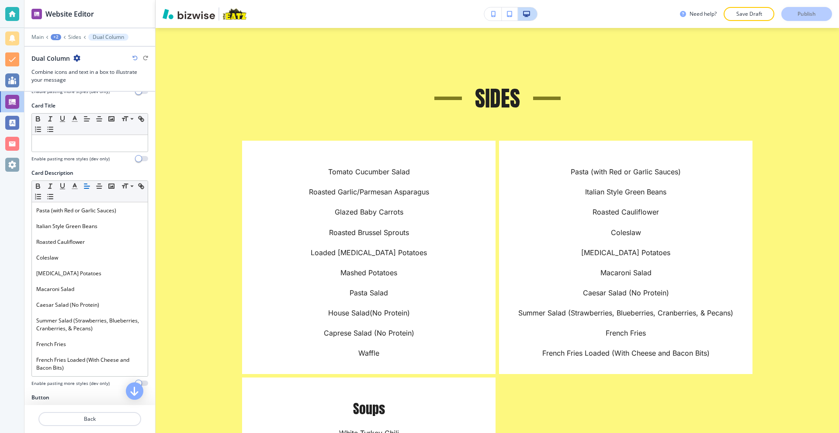
click at [0, 12] on div at bounding box center [12, 14] width 24 height 28
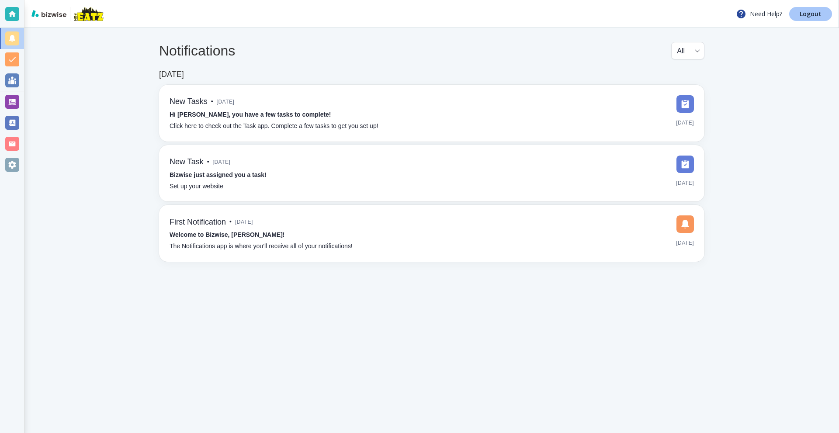
click at [808, 12] on p "Logout" at bounding box center [811, 14] width 22 height 6
